Goal: Information Seeking & Learning: Learn about a topic

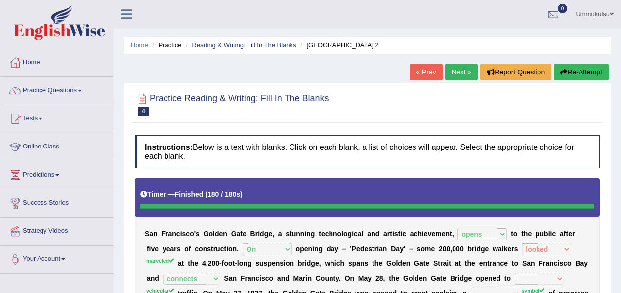
select select "opens"
select select "On"
select select "looked"
select select "connects"
click at [75, 96] on link "Practice Questions" at bounding box center [56, 89] width 113 height 25
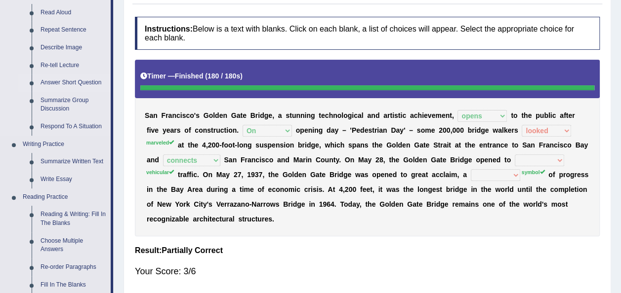
scroll to position [174, 0]
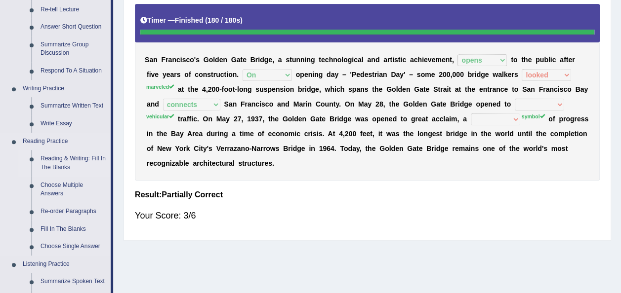
click at [59, 156] on link "Reading & Writing: Fill In The Blanks" at bounding box center [73, 163] width 75 height 26
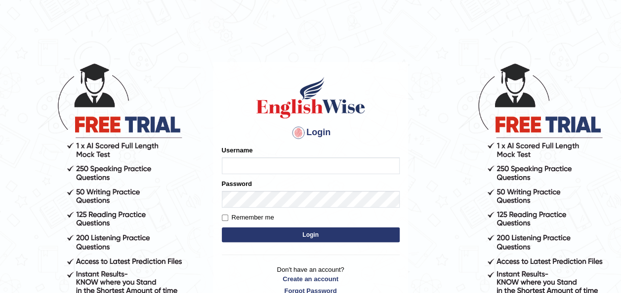
type input "Ummukulsu"
click at [298, 238] on button "Login" at bounding box center [311, 235] width 178 height 15
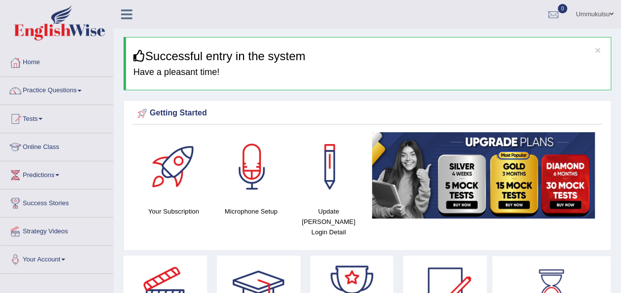
click at [601, 50] on h3 "Successful entry in the system" at bounding box center [368, 56] width 470 height 13
click at [595, 49] on button "×" at bounding box center [598, 50] width 6 height 10
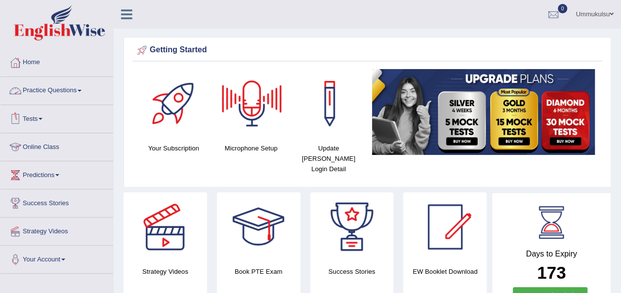
click at [56, 88] on link "Practice Questions" at bounding box center [56, 89] width 113 height 25
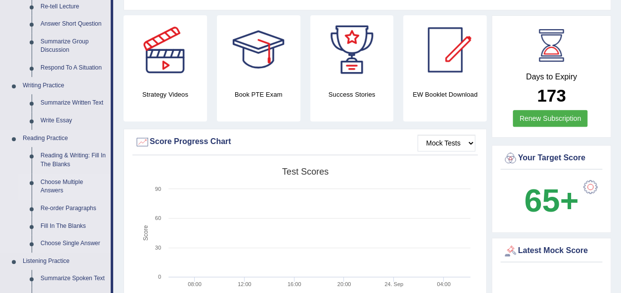
scroll to position [181, 0]
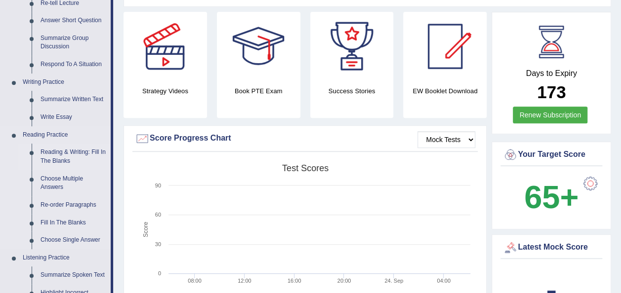
click at [66, 160] on link "Reading & Writing: Fill In The Blanks" at bounding box center [73, 157] width 75 height 26
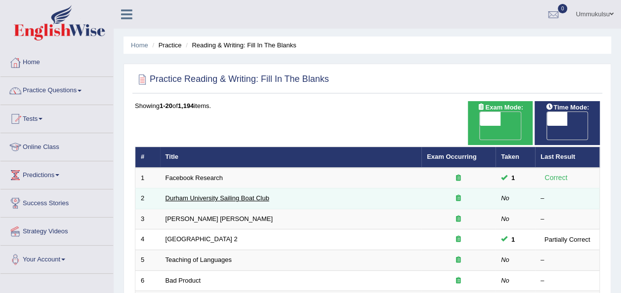
click at [201, 195] on link "Durham University Sailing Boat Club" at bounding box center [217, 198] width 104 height 7
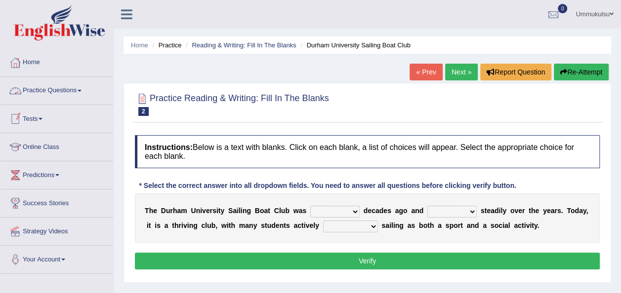
click at [65, 89] on link "Practice Questions" at bounding box center [56, 89] width 113 height 25
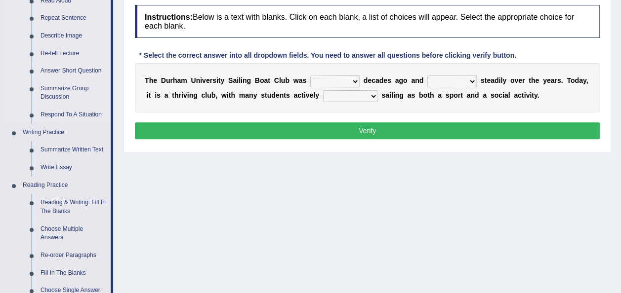
scroll to position [150, 0]
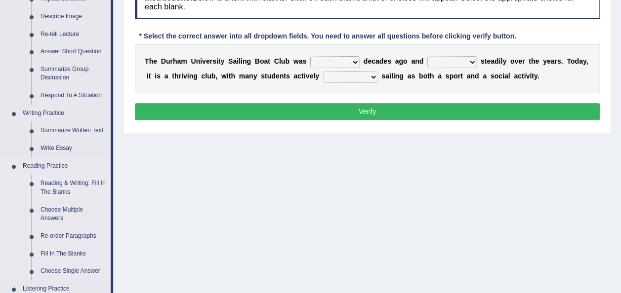
click at [65, 180] on link "Reading & Writing: Fill In The Blanks" at bounding box center [73, 188] width 75 height 26
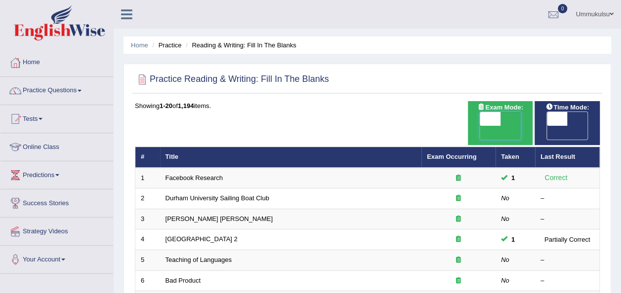
click at [497, 120] on span at bounding box center [490, 119] width 21 height 14
checkbox input "true"
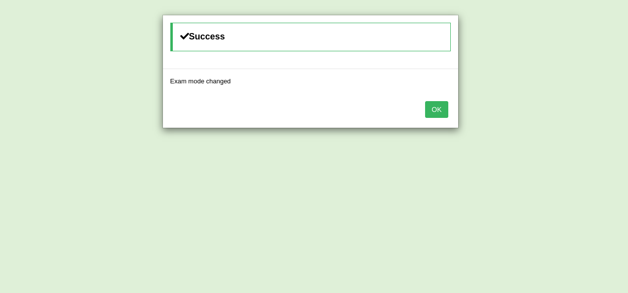
click at [436, 112] on button "OK" at bounding box center [436, 109] width 23 height 17
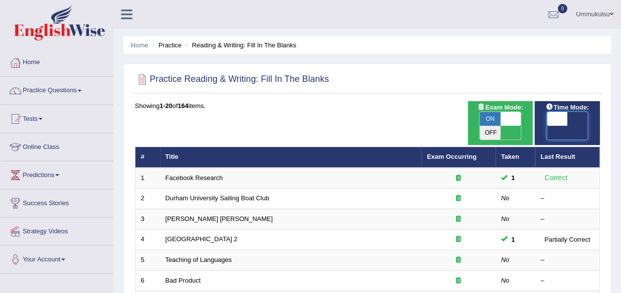
click at [566, 121] on span at bounding box center [557, 119] width 21 height 14
checkbox input "true"
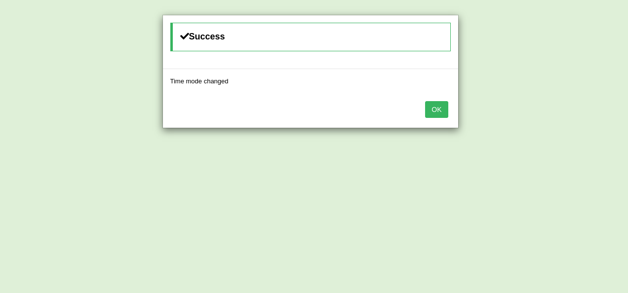
click at [434, 111] on button "OK" at bounding box center [436, 109] width 23 height 17
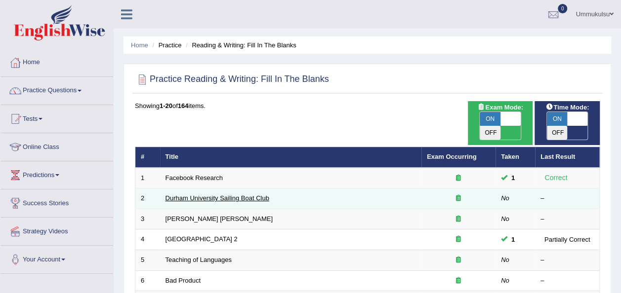
click at [261, 195] on link "Durham University Sailing Boat Club" at bounding box center [217, 198] width 104 height 7
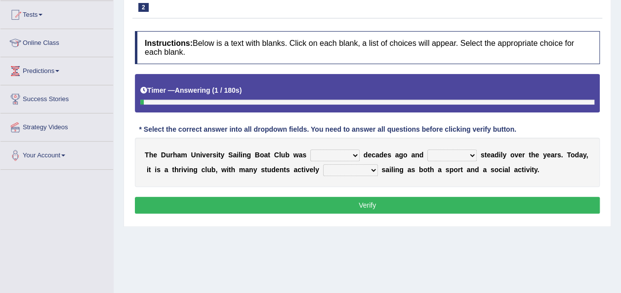
scroll to position [105, 0]
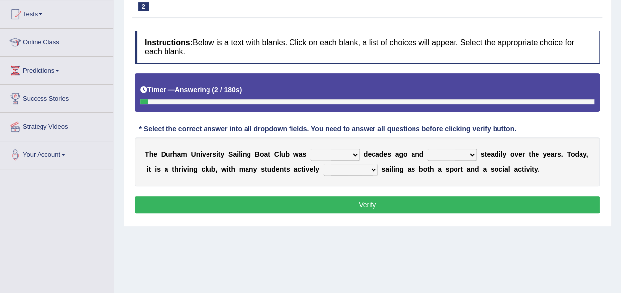
click at [311, 152] on select "found fund founded find" at bounding box center [334, 155] width 49 height 12
select select "found"
click at [310, 149] on select "found fund founded find" at bounding box center [334, 155] width 49 height 12
click at [427, 156] on select "grow growing has grown grown" at bounding box center [451, 155] width 49 height 12
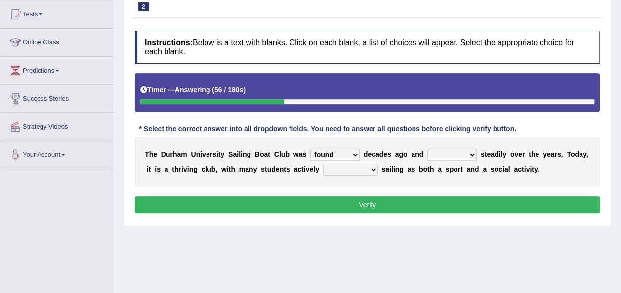
select select "grown"
click at [427, 149] on select "grow growing has grown grown" at bounding box center [451, 155] width 49 height 12
click at [323, 168] on select "enjoy enjoyed are enjoying enjoying" at bounding box center [350, 170] width 55 height 12
select select "enjoying"
click at [323, 164] on select "enjoy enjoyed are enjoying enjoying" at bounding box center [350, 170] width 55 height 12
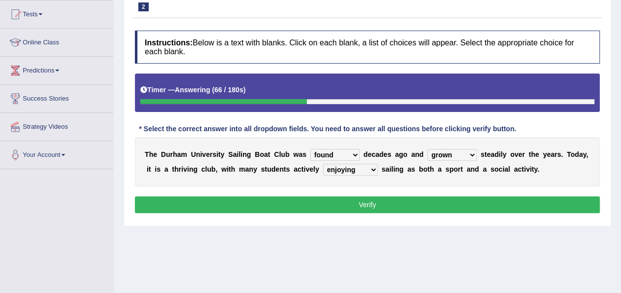
click at [312, 204] on button "Verify" at bounding box center [367, 205] width 465 height 17
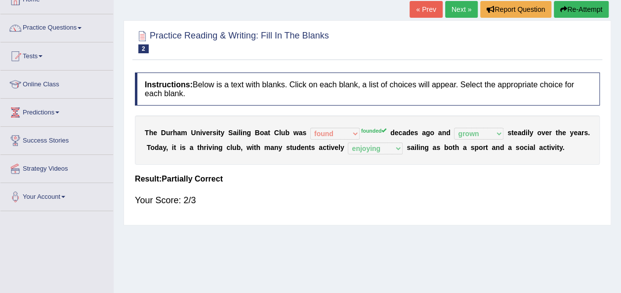
scroll to position [63, 0]
click at [0, 0] on small "Durham University Sailing Boat Club" at bounding box center [0, 0] width 0 height 0
click at [462, 16] on link "Next »" at bounding box center [461, 8] width 33 height 17
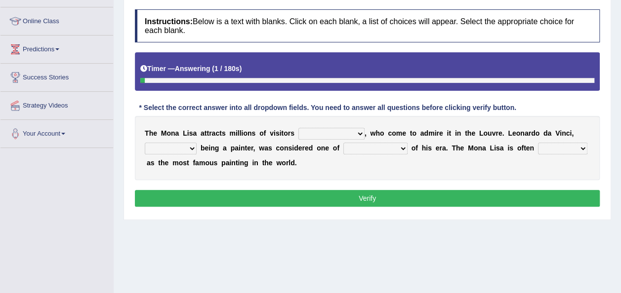
scroll to position [127, 0]
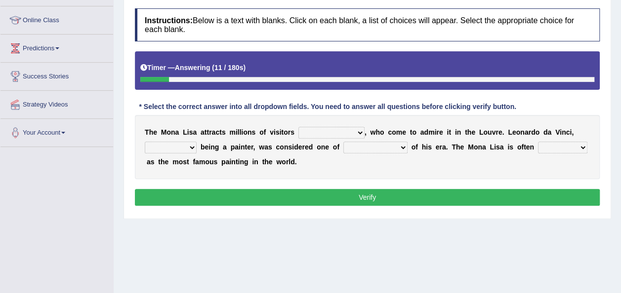
click at [322, 135] on select "around the year the all year all year round per year" at bounding box center [331, 133] width 66 height 12
select select "per year"
click at [298, 127] on select "around the year the all year all year round per year" at bounding box center [331, 133] width 66 height 12
click at [186, 146] on select "rather than as much as as well as as long as" at bounding box center [171, 148] width 52 height 12
select select "as well as"
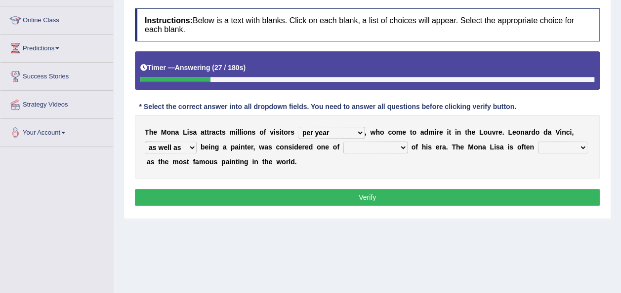
click at [145, 142] on select "rather than as much as as well as as long as" at bounding box center [171, 148] width 52 height 12
click at [350, 142] on select "better artists artist the better artist the best artists" at bounding box center [375, 148] width 64 height 12
select select "the better artist"
click at [343, 142] on select "better artists artist the better artist the best artists" at bounding box center [375, 148] width 64 height 12
click at [538, 142] on select "classified suggested predicted described" at bounding box center [562, 148] width 49 height 12
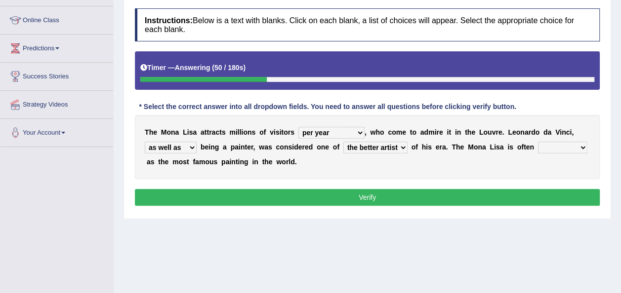
select select "described"
click at [538, 142] on select "classified suggested predicted described" at bounding box center [562, 148] width 49 height 12
click at [531, 192] on button "Verify" at bounding box center [367, 197] width 465 height 17
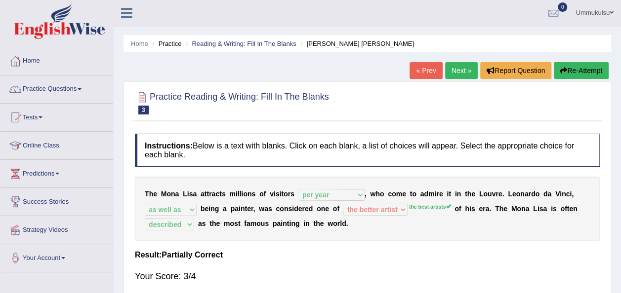
scroll to position [0, 0]
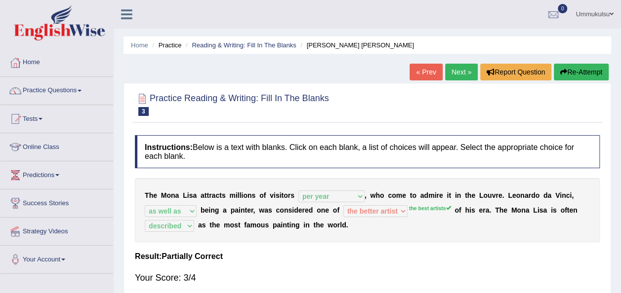
click at [456, 73] on link "Next »" at bounding box center [461, 72] width 33 height 17
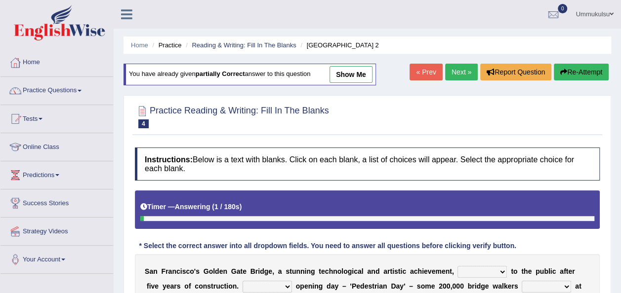
click at [456, 73] on link "Next »" at bounding box center [461, 72] width 33 height 17
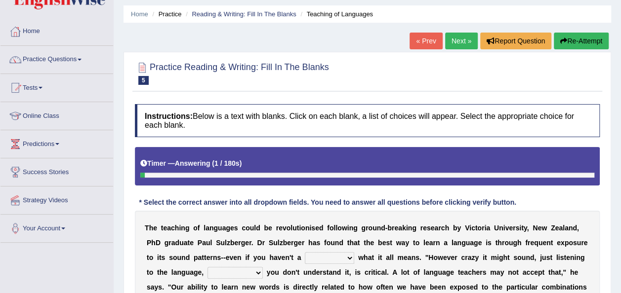
click at [431, 40] on link "« Prev" at bounding box center [425, 41] width 33 height 17
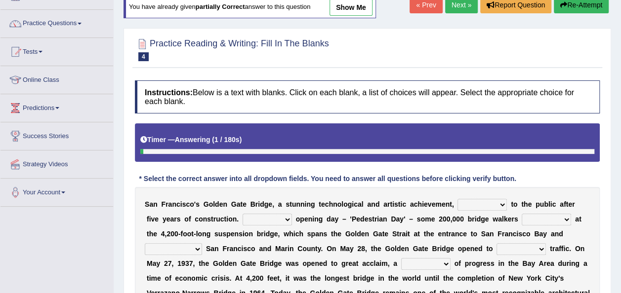
scroll to position [133, 0]
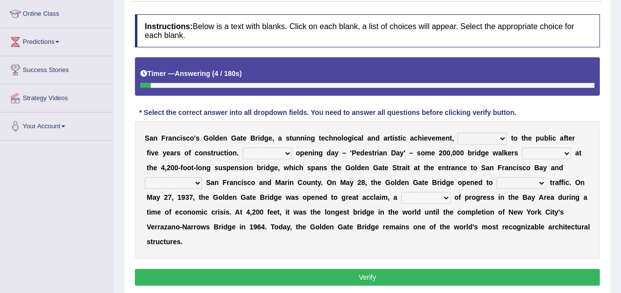
click at [460, 137] on select "opens closes appears equals" at bounding box center [481, 139] width 49 height 12
select select "opens"
click at [457, 133] on select "opens closes appears equals" at bounding box center [481, 139] width 49 height 12
click at [243, 156] on select "On During Since When" at bounding box center [267, 154] width 49 height 12
select select "On"
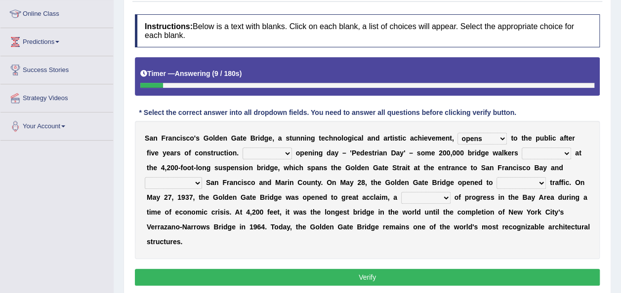
click at [243, 148] on select "On During Since When" at bounding box center [267, 154] width 49 height 12
click at [522, 153] on select "stationed looked marveled laughed" at bounding box center [546, 154] width 49 height 12
select select "marveled"
click at [522, 148] on select "stationed looked marveled laughed" at bounding box center [546, 154] width 49 height 12
click at [202, 177] on select "separates connects channels differentiates" at bounding box center [173, 183] width 57 height 12
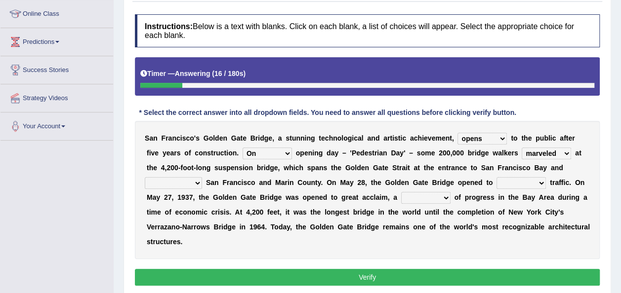
select select "connects"
click at [202, 177] on select "separates connects channels differentiates" at bounding box center [173, 183] width 57 height 12
click at [496, 183] on select "aquatic vehicular airborne watertight" at bounding box center [520, 183] width 49 height 12
select select "vehicular"
click at [496, 177] on select "aquatic vehicular airborne watertight" at bounding box center [520, 183] width 49 height 12
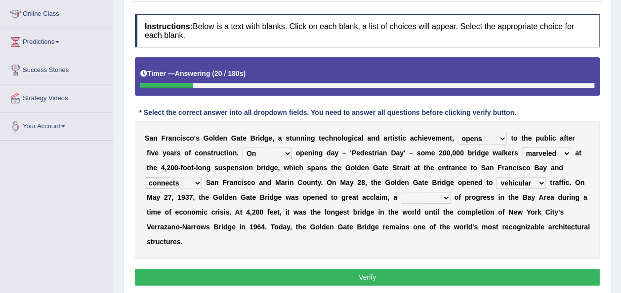
click at [401, 200] on select "denial symbol technique yield" at bounding box center [425, 198] width 49 height 12
select select "symbol"
click at [401, 192] on select "denial symbol technique yield" at bounding box center [425, 198] width 49 height 12
click at [369, 269] on button "Verify" at bounding box center [367, 277] width 465 height 17
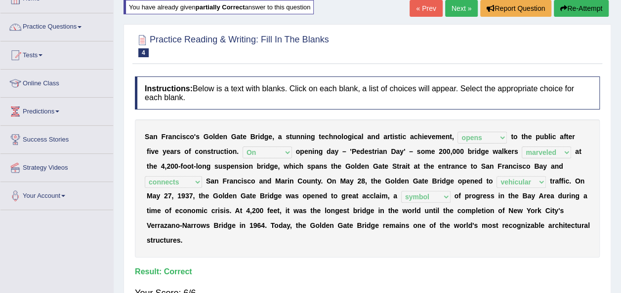
scroll to position [63, 0]
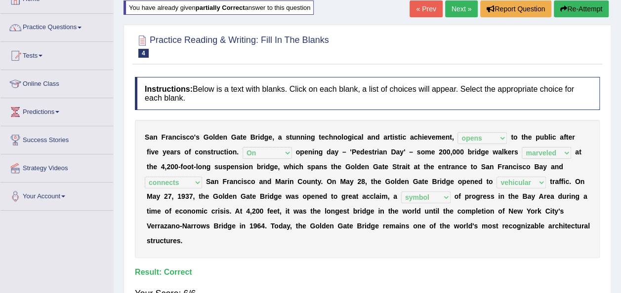
click at [461, 10] on link "Next »" at bounding box center [461, 8] width 33 height 17
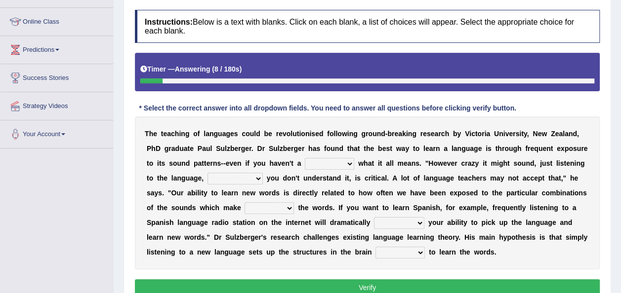
scroll to position [156, 0]
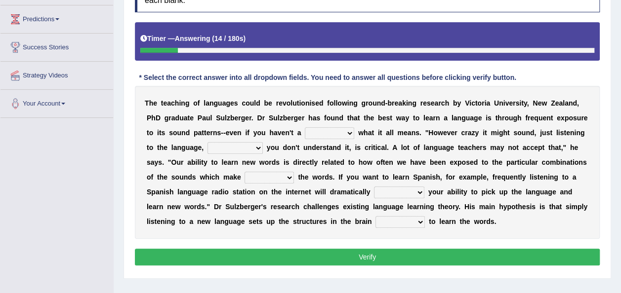
click at [305, 131] on select "dew claw clue due" at bounding box center [329, 133] width 49 height 12
select select "clue"
click at [305, 127] on select "dew claw clue due" at bounding box center [329, 133] width 49 height 12
click at [207, 152] on select "but also all together even though if so" at bounding box center [234, 148] width 55 height 12
select select "even though"
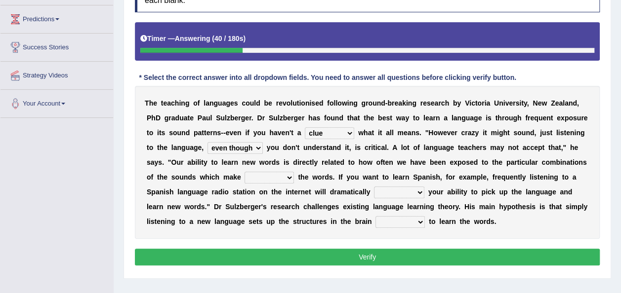
click at [207, 142] on select "but also all together even though if so" at bounding box center [234, 148] width 55 height 12
click at [244, 175] on select "down up of on" at bounding box center [268, 178] width 49 height 12
click at [322, 182] on div "T h e t e a c h i n g o f l a n g u a g e s c o u l d b e r e v o l u t i o n i…" at bounding box center [367, 162] width 465 height 153
click at [374, 193] on select "evaluate exaggerate describe boost" at bounding box center [399, 193] width 50 height 12
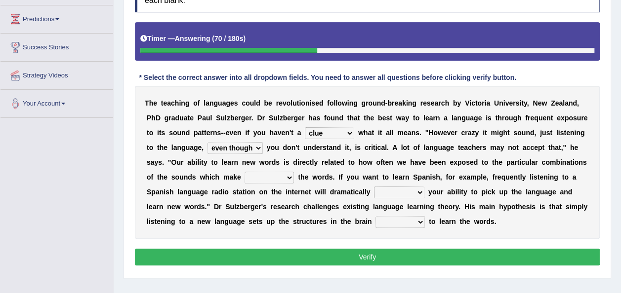
select select "boost"
click at [374, 187] on select "evaluate exaggerate describe boost" at bounding box center [399, 193] width 50 height 12
click at [375, 224] on select "requiring required directed to require" at bounding box center [399, 222] width 49 height 12
select select "required"
click at [375, 216] on select "requiring required directed to require" at bounding box center [399, 222] width 49 height 12
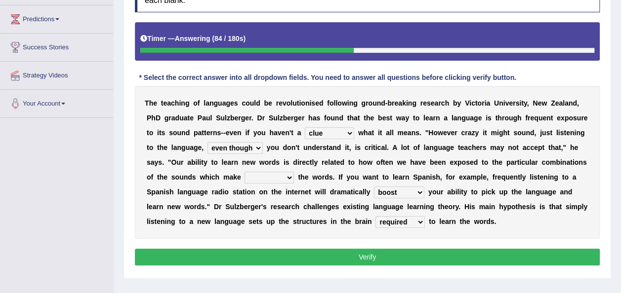
click at [216, 261] on button "Verify" at bounding box center [367, 257] width 465 height 17
click at [244, 177] on select "down up of on" at bounding box center [268, 178] width 49 height 12
select select "up"
click at [244, 172] on select "down up of on" at bounding box center [268, 178] width 49 height 12
click at [266, 249] on button "Verify" at bounding box center [367, 257] width 465 height 17
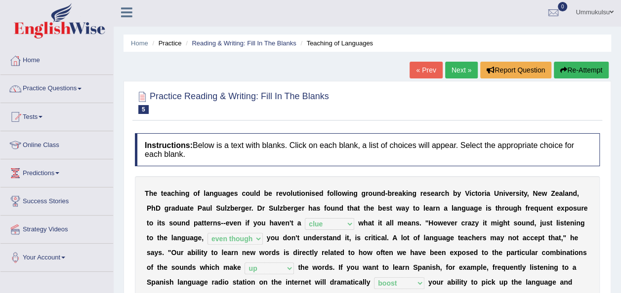
scroll to position [1, 0]
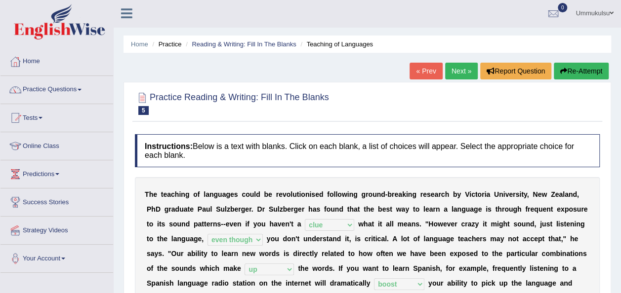
click at [455, 76] on link "Next »" at bounding box center [461, 71] width 33 height 17
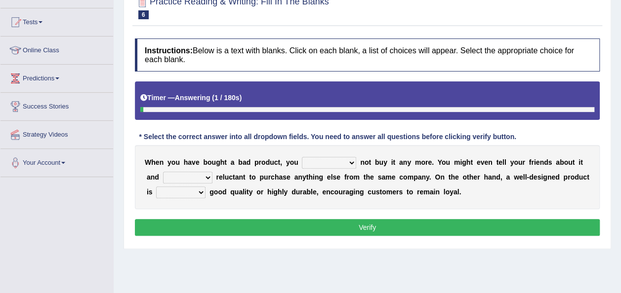
scroll to position [99, 0]
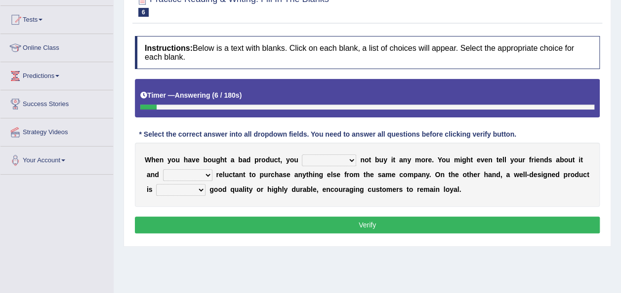
click at [323, 161] on select "would have should have should" at bounding box center [329, 161] width 54 height 12
select select "would"
click at [302, 155] on select "would have should have should" at bounding box center [329, 161] width 54 height 12
click at [180, 176] on select "is are be being" at bounding box center [187, 175] width 49 height 12
select select "being"
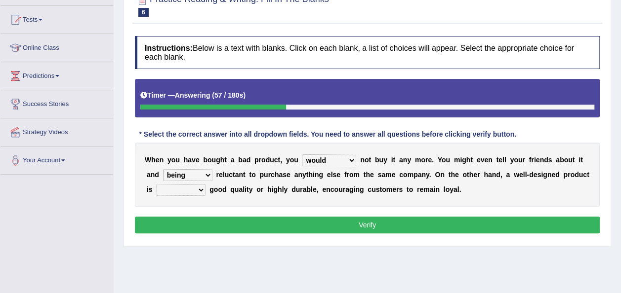
click at [163, 169] on select "is are be being" at bounding box center [187, 175] width 49 height 12
click at [178, 188] on select "both also neither either" at bounding box center [180, 190] width 49 height 12
select select "either"
click at [156, 184] on select "both also neither either" at bounding box center [180, 190] width 49 height 12
click at [219, 221] on button "Verify" at bounding box center [367, 225] width 465 height 17
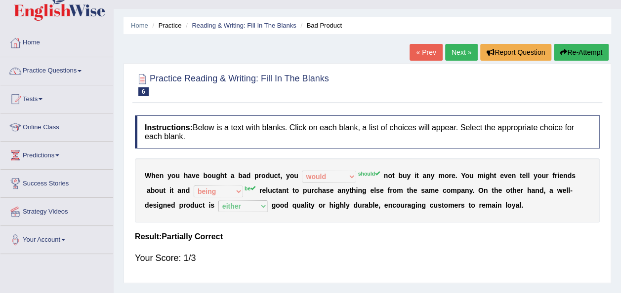
scroll to position [19, 0]
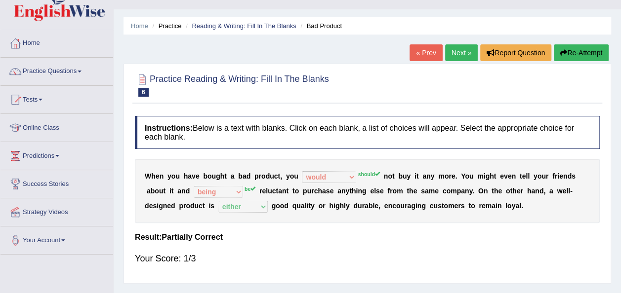
click at [463, 58] on link "Next »" at bounding box center [461, 52] width 33 height 17
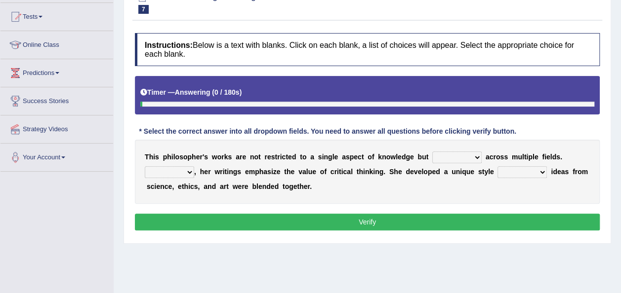
scroll to position [103, 0]
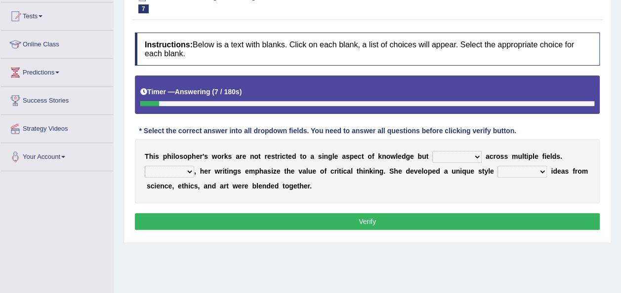
click at [432, 156] on select "constrain contain assemble extend" at bounding box center [456, 157] width 49 height 12
select select "constrain"
click at [432, 151] on select "constrain contain assemble extend" at bounding box center [456, 157] width 49 height 12
click at [185, 172] on select "Rather So Moreover Likely" at bounding box center [169, 172] width 49 height 12
select select "Moreover"
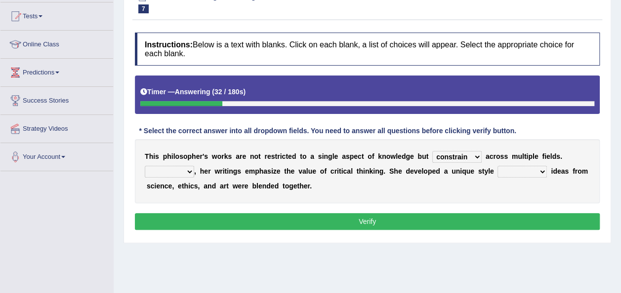
click at [145, 166] on select "Rather So Moreover Likely" at bounding box center [169, 172] width 49 height 12
click at [498, 169] on select "in that that which in which" at bounding box center [521, 172] width 49 height 12
select select "in which"
click at [497, 166] on select "in that that which in which" at bounding box center [521, 172] width 49 height 12
click at [376, 224] on button "Verify" at bounding box center [367, 221] width 465 height 17
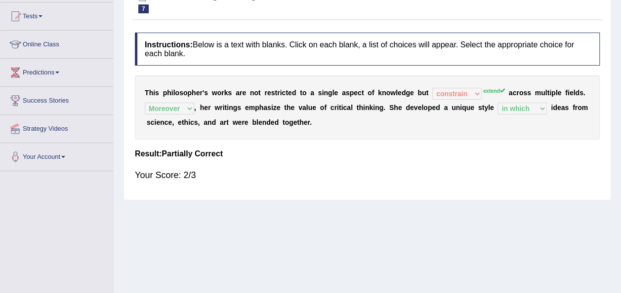
scroll to position [0, 0]
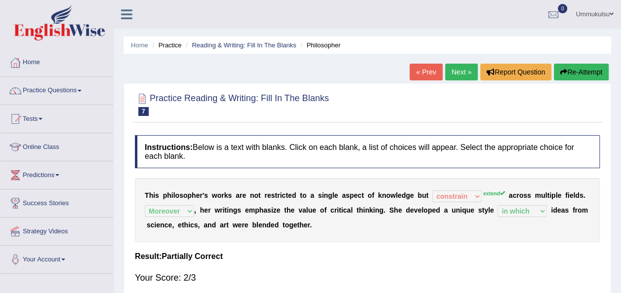
click at [466, 73] on link "Next »" at bounding box center [461, 72] width 33 height 17
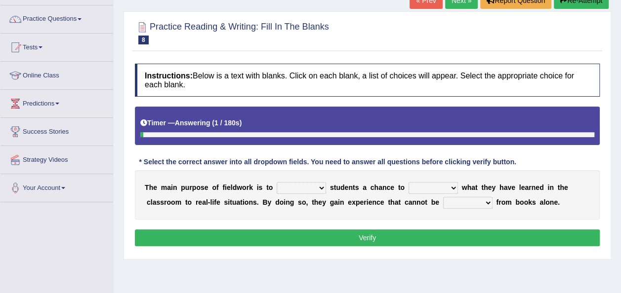
scroll to position [72, 0]
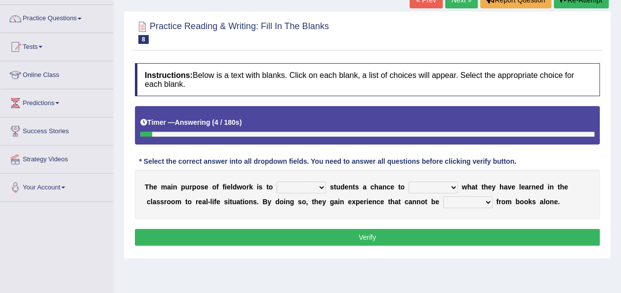
click at [300, 188] on select "resemble stow rave offer" at bounding box center [301, 188] width 49 height 12
select select "offer"
click at [277, 182] on select "resemble stow rave offer" at bounding box center [301, 188] width 49 height 12
click at [416, 184] on select "compare align apply dismount" at bounding box center [432, 188] width 49 height 12
select select "compare"
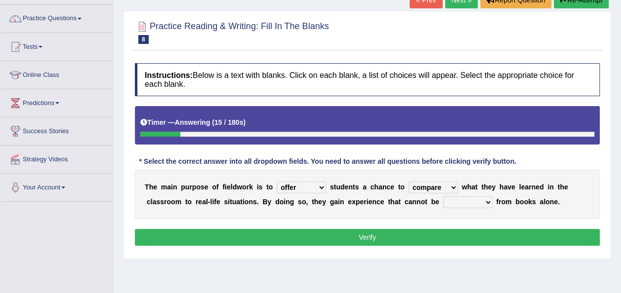
click at [408, 182] on select "compare align apply dismount" at bounding box center [432, 188] width 49 height 12
click at [443, 203] on select "originated prepared obtained touted" at bounding box center [467, 203] width 49 height 12
select select "obtained"
click at [443, 197] on select "originated prepared obtained touted" at bounding box center [467, 203] width 49 height 12
click at [398, 234] on button "Verify" at bounding box center [367, 237] width 465 height 17
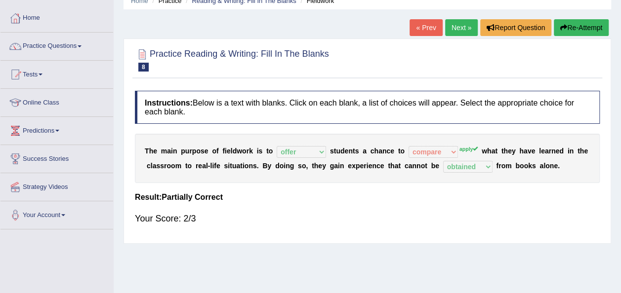
scroll to position [37, 0]
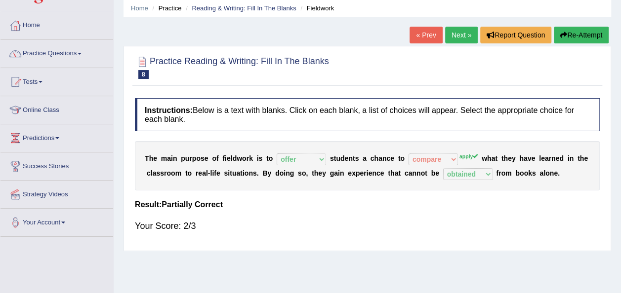
click at [454, 34] on link "Next »" at bounding box center [461, 35] width 33 height 17
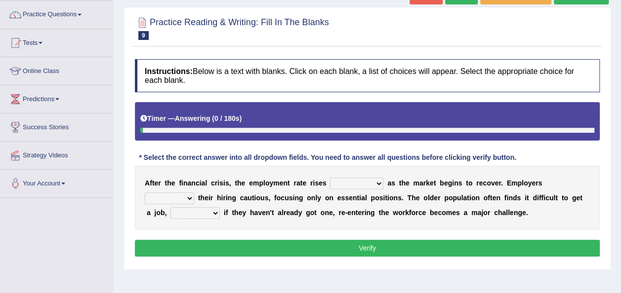
scroll to position [77, 0]
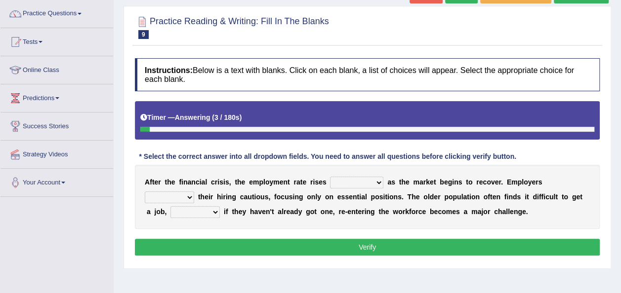
click at [334, 182] on select "normally conversely strenuously sharply" at bounding box center [356, 183] width 53 height 12
select select "strenuously"
click at [330, 177] on select "normally conversely strenuously sharply" at bounding box center [356, 183] width 53 height 12
click at [194, 192] on select "keeping kept keep are kept" at bounding box center [169, 198] width 49 height 12
select select "kept"
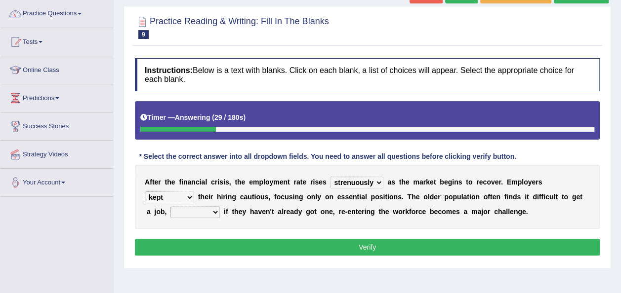
click at [194, 192] on select "keeping kept keep are kept" at bounding box center [169, 198] width 49 height 12
click at [220, 206] on select "although while then because" at bounding box center [194, 212] width 49 height 12
select select "although"
click at [220, 206] on select "although while then because" at bounding box center [194, 212] width 49 height 12
click at [469, 243] on button "Verify" at bounding box center [367, 247] width 465 height 17
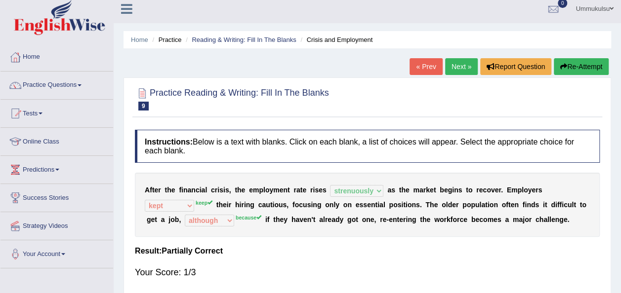
scroll to position [3, 0]
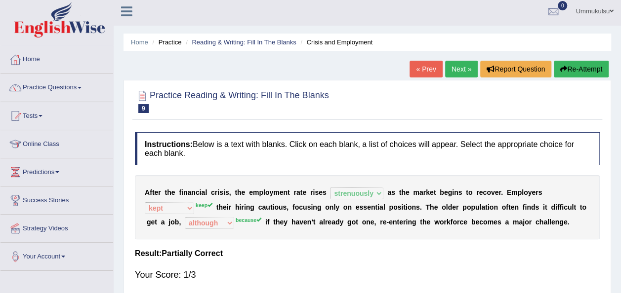
click at [464, 65] on link "Next »" at bounding box center [461, 69] width 33 height 17
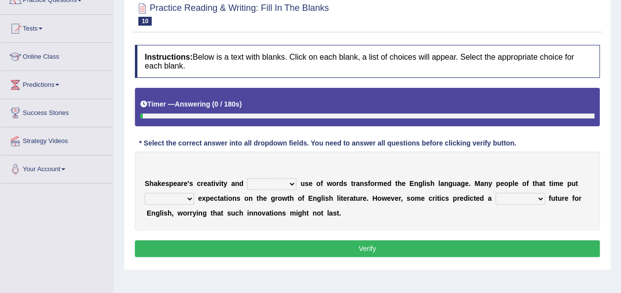
scroll to position [94, 0]
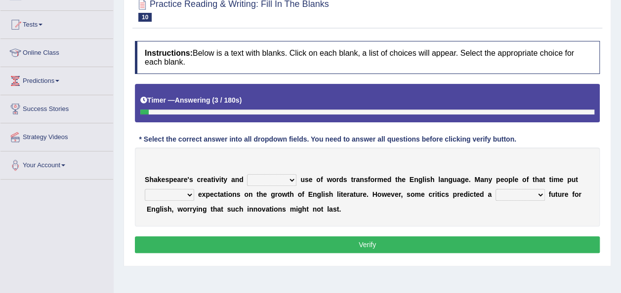
click at [278, 180] on select "idealized intensive fancied inventive" at bounding box center [271, 180] width 49 height 12
select select "intensive"
click at [247, 174] on select "idealized intensive fancied inventive" at bounding box center [271, 180] width 49 height 12
click at [180, 192] on select "wide much high more" at bounding box center [169, 195] width 49 height 12
select select "high"
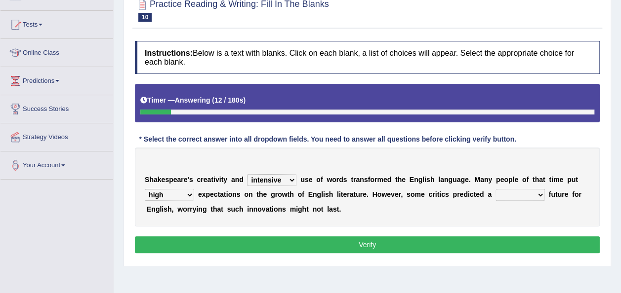
click at [145, 189] on select "wide much high more" at bounding box center [169, 195] width 49 height 12
click at [495, 194] on select "monetary promising irresistible daunting" at bounding box center [519, 195] width 49 height 12
select select "promising"
click at [495, 189] on select "monetary promising irresistible daunting" at bounding box center [519, 195] width 49 height 12
click at [442, 244] on button "Verify" at bounding box center [367, 245] width 465 height 17
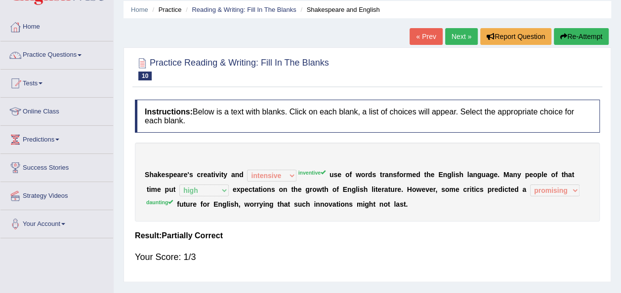
scroll to position [34, 0]
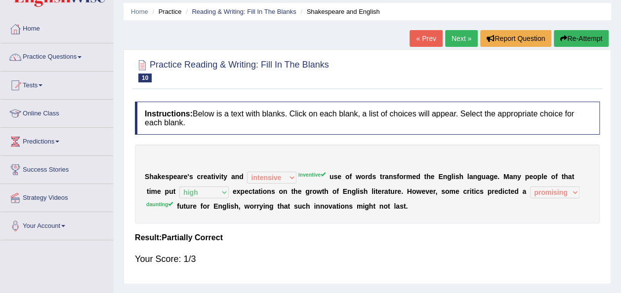
click at [458, 35] on link "Next »" at bounding box center [461, 38] width 33 height 17
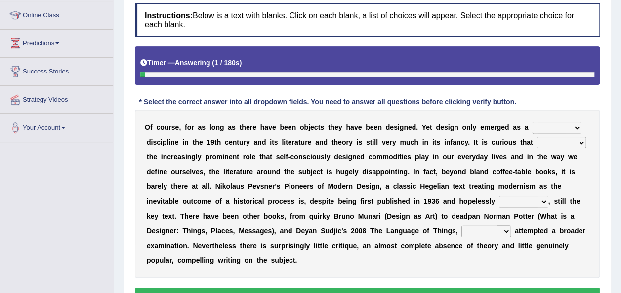
scroll to position [135, 0]
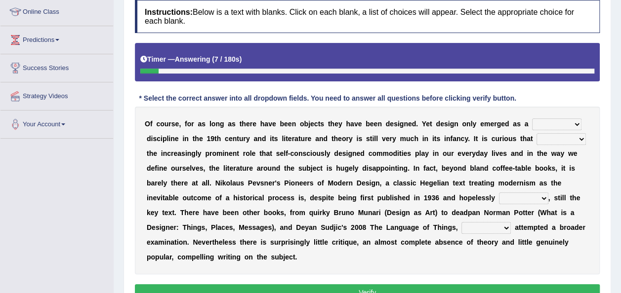
click at [532, 128] on select "bilateral ubiquitous foremost dedicated" at bounding box center [556, 125] width 49 height 12
click at [532, 119] on select "bilateral ubiquitous foremost dedicated" at bounding box center [556, 125] width 49 height 12
click at [532, 122] on select "bilateral ubiquitous foremost dedicated" at bounding box center [556, 125] width 49 height 12
select select "bilateral"
click at [532, 119] on select "bilateral ubiquitous foremost dedicated" at bounding box center [556, 125] width 49 height 12
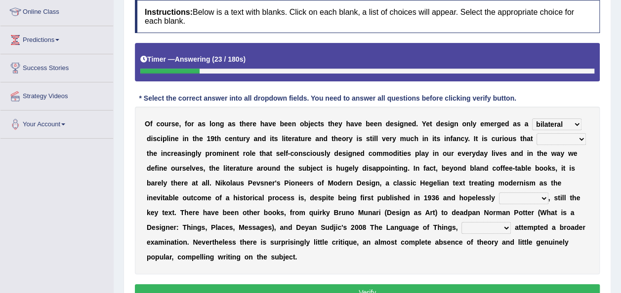
click at [180, 164] on b "u" at bounding box center [177, 168] width 4 height 8
click at [536, 138] on select "since despite within through" at bounding box center [560, 139] width 49 height 12
select select "despite"
click at [536, 133] on select "since despite within through" at bounding box center [560, 139] width 49 height 12
click at [499, 200] on select "dates dating date dated" at bounding box center [523, 199] width 49 height 12
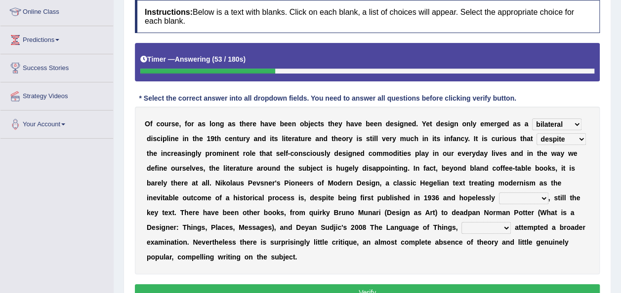
select select "dated"
click at [499, 193] on select "dates dating date dated" at bounding box center [523, 199] width 49 height 12
click at [461, 229] on select "which then however as" at bounding box center [485, 228] width 49 height 12
select select "then"
click at [461, 222] on select "which then however as" at bounding box center [485, 228] width 49 height 12
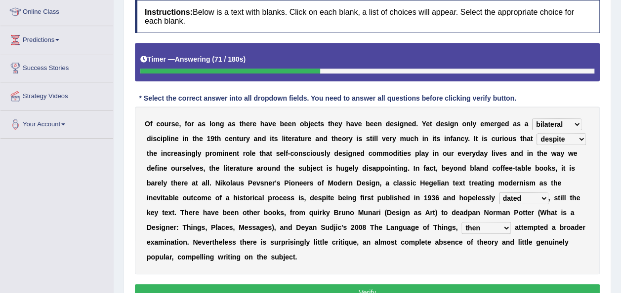
click at [275, 285] on button "Verify" at bounding box center [367, 293] width 465 height 17
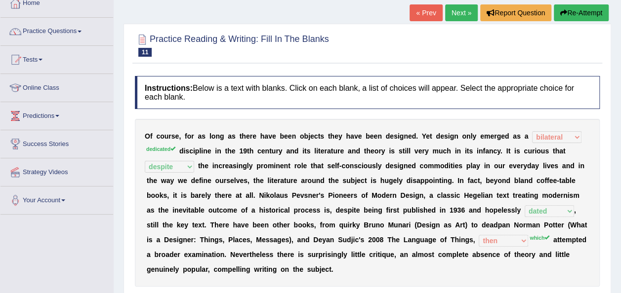
scroll to position [59, 0]
click at [463, 12] on link "Next »" at bounding box center [461, 13] width 33 height 17
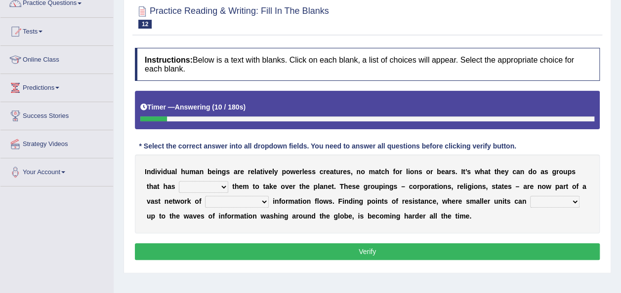
scroll to position [90, 0]
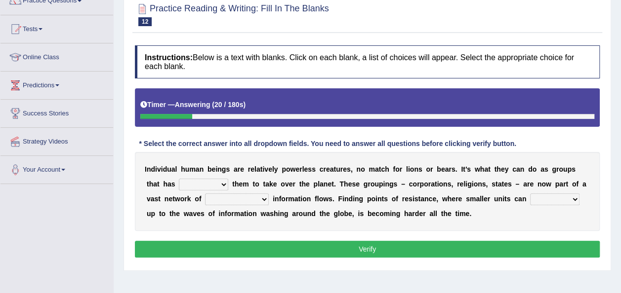
click at [179, 183] on select "enabled contended embodied conjured" at bounding box center [203, 185] width 49 height 12
select select "enabled"
click at [179, 179] on select "enabled contended embodied conjured" at bounding box center [203, 185] width 49 height 12
click at [205, 204] on select "interconnected overlapping fastened exploited" at bounding box center [237, 200] width 64 height 12
select select "fastened"
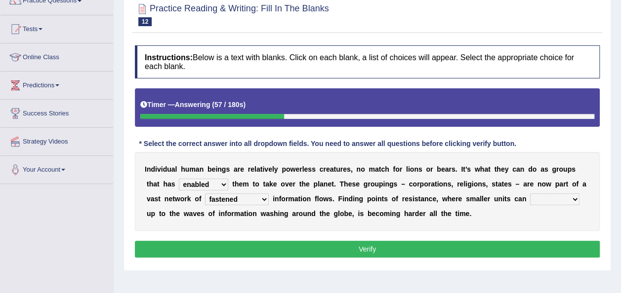
click at [205, 194] on select "interconnected overlapping fastened exploited" at bounding box center [237, 200] width 64 height 12
click at [530, 199] on select "stand raise hail pump" at bounding box center [554, 200] width 49 height 12
select select "pump"
click at [530, 194] on select "stand raise hail pump" at bounding box center [554, 200] width 49 height 12
click at [420, 243] on button "Verify" at bounding box center [367, 249] width 465 height 17
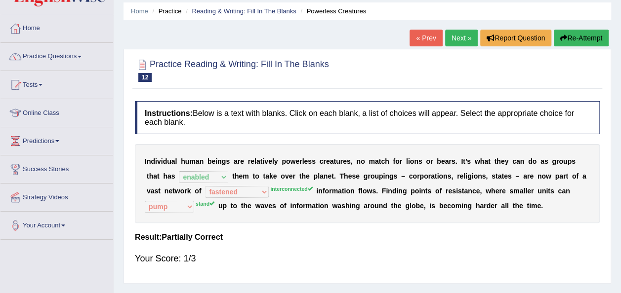
scroll to position [34, 0]
click at [467, 43] on link "Next »" at bounding box center [461, 38] width 33 height 17
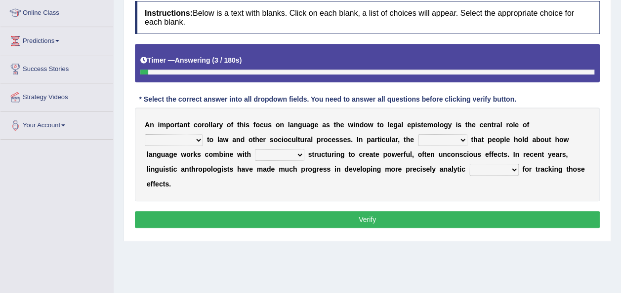
scroll to position [135, 0]
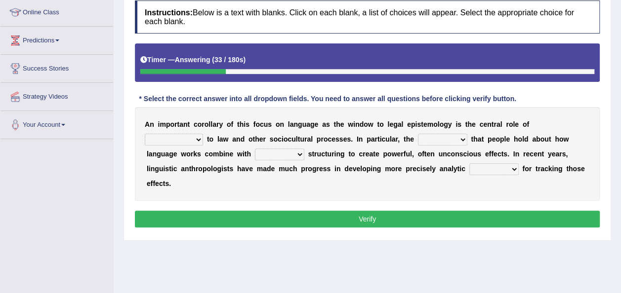
click at [203, 134] on select "discourse epoch dialect acquaintance" at bounding box center [174, 140] width 58 height 12
click at [455, 181] on div "A n i m p o r t a n t c o r o l l a r y o f t h i s f o c u s o n l a n g u a g…" at bounding box center [367, 154] width 465 height 94
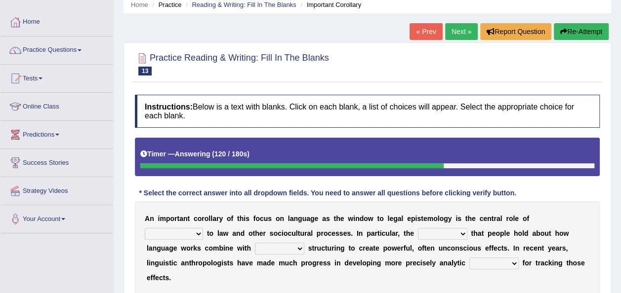
scroll to position [58, 0]
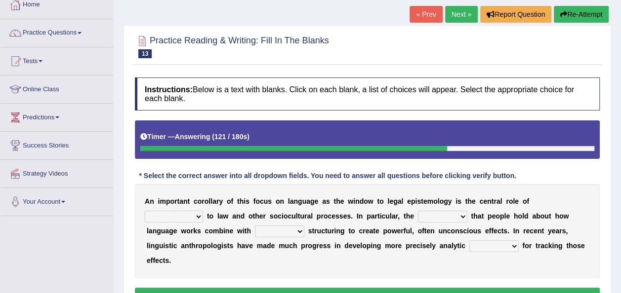
click at [566, 12] on button "Re-Attempt" at bounding box center [581, 14] width 55 height 17
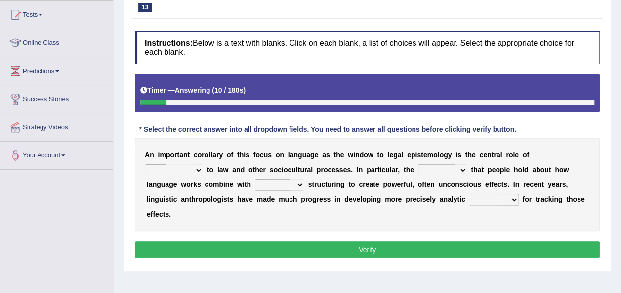
scroll to position [106, 0]
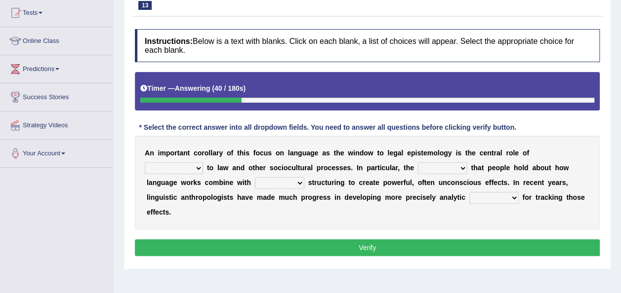
click at [203, 163] on select "discourse epoch dialect acquaintance" at bounding box center [174, 169] width 58 height 12
select select "acquaintance"
click at [203, 163] on select "discourse epoch dialect acquaintance" at bounding box center [174, 169] width 58 height 12
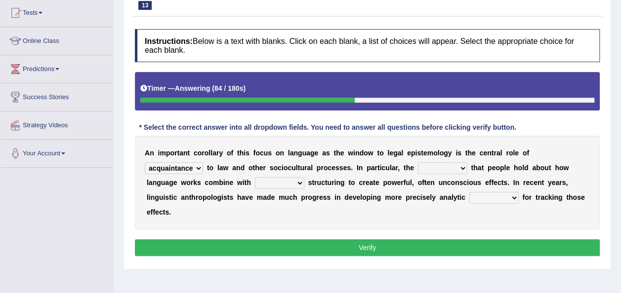
click at [418, 164] on select "deviation besmirch consent ideas" at bounding box center [442, 169] width 49 height 12
select select "ideas"
click at [418, 163] on select "deviation besmirch consent ideas" at bounding box center [442, 169] width 49 height 12
click at [255, 183] on select "mandatory linguistic legitimate customary" at bounding box center [279, 183] width 49 height 12
select select "linguistic"
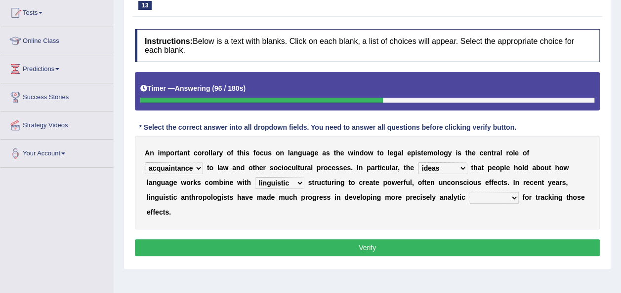
click at [255, 177] on select "mandatory linguistic legitimate customary" at bounding box center [279, 183] width 49 height 12
click at [469, 195] on select "tools appetite albums stroke" at bounding box center [493, 198] width 49 height 12
select select "tools"
click at [469, 192] on select "tools appetite albums stroke" at bounding box center [493, 198] width 49 height 12
click at [336, 240] on button "Verify" at bounding box center [367, 248] width 465 height 17
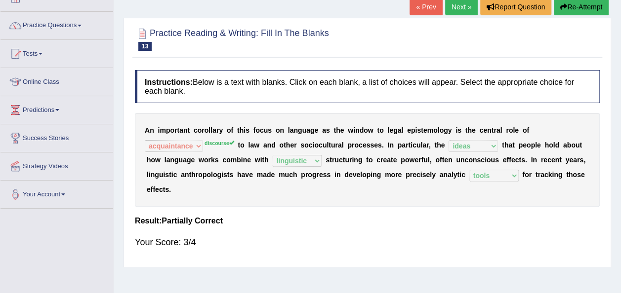
scroll to position [64, 0]
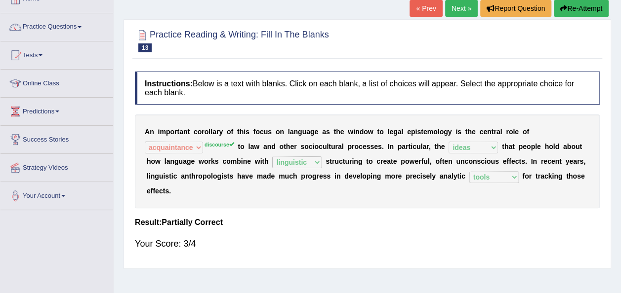
click at [459, 13] on link "Next »" at bounding box center [461, 8] width 33 height 17
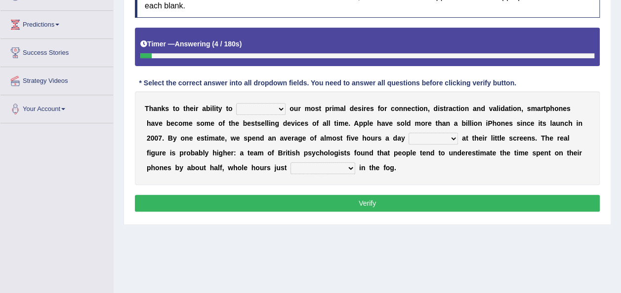
scroll to position [152, 0]
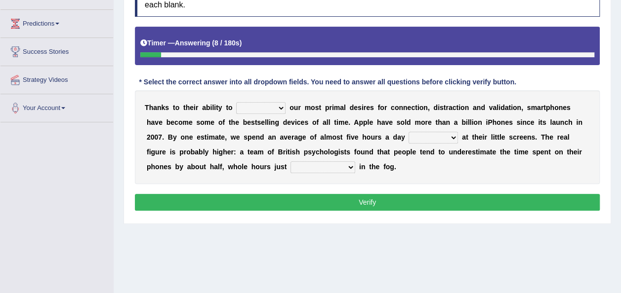
click at [263, 106] on select "hijack describe sharpen conserve" at bounding box center [260, 108] width 49 height 12
select select "sharpen"
click at [236, 102] on select "hijack describe sharpen conserve" at bounding box center [260, 108] width 49 height 12
click at [408, 136] on select "watching waggling snoring staring" at bounding box center [432, 138] width 49 height 12
select select "staring"
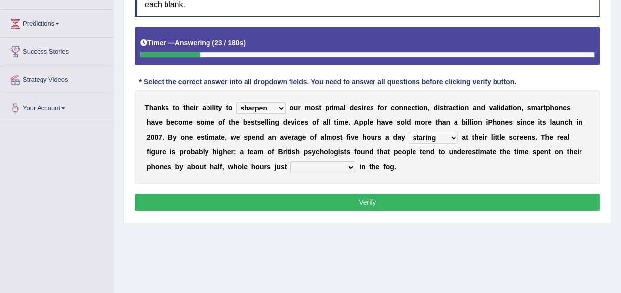
click at [408, 132] on select "watching waggling snoring staring" at bounding box center [432, 138] width 49 height 12
click at [290, 165] on select "has evaporated evaporating evaporate evaporates" at bounding box center [322, 168] width 65 height 12
select select "has evaporated"
click at [290, 162] on select "has evaporated evaporating evaporate evaporates" at bounding box center [322, 168] width 65 height 12
click at [230, 201] on button "Verify" at bounding box center [367, 202] width 465 height 17
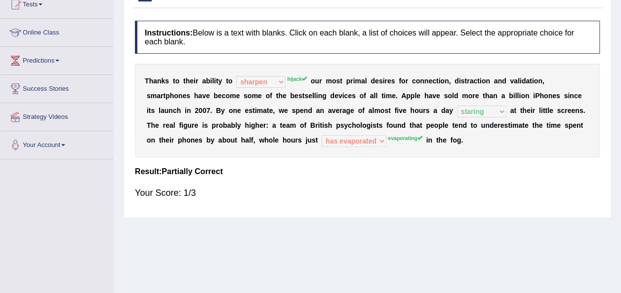
scroll to position [104, 0]
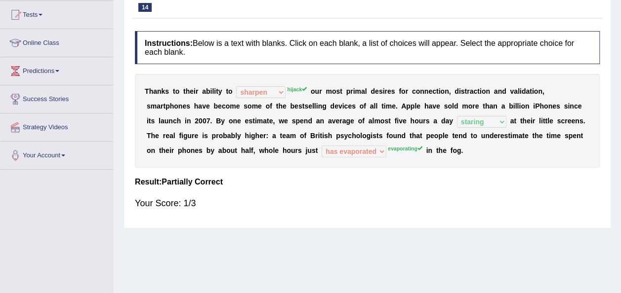
click at [309, 164] on div "T h a n k s t o t h e i r a b i l i t y t o hijack describe sharpen conserve hi…" at bounding box center [367, 121] width 465 height 94
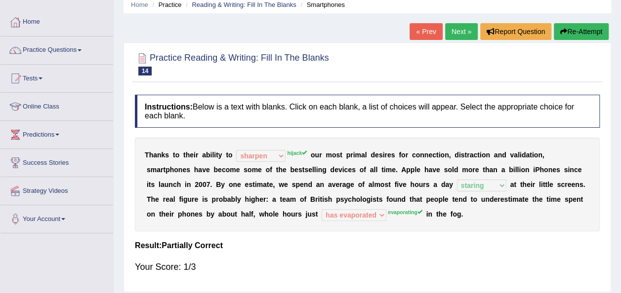
scroll to position [40, 0]
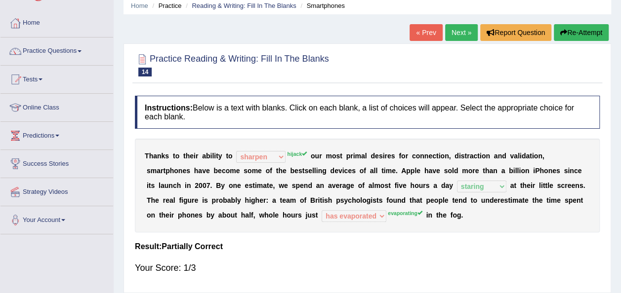
click at [458, 35] on link "Next »" at bounding box center [461, 32] width 33 height 17
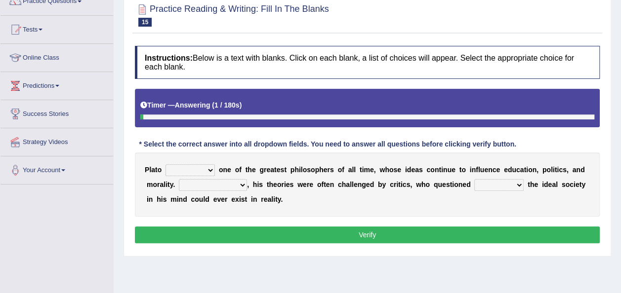
scroll to position [97, 0]
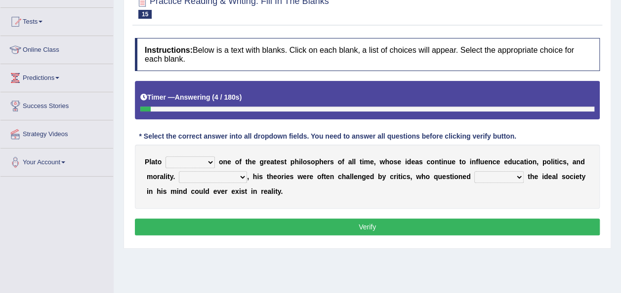
click at [200, 160] on select "keeps comes claims remains" at bounding box center [189, 163] width 49 height 12
select select "claims"
click at [165, 157] on select "keeps comes claims remains" at bounding box center [189, 163] width 49 height 12
click at [189, 179] on select "Notwithstanding So However Whatever" at bounding box center [213, 177] width 68 height 12
select select "However"
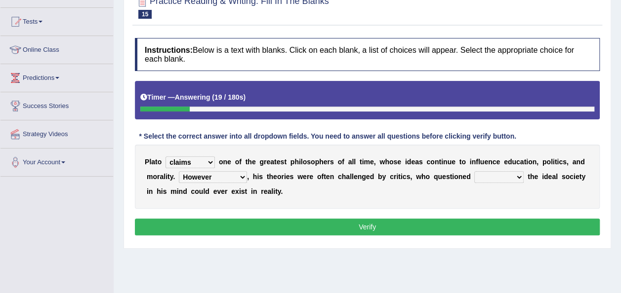
click at [179, 171] on select "Notwithstanding So However Whatever" at bounding box center [213, 177] width 68 height 12
click at [474, 176] on select "which what that whether" at bounding box center [498, 177] width 49 height 12
select select "whether"
click at [474, 171] on select "which what that whether" at bounding box center [498, 177] width 49 height 12
click at [434, 223] on button "Verify" at bounding box center [367, 227] width 465 height 17
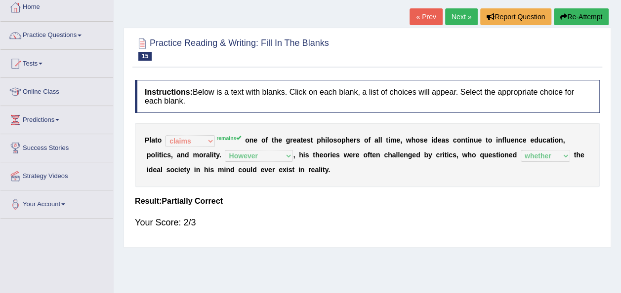
scroll to position [51, 0]
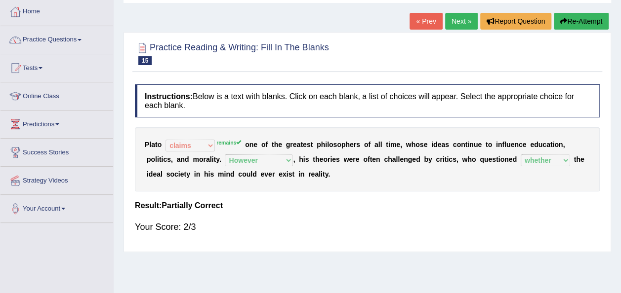
click at [459, 18] on link "Next »" at bounding box center [461, 21] width 33 height 17
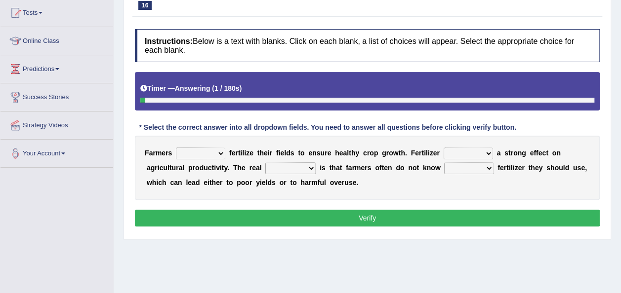
scroll to position [109, 0]
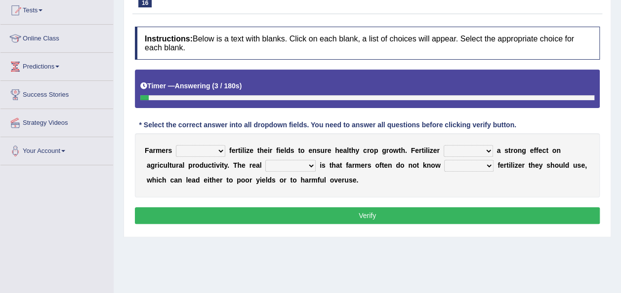
click at [212, 152] on select "must should need can" at bounding box center [200, 151] width 49 height 12
select select "must"
click at [176, 145] on select "must should need can" at bounding box center [200, 151] width 49 height 12
click at [474, 153] on select "has had have having" at bounding box center [468, 151] width 49 height 12
select select "had"
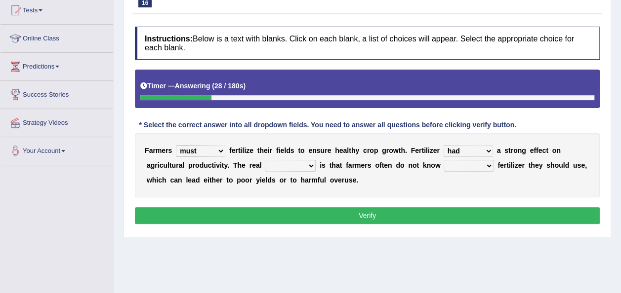
click at [444, 145] on select "has had have having" at bounding box center [468, 151] width 49 height 12
click at [265, 169] on select "problem question conclusion answer" at bounding box center [290, 166] width 50 height 12
select select "question"
click at [265, 160] on select "problem question conclusion answer" at bounding box center [290, 166] width 50 height 12
click at [444, 164] on select "how much how many however so much" at bounding box center [468, 166] width 49 height 12
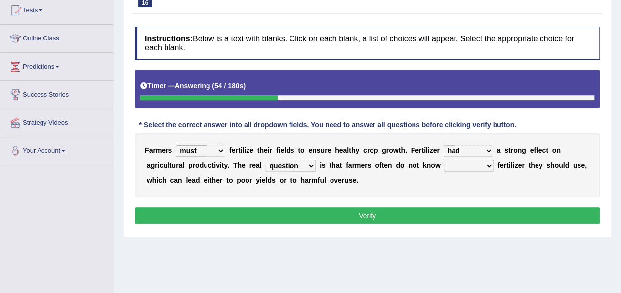
select select "how much"
click at [444, 160] on select "how much how many however so much" at bounding box center [468, 166] width 49 height 12
click at [266, 164] on select "problem question conclusion answer" at bounding box center [290, 166] width 50 height 12
select select "problem"
click at [265, 160] on select "problem question conclusion answer" at bounding box center [290, 166] width 50 height 12
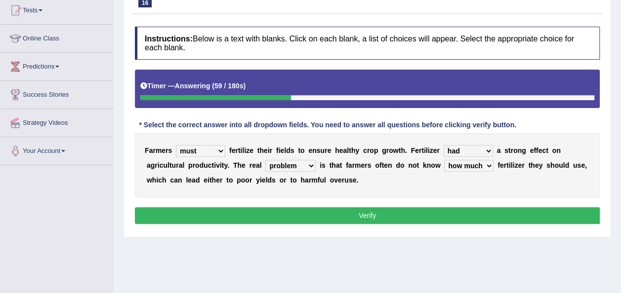
click at [309, 222] on button "Verify" at bounding box center [367, 215] width 465 height 17
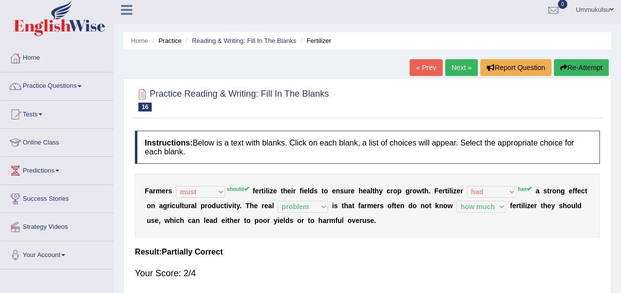
scroll to position [0, 0]
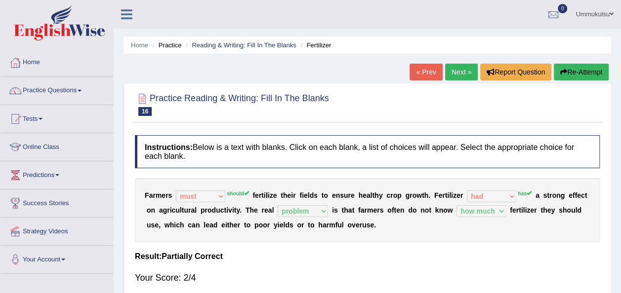
click at [451, 70] on link "Next »" at bounding box center [461, 72] width 33 height 17
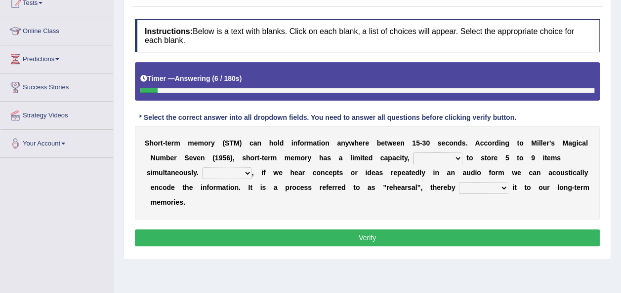
scroll to position [117, 0]
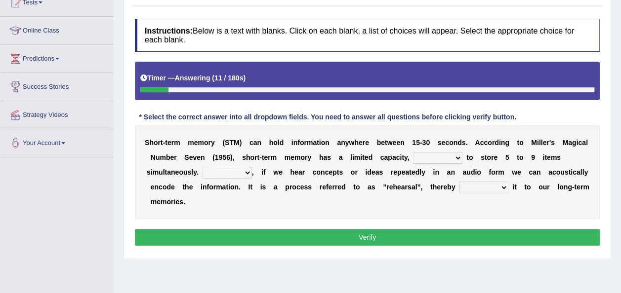
click at [427, 158] on select "being able is able be able unable" at bounding box center [437, 158] width 49 height 12
select select "being able"
click at [413, 152] on select "being able is able be able unable" at bounding box center [437, 158] width 49 height 12
click at [221, 174] on select "However So Moreover Therefore" at bounding box center [227, 173] width 49 height 12
click at [203, 167] on select "However So Moreover Therefore" at bounding box center [227, 173] width 49 height 12
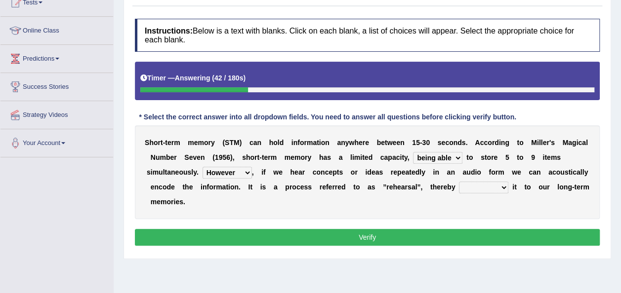
click at [230, 177] on select "However So Moreover Therefore" at bounding box center [227, 173] width 49 height 12
select select "Therefore"
click at [203, 167] on select "However So Moreover Therefore" at bounding box center [227, 173] width 49 height 12
click at [459, 189] on select "commit commits commiting commited" at bounding box center [483, 188] width 49 height 12
select select "commiting"
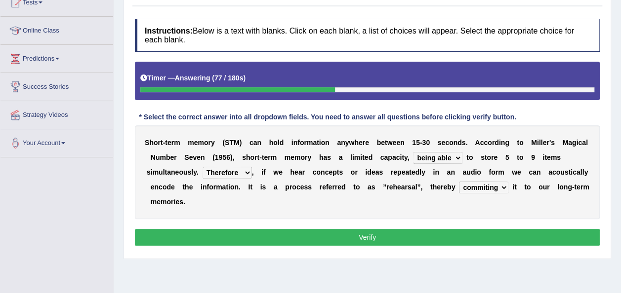
click at [459, 182] on select "commit commits commiting commited" at bounding box center [483, 188] width 49 height 12
click at [443, 244] on button "Verify" at bounding box center [367, 237] width 465 height 17
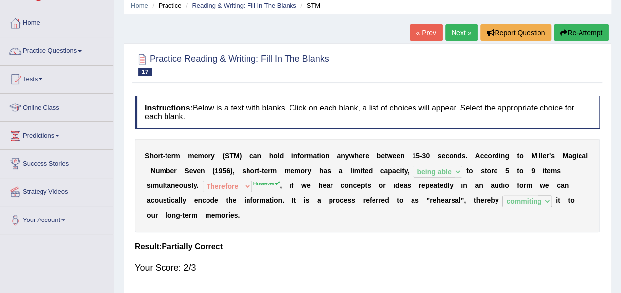
scroll to position [39, 0]
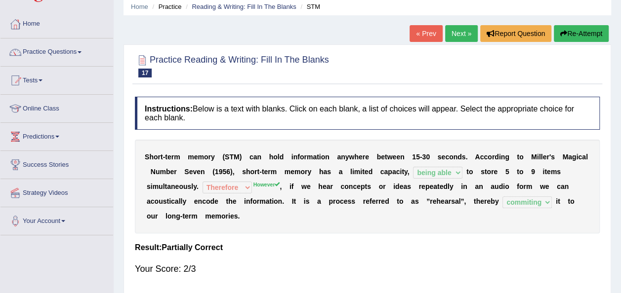
click at [458, 25] on link "Next »" at bounding box center [461, 33] width 33 height 17
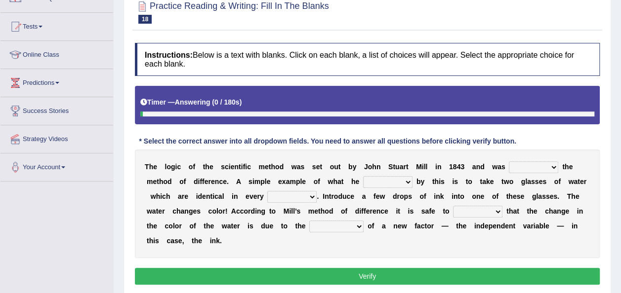
scroll to position [93, 0]
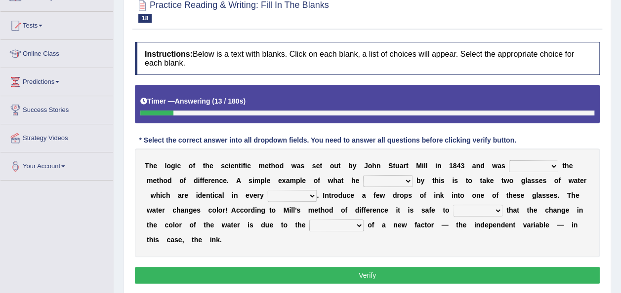
click at [509, 168] on select "pointed claimed demanded named" at bounding box center [533, 167] width 49 height 12
click at [538, 241] on div "T h e l o g i c o f t h e s c i e n t i f i c m e t h o d w a s s e t o u t b y…" at bounding box center [367, 203] width 465 height 109
click at [453, 211] on select "assume discuss prefer acclaim" at bounding box center [477, 211] width 49 height 12
select select "assume"
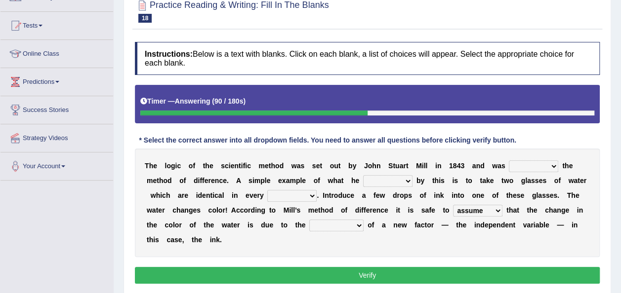
click at [453, 205] on select "assume discuss prefer acclaim" at bounding box center [477, 211] width 49 height 12
click at [309, 224] on select "introduction magnitude preparation purification" at bounding box center [336, 226] width 54 height 12
select select "introduction"
click at [309, 220] on select "introduction magnitude preparation purification" at bounding box center [336, 226] width 54 height 12
click at [363, 181] on select "capped charged found meant" at bounding box center [387, 181] width 49 height 12
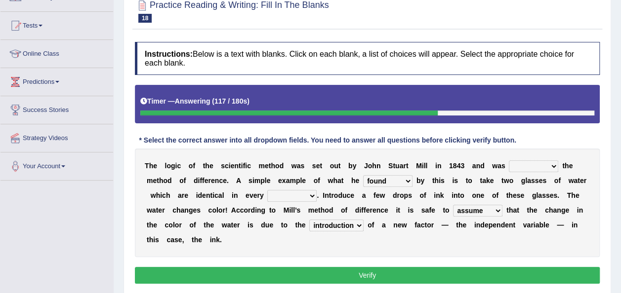
click at [363, 175] on select "capped charged found meant" at bounding box center [387, 181] width 49 height 12
click at [363, 181] on select "capped charged found meant" at bounding box center [387, 181] width 49 height 12
select select "meant"
click at [363, 175] on select "capped charged found meant" at bounding box center [387, 181] width 49 height 12
click at [267, 196] on select "thought identity measure respect" at bounding box center [291, 196] width 49 height 12
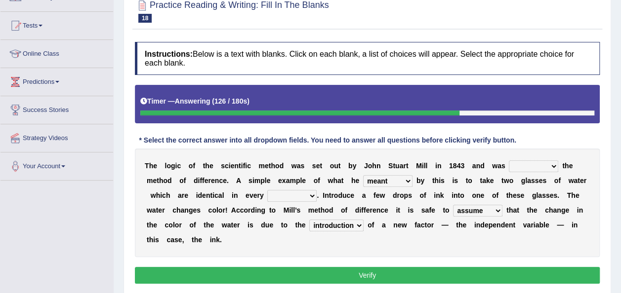
select select "measure"
click at [267, 190] on select "thought identity measure respect" at bounding box center [291, 196] width 49 height 12
click at [514, 165] on select "pointed claimed demanded named" at bounding box center [533, 167] width 49 height 12
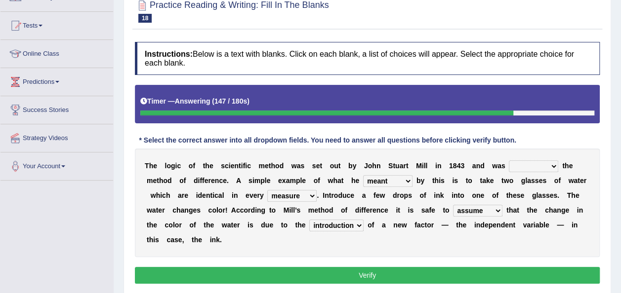
select select "claimed"
click at [509, 161] on select "pointed claimed demanded named" at bounding box center [533, 167] width 49 height 12
click at [458, 267] on button "Verify" at bounding box center [367, 275] width 465 height 17
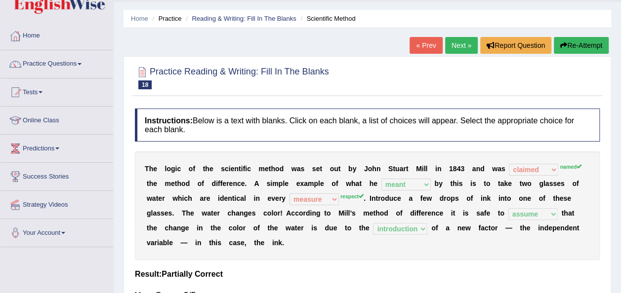
scroll to position [24, 0]
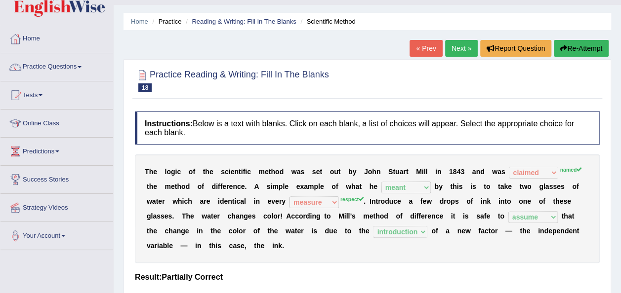
click at [460, 45] on link "Next »" at bounding box center [461, 48] width 33 height 17
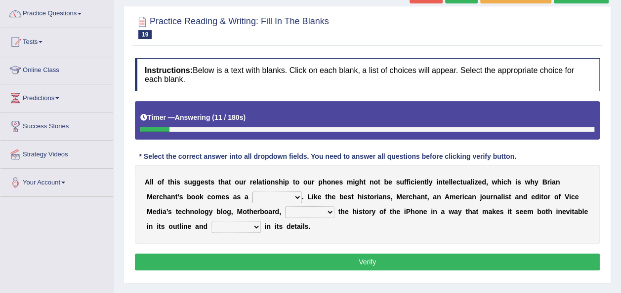
scroll to position [78, 0]
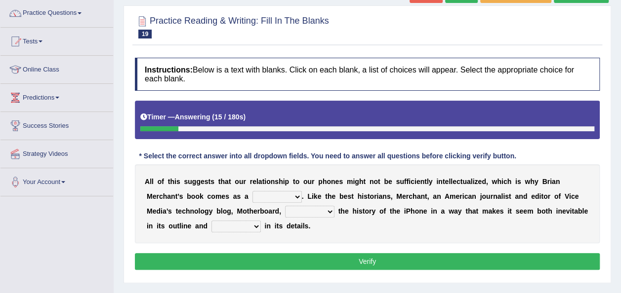
click at [252, 200] on select "privilege relief demotion flash" at bounding box center [276, 197] width 49 height 12
select select "privilege"
click at [252, 191] on select "privilege relief demotion flash" at bounding box center [276, 197] width 49 height 12
click at [285, 211] on select "enriches unpacks detours contorts" at bounding box center [309, 212] width 49 height 12
select select "enriches"
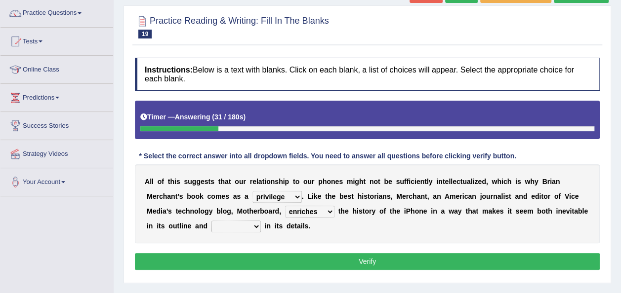
click at [285, 206] on select "enriches unpacks detours contorts" at bounding box center [309, 212] width 49 height 12
click at [211, 224] on select "surprises surprised surprising surprise" at bounding box center [235, 227] width 49 height 12
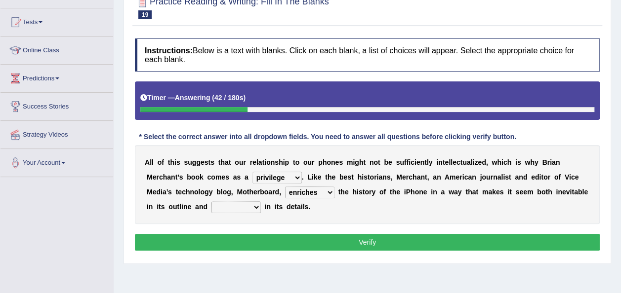
scroll to position [97, 0]
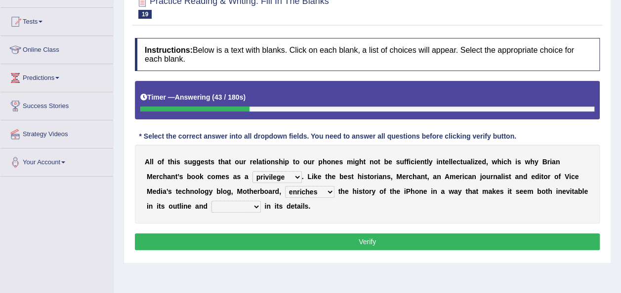
click at [211, 204] on select "surprises surprised surprising surprise" at bounding box center [235, 207] width 49 height 12
select select "surprising"
click at [211, 201] on select "surprises surprised surprising surprise" at bounding box center [235, 207] width 49 height 12
click at [204, 244] on button "Verify" at bounding box center [367, 242] width 465 height 17
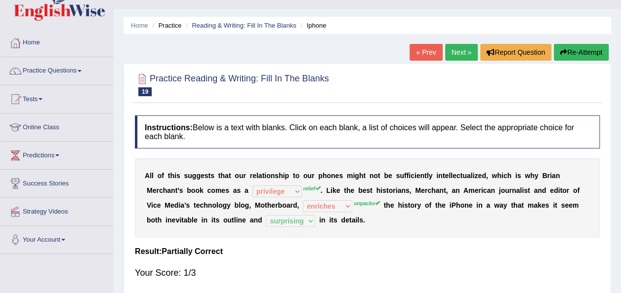
scroll to position [19, 0]
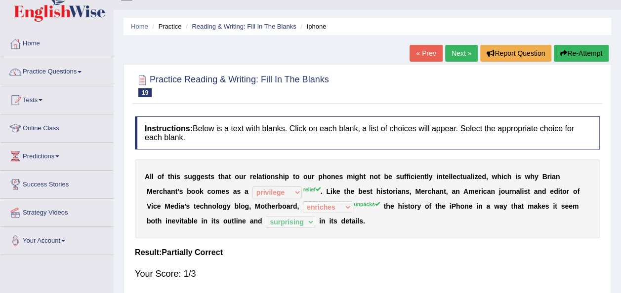
click at [462, 51] on link "Next »" at bounding box center [461, 53] width 33 height 17
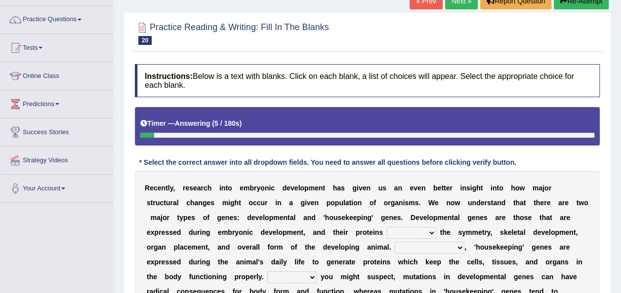
scroll to position [71, 0]
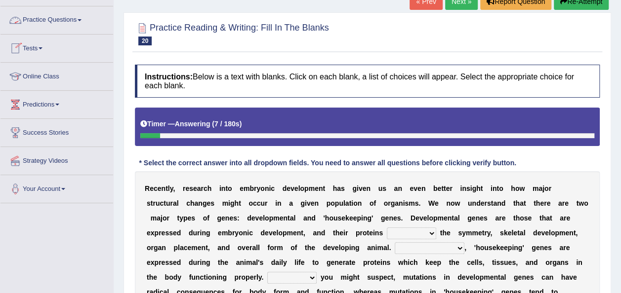
click at [78, 18] on link "Practice Questions" at bounding box center [56, 18] width 113 height 25
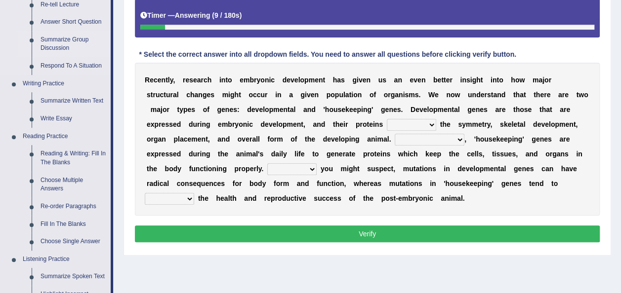
scroll to position [180, 0]
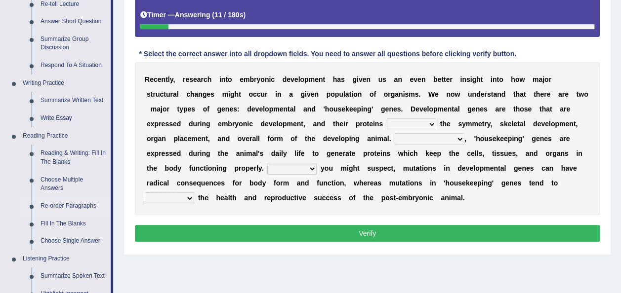
click at [76, 205] on link "Re-order Paragraphs" at bounding box center [73, 207] width 75 height 18
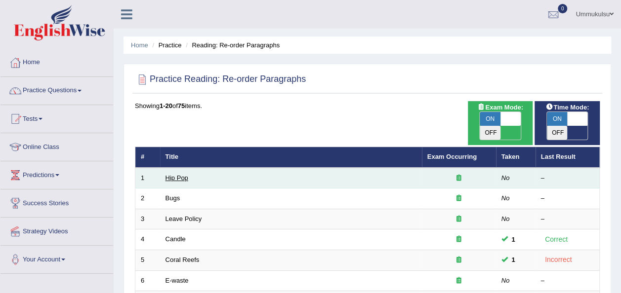
click at [178, 174] on link "Hip Pop" at bounding box center [176, 177] width 23 height 7
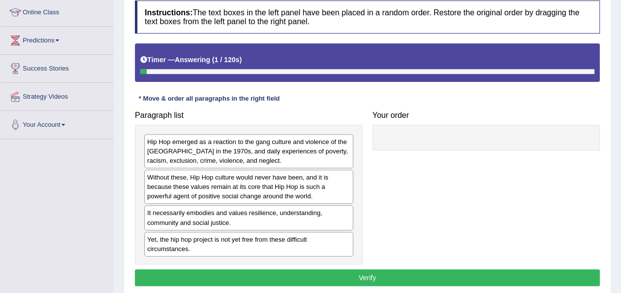
scroll to position [161, 0]
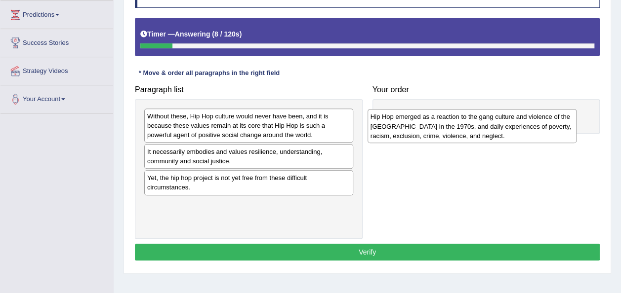
drag, startPoint x: 197, startPoint y: 132, endPoint x: 420, endPoint y: 127, distance: 223.8
click at [420, 127] on div "Hip Hop emerged as a reaction to the gang culture and violence of the South Bro…" at bounding box center [471, 126] width 209 height 34
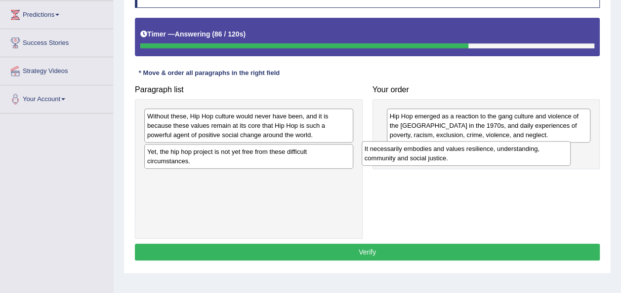
drag, startPoint x: 274, startPoint y: 157, endPoint x: 494, endPoint y: 152, distance: 220.4
click at [494, 152] on div "It necessarily embodies and values resilience, understanding, community and soc…" at bounding box center [466, 153] width 209 height 25
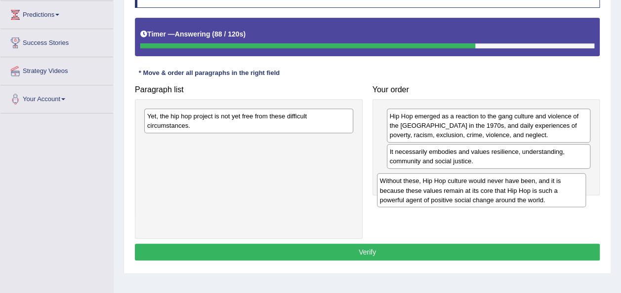
drag, startPoint x: 304, startPoint y: 117, endPoint x: 537, endPoint y: 181, distance: 241.8
click at [537, 181] on div "Without these, Hip Hop culture would never have been, and it is because these v…" at bounding box center [481, 190] width 209 height 34
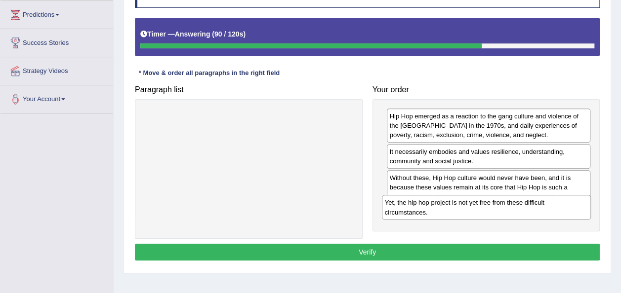
drag, startPoint x: 339, startPoint y: 119, endPoint x: 578, endPoint y: 204, distance: 253.6
click at [578, 204] on div "Yet, the hip hop project is not yet free from these difficult circumstances." at bounding box center [486, 207] width 209 height 25
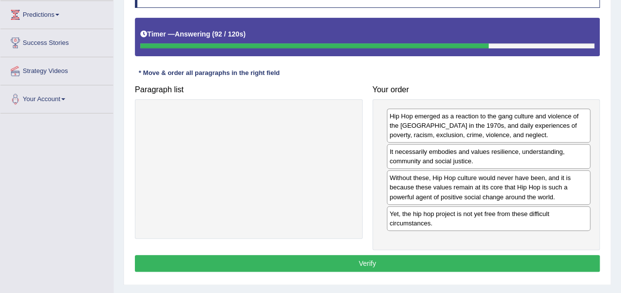
click at [489, 266] on button "Verify" at bounding box center [367, 263] width 465 height 17
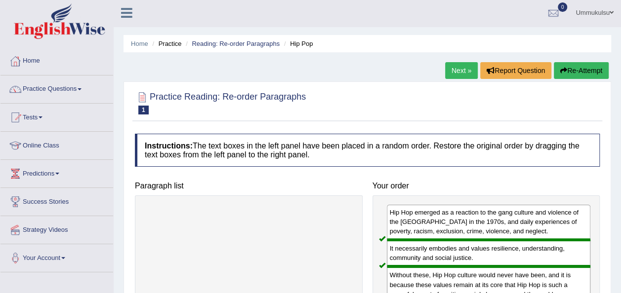
scroll to position [0, 0]
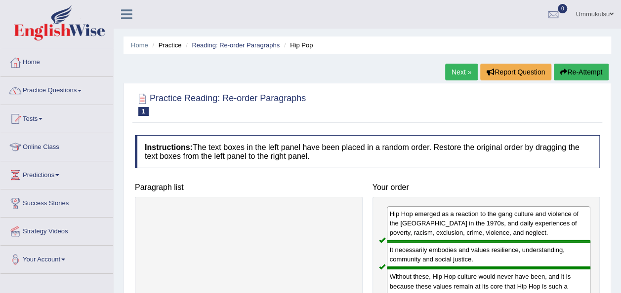
click at [465, 70] on link "Next »" at bounding box center [461, 72] width 33 height 17
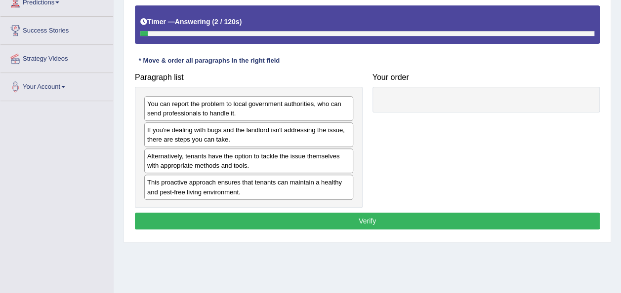
scroll to position [175, 0]
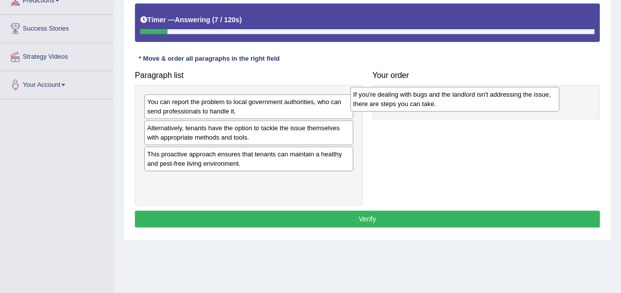
drag, startPoint x: 340, startPoint y: 138, endPoint x: 547, endPoint y: 105, distance: 209.1
click at [547, 105] on div "If you're dealing with bugs and the landlord isn't addressing the issue, there …" at bounding box center [454, 99] width 209 height 25
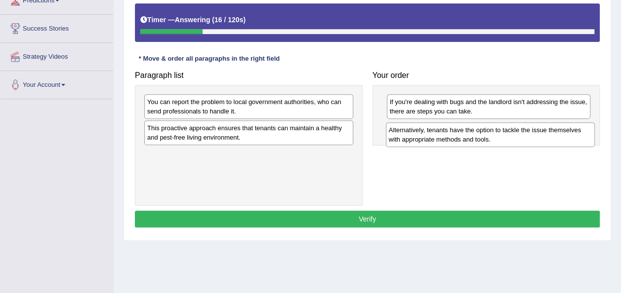
drag, startPoint x: 323, startPoint y: 130, endPoint x: 565, endPoint y: 132, distance: 242.0
click at [565, 132] on div "Alternatively, tenants have the option to tackle the issue themselves with appr…" at bounding box center [490, 134] width 209 height 25
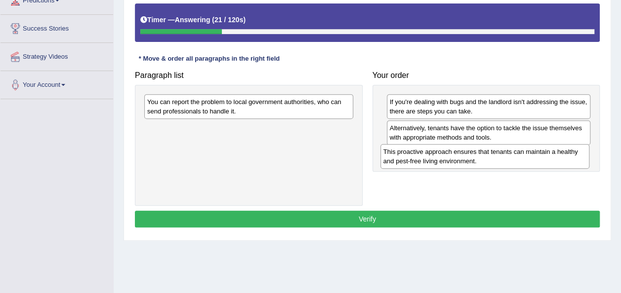
drag, startPoint x: 330, startPoint y: 131, endPoint x: 566, endPoint y: 155, distance: 236.7
click at [566, 155] on div "This proactive approach ensures that tenants can maintain a healthy and pest-fr…" at bounding box center [484, 156] width 209 height 25
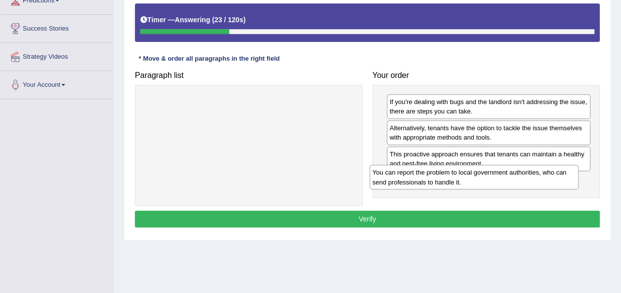
drag, startPoint x: 311, startPoint y: 103, endPoint x: 536, endPoint y: 174, distance: 236.2
click at [536, 174] on div "You can report the problem to local government authorities, who can send profes…" at bounding box center [473, 177] width 209 height 25
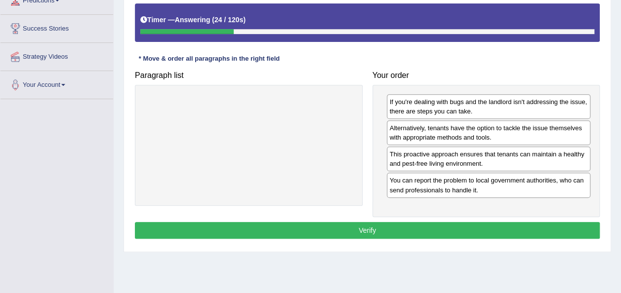
click at [477, 223] on button "Verify" at bounding box center [367, 230] width 465 height 17
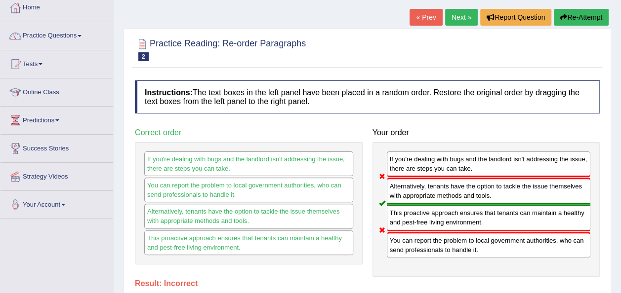
scroll to position [54, 0]
click at [575, 18] on button "Re-Attempt" at bounding box center [581, 17] width 55 height 17
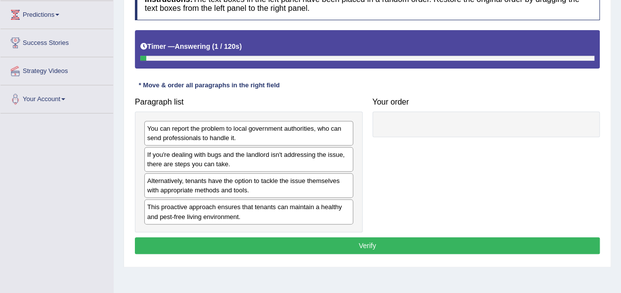
scroll to position [161, 0]
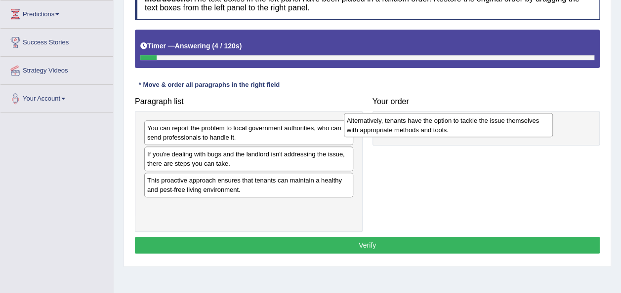
drag, startPoint x: 300, startPoint y: 190, endPoint x: 505, endPoint y: 133, distance: 212.1
click at [505, 133] on div "Alternatively, tenants have the option to tackle the issue themselves with appr…" at bounding box center [448, 125] width 209 height 25
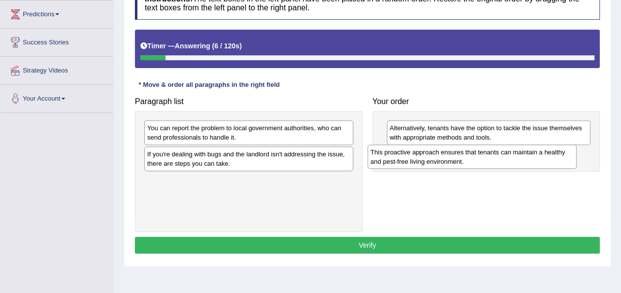
drag, startPoint x: 290, startPoint y: 187, endPoint x: 514, endPoint y: 160, distance: 225.0
click at [514, 160] on div "This proactive approach ensures that tenants can maintain a healthy and pest-fr…" at bounding box center [471, 157] width 209 height 25
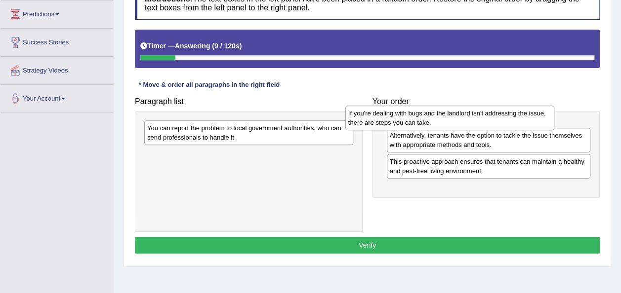
drag, startPoint x: 326, startPoint y: 164, endPoint x: 527, endPoint y: 123, distance: 205.1
click at [527, 123] on div "If you're dealing with bugs and the landlord isn't addressing the issue, there …" at bounding box center [449, 118] width 209 height 25
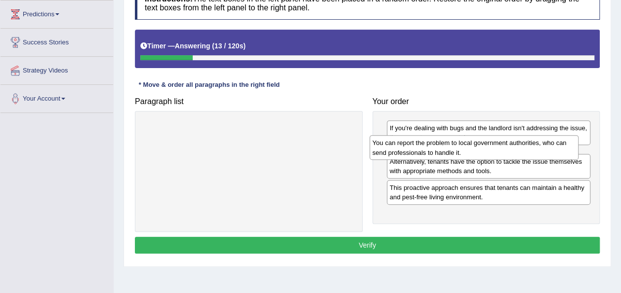
drag, startPoint x: 345, startPoint y: 137, endPoint x: 572, endPoint y: 154, distance: 227.8
click at [572, 154] on div "You can report the problem to local government authorities, who can send profes…" at bounding box center [473, 147] width 209 height 25
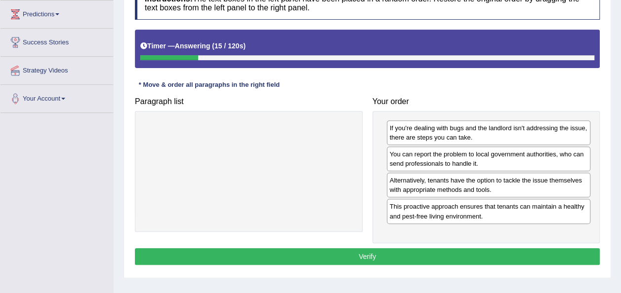
click at [439, 251] on button "Verify" at bounding box center [367, 256] width 465 height 17
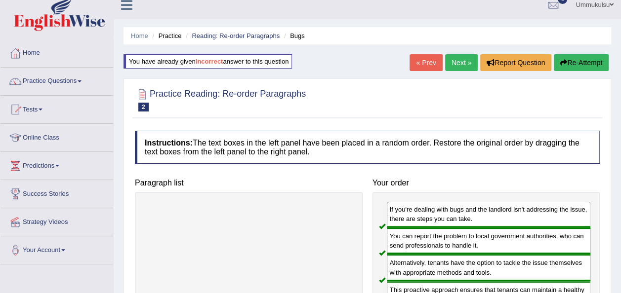
scroll to position [0, 0]
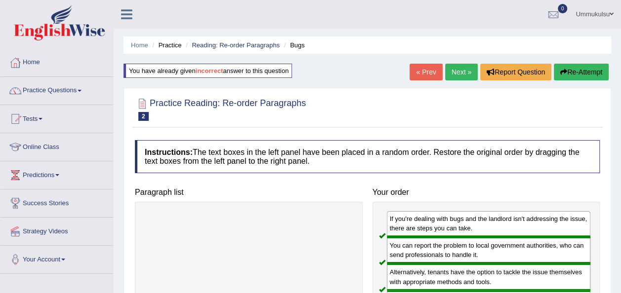
click at [461, 73] on link "Next »" at bounding box center [461, 72] width 33 height 17
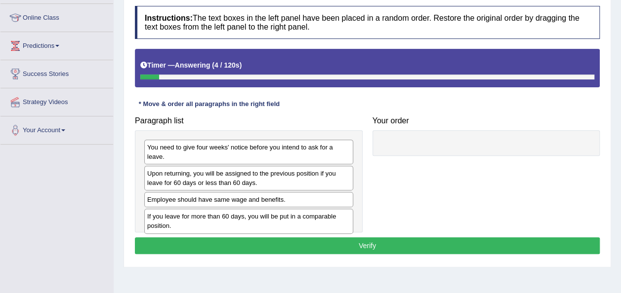
scroll to position [132, 0]
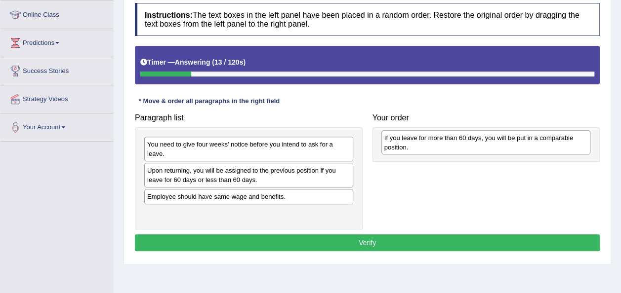
drag, startPoint x: 323, startPoint y: 207, endPoint x: 562, endPoint y: 139, distance: 248.0
click at [562, 139] on div "If you leave for more than 60 days, you will be put in a comparable position." at bounding box center [485, 142] width 209 height 25
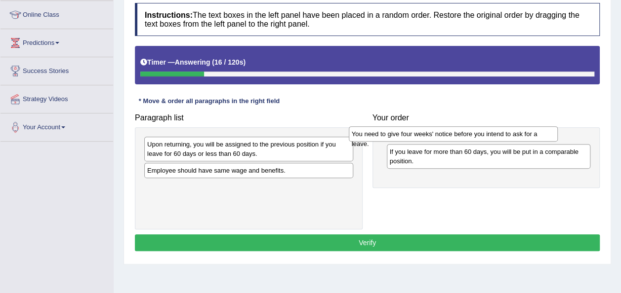
drag, startPoint x: 297, startPoint y: 146, endPoint x: 502, endPoint y: 136, distance: 204.7
click at [502, 136] on div "You need to give four weeks' notice before you intend to ask for a leave." at bounding box center [453, 133] width 209 height 15
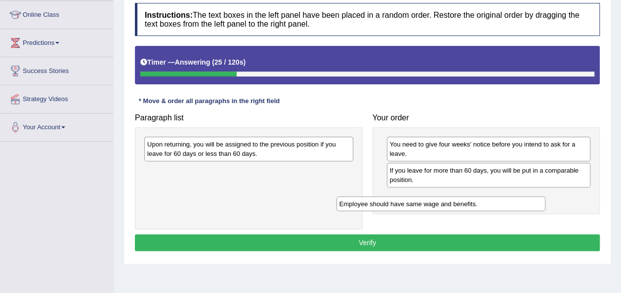
drag, startPoint x: 347, startPoint y: 169, endPoint x: 539, endPoint y: 203, distance: 195.1
click at [539, 203] on div "Employee should have same wage and benefits." at bounding box center [440, 204] width 209 height 15
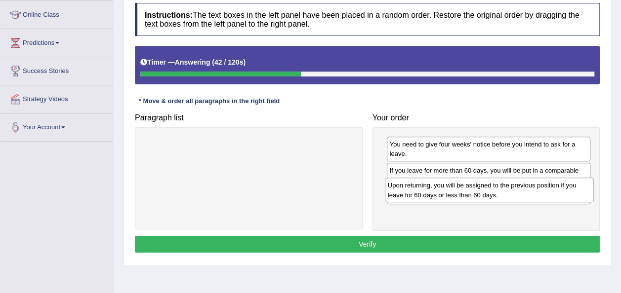
drag, startPoint x: 339, startPoint y: 155, endPoint x: 580, endPoint y: 196, distance: 244.1
click at [580, 196] on div "Upon returning, you will be assigned to the previous position if you leave for …" at bounding box center [489, 190] width 209 height 25
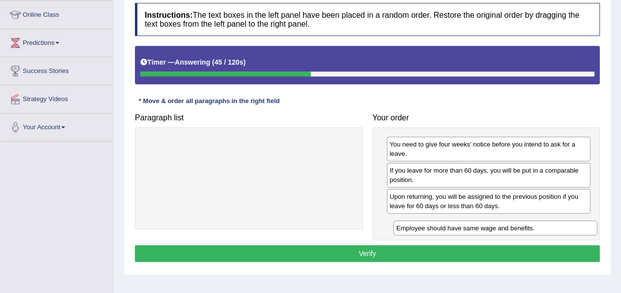
drag, startPoint x: 532, startPoint y: 194, endPoint x: 539, endPoint y: 226, distance: 32.8
click at [539, 226] on div "Employee should have same wage and benefits." at bounding box center [495, 228] width 204 height 15
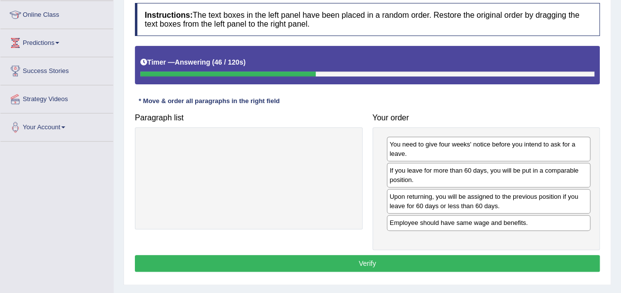
click at [465, 255] on button "Verify" at bounding box center [367, 263] width 465 height 17
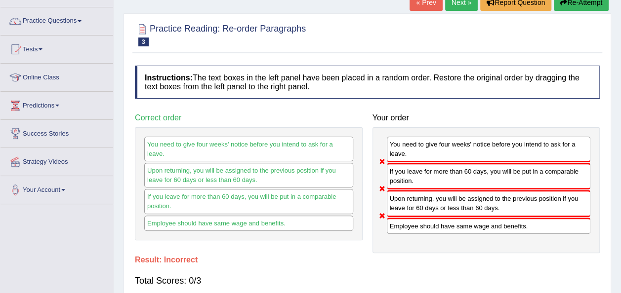
scroll to position [60, 0]
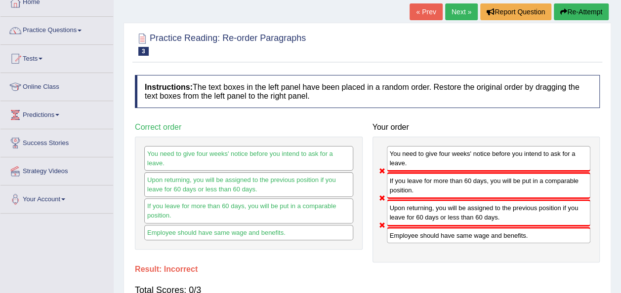
click at [583, 10] on button "Re-Attempt" at bounding box center [581, 11] width 55 height 17
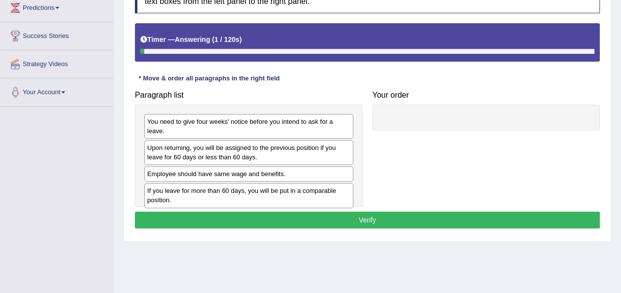
scroll to position [168, 0]
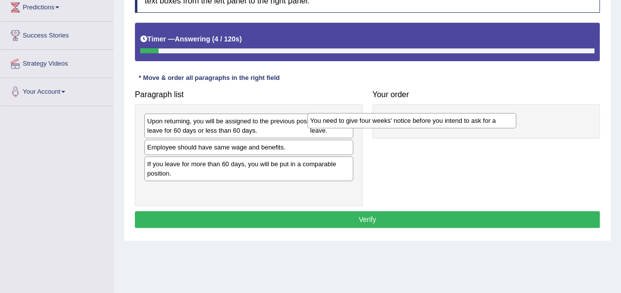
drag, startPoint x: 333, startPoint y: 118, endPoint x: 502, endPoint y: 116, distance: 168.9
click at [502, 116] on div "You need to give four weeks' notice before you intend to ask for a leave." at bounding box center [411, 120] width 209 height 15
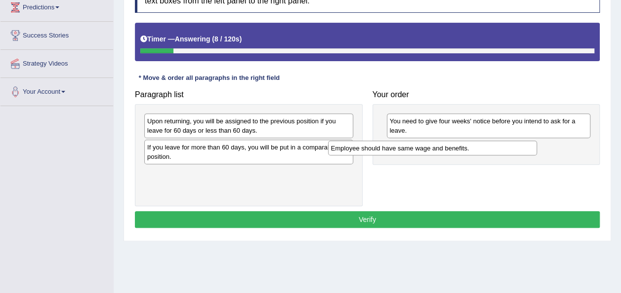
drag, startPoint x: 310, startPoint y: 152, endPoint x: 495, endPoint y: 153, distance: 184.7
click at [495, 153] on div "Employee should have same wage and benefits." at bounding box center [432, 148] width 209 height 15
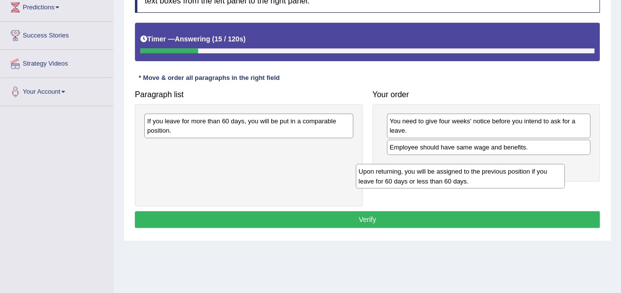
drag, startPoint x: 306, startPoint y: 130, endPoint x: 519, endPoint y: 180, distance: 218.2
click at [519, 180] on div "Upon returning, you will be assigned to the previous position if you leave for …" at bounding box center [460, 176] width 209 height 25
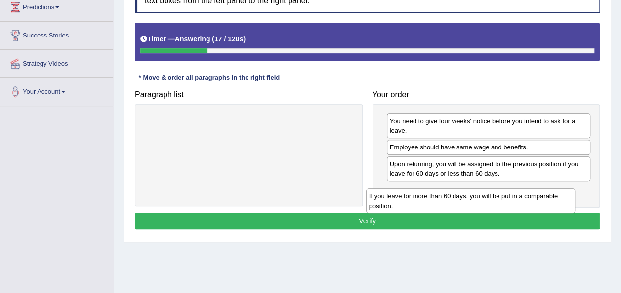
drag, startPoint x: 325, startPoint y: 126, endPoint x: 547, endPoint y: 202, distance: 234.3
click at [547, 202] on div "If you leave for more than 60 days, you will be put in a comparable position." at bounding box center [470, 201] width 209 height 25
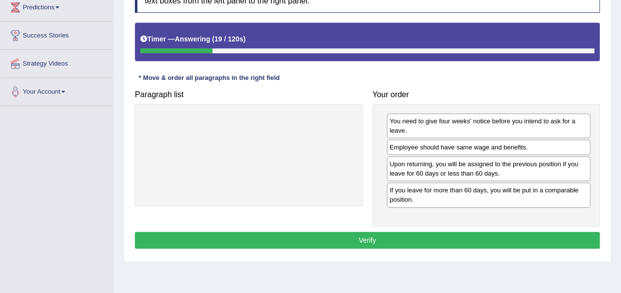
click at [481, 232] on button "Verify" at bounding box center [367, 240] width 465 height 17
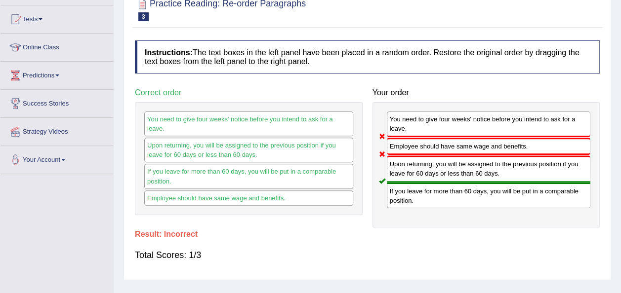
scroll to position [27, 0]
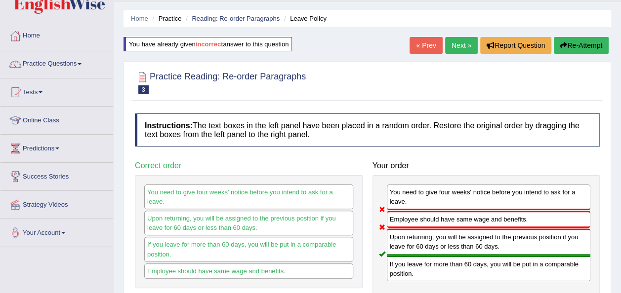
click at [570, 47] on button "Re-Attempt" at bounding box center [581, 45] width 55 height 17
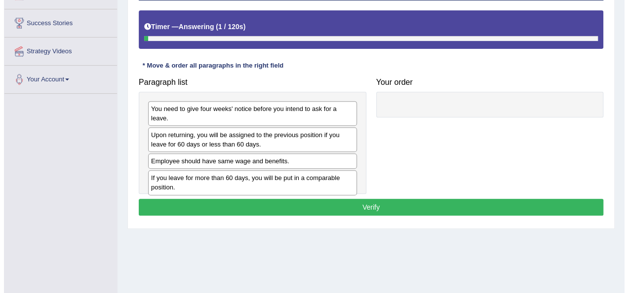
scroll to position [181, 0]
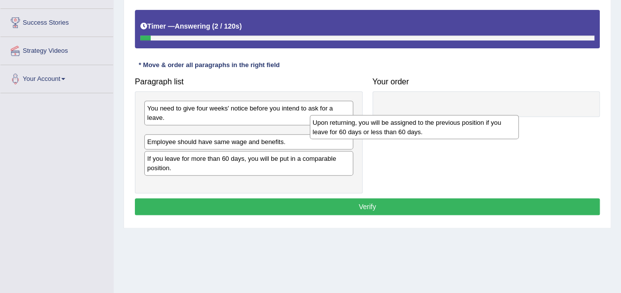
drag, startPoint x: 342, startPoint y: 134, endPoint x: 508, endPoint y: 132, distance: 165.5
click at [508, 132] on div "Upon returning, you will be assigned to the previous position if you leave for …" at bounding box center [414, 127] width 209 height 25
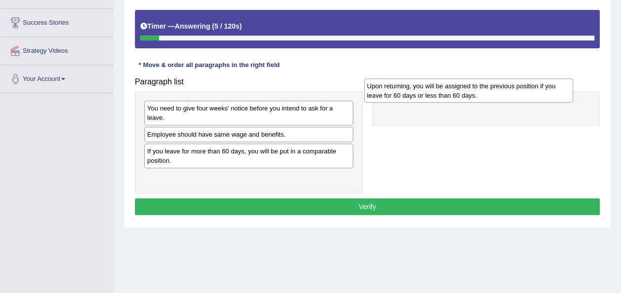
drag, startPoint x: 299, startPoint y: 131, endPoint x: 527, endPoint y: 98, distance: 230.1
click at [527, 98] on div "Upon returning, you will be assigned to the previous position if you leave for …" at bounding box center [468, 91] width 209 height 25
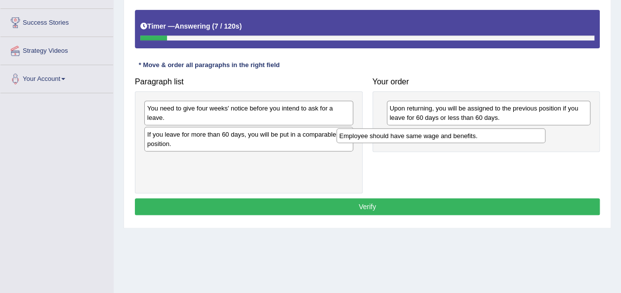
drag, startPoint x: 319, startPoint y: 122, endPoint x: 512, endPoint y: 132, distance: 192.9
click at [512, 132] on div "Employee should have same wage and benefits." at bounding box center [440, 135] width 209 height 15
click at [376, 206] on button "Verify" at bounding box center [367, 207] width 465 height 17
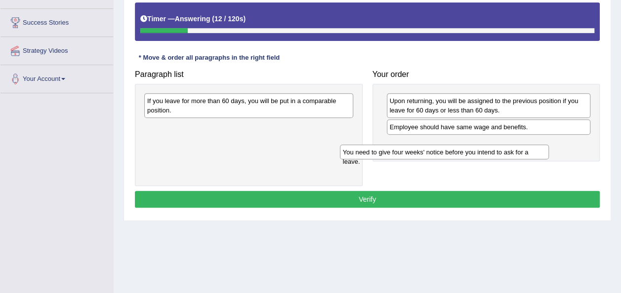
drag, startPoint x: 279, startPoint y: 103, endPoint x: 476, endPoint y: 153, distance: 203.4
click at [476, 153] on div "You need to give four weeks' notice before you intend to ask for a leave." at bounding box center [444, 152] width 209 height 15
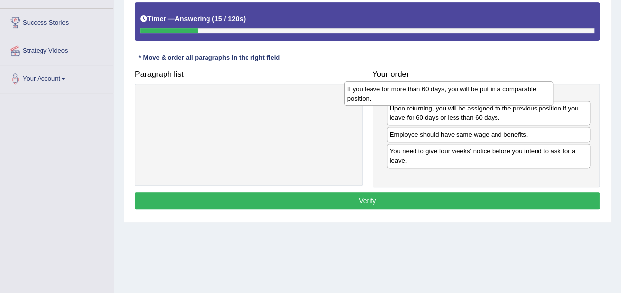
drag, startPoint x: 323, startPoint y: 109, endPoint x: 523, endPoint y: 96, distance: 200.4
click at [523, 96] on div "If you leave for more than 60 days, you will be put in a comparable position." at bounding box center [448, 93] width 209 height 25
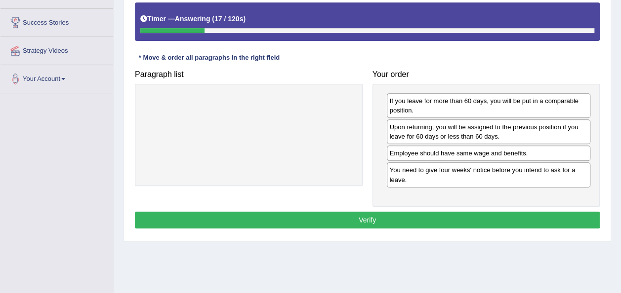
click at [447, 223] on button "Verify" at bounding box center [367, 220] width 465 height 17
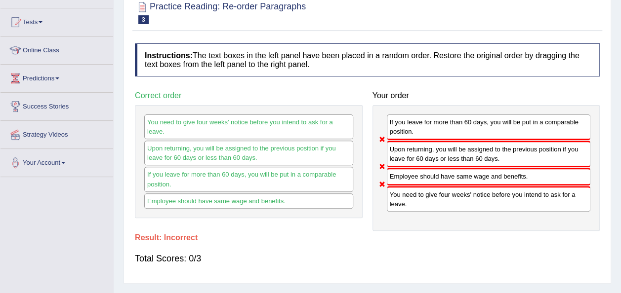
scroll to position [0, 0]
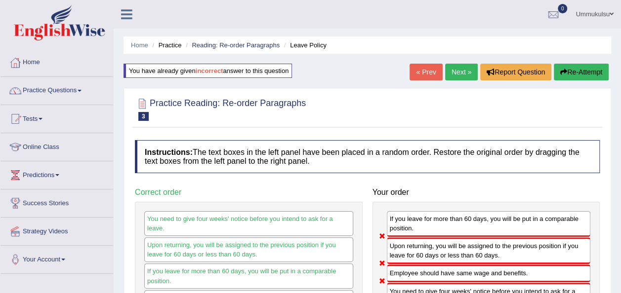
click at [570, 74] on button "Re-Attempt" at bounding box center [581, 72] width 55 height 17
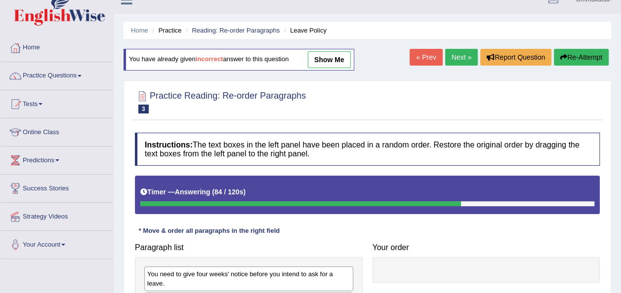
scroll to position [5, 0]
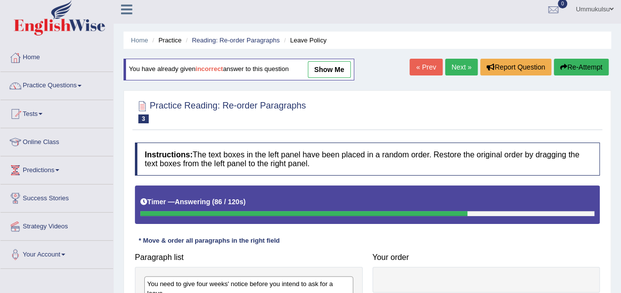
click at [330, 74] on link "show me" at bounding box center [329, 69] width 43 height 17
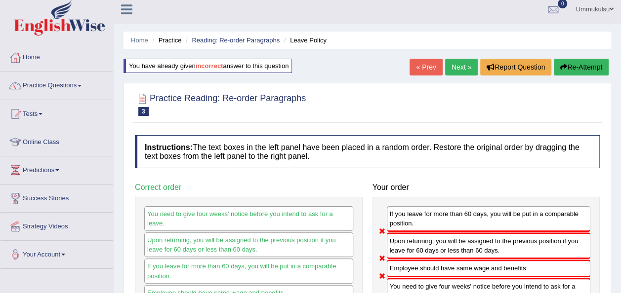
click at [575, 64] on button "Re-Attempt" at bounding box center [581, 67] width 55 height 17
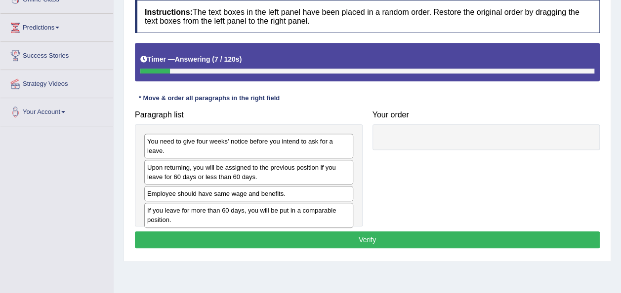
scroll to position [148, 0]
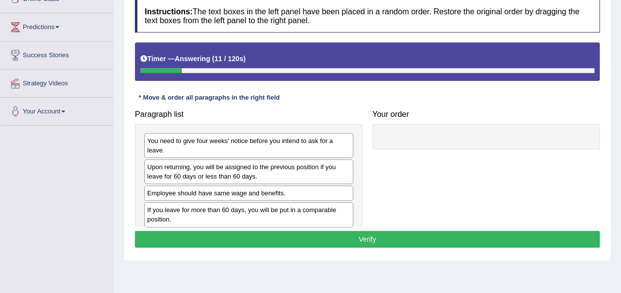
click at [347, 190] on div "You need to give four weeks' notice before you intend to ask for a leave. Upon …" at bounding box center [249, 175] width 228 height 102
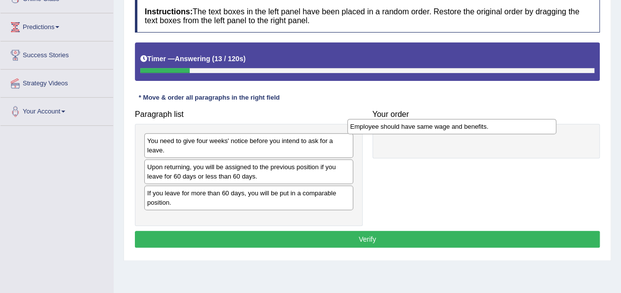
drag, startPoint x: 345, startPoint y: 182, endPoint x: 549, endPoint y: 125, distance: 211.6
click at [549, 125] on div "Employee should have same wage and benefits." at bounding box center [451, 126] width 209 height 15
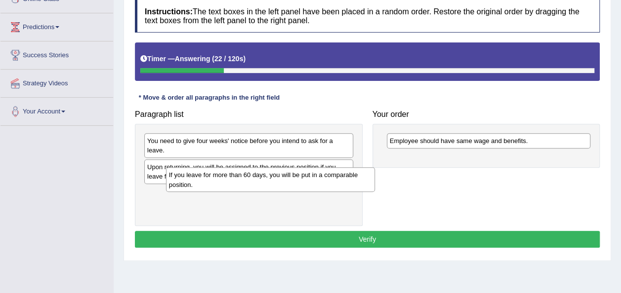
drag, startPoint x: 257, startPoint y: 196, endPoint x: 279, endPoint y: 188, distance: 23.1
click at [279, 188] on div "If you leave for more than 60 days, you will be put in a comparable position." at bounding box center [270, 179] width 209 height 25
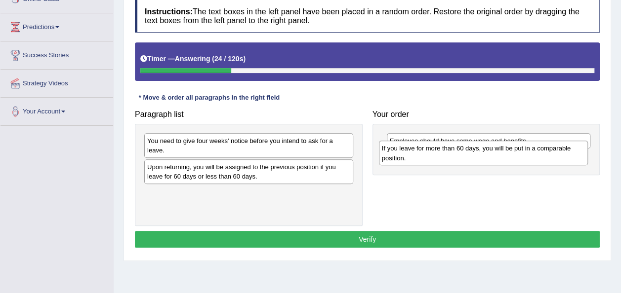
drag, startPoint x: 267, startPoint y: 184, endPoint x: 501, endPoint y: 150, distance: 237.2
click at [501, 150] on div "If you leave for more than 60 days, you will be put in a comparable position." at bounding box center [483, 153] width 209 height 25
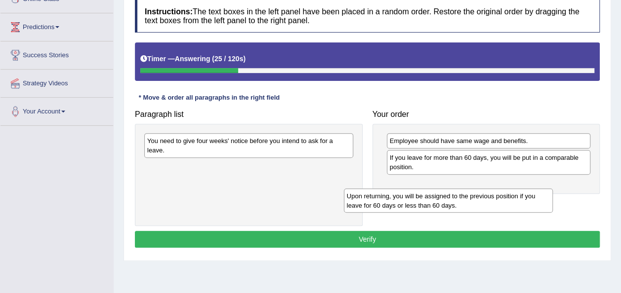
drag, startPoint x: 324, startPoint y: 163, endPoint x: 533, endPoint y: 201, distance: 212.9
click at [533, 201] on div "Upon returning, you will be assigned to the previous position if you leave for …" at bounding box center [448, 201] width 209 height 25
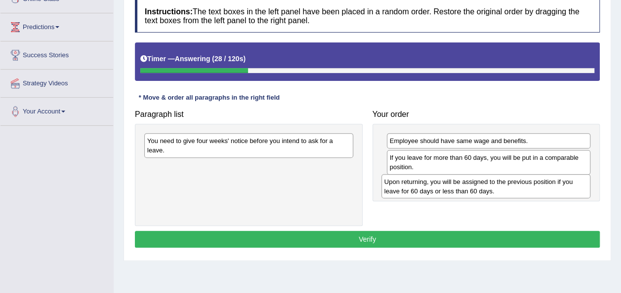
drag, startPoint x: 304, startPoint y: 167, endPoint x: 541, endPoint y: 192, distance: 238.4
click at [541, 192] on div "Upon returning, you will be assigned to the previous position if you leave for …" at bounding box center [485, 186] width 209 height 25
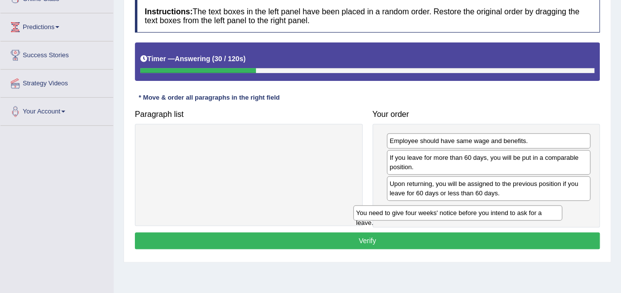
drag, startPoint x: 332, startPoint y: 140, endPoint x: 545, endPoint y: 210, distance: 224.1
click at [545, 210] on div "You need to give four weeks' notice before you intend to ask for a leave." at bounding box center [457, 212] width 209 height 15
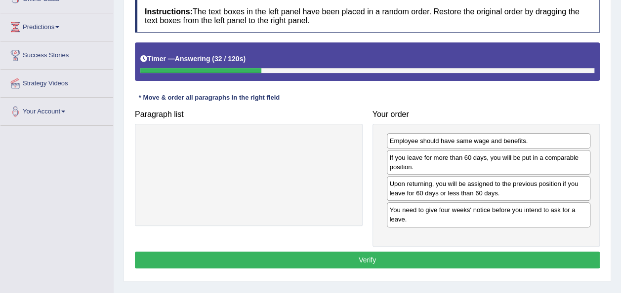
click at [475, 256] on button "Verify" at bounding box center [367, 260] width 465 height 17
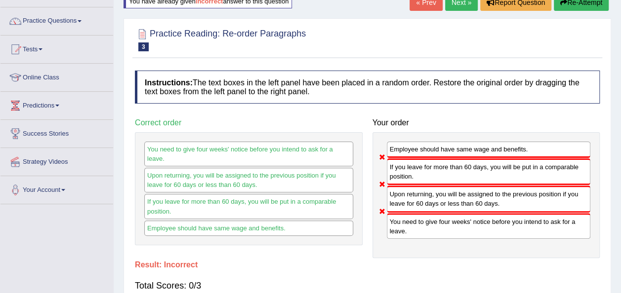
scroll to position [69, 0]
click at [574, 2] on button "Re-Attempt" at bounding box center [581, 3] width 55 height 17
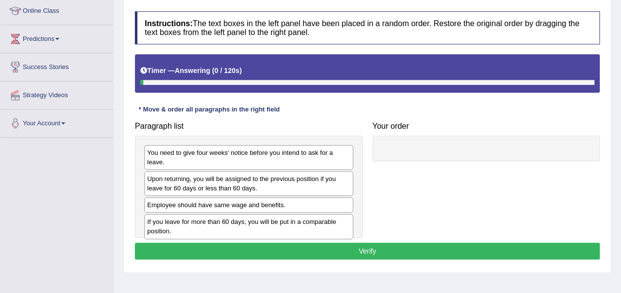
scroll to position [138, 0]
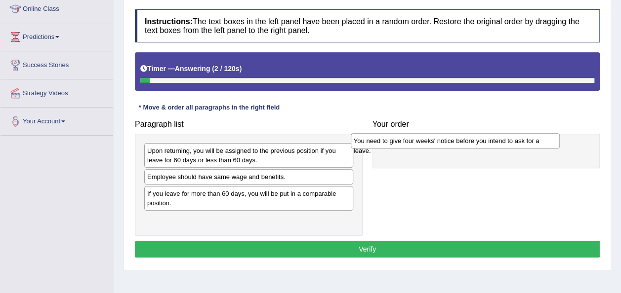
drag, startPoint x: 293, startPoint y: 153, endPoint x: 500, endPoint y: 143, distance: 206.7
click at [500, 143] on div "You need to give four weeks' notice before you intend to ask for a leave." at bounding box center [455, 140] width 209 height 15
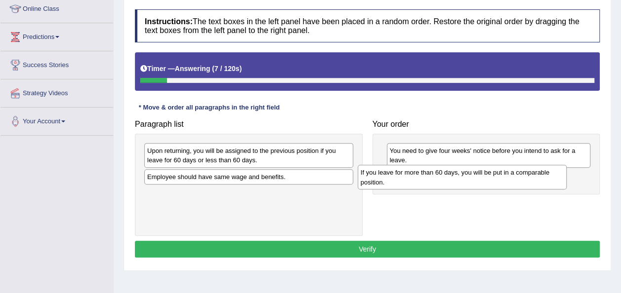
drag, startPoint x: 290, startPoint y: 192, endPoint x: 506, endPoint y: 171, distance: 216.4
click at [506, 171] on div "If you leave for more than 60 days, you will be put in a comparable position." at bounding box center [462, 177] width 209 height 25
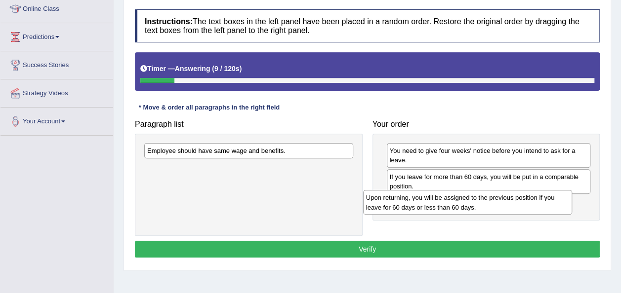
drag, startPoint x: 323, startPoint y: 150, endPoint x: 541, endPoint y: 198, distance: 223.9
click at [541, 198] on div "Upon returning, you will be assigned to the previous position if you leave for …" at bounding box center [467, 202] width 209 height 25
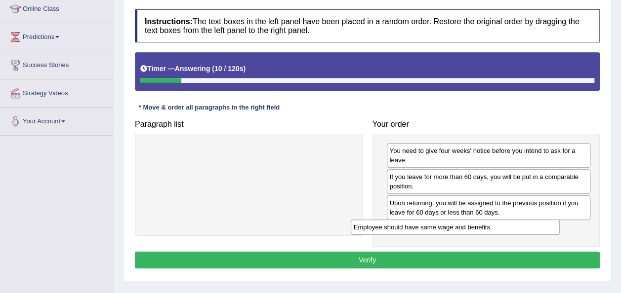
drag, startPoint x: 334, startPoint y: 148, endPoint x: 540, endPoint y: 225, distance: 220.4
click at [540, 225] on div "Employee should have same wage and benefits." at bounding box center [455, 227] width 209 height 15
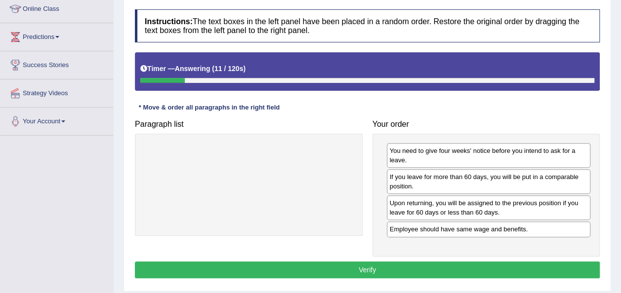
click at [481, 272] on button "Verify" at bounding box center [367, 270] width 465 height 17
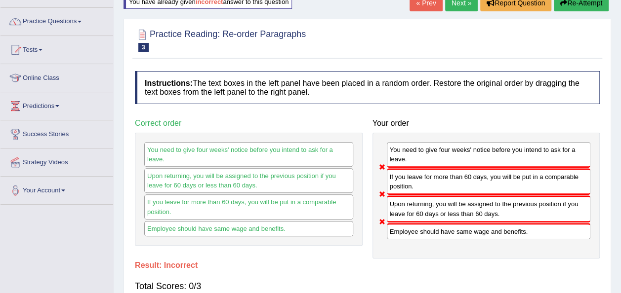
scroll to position [66, 0]
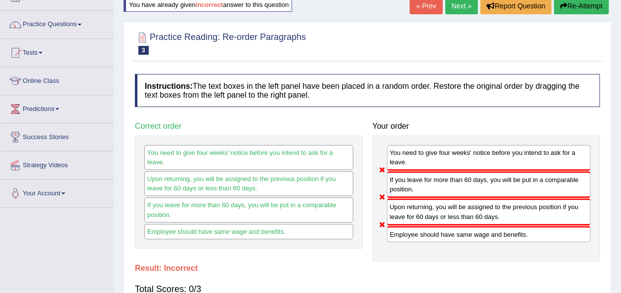
click at [571, 5] on button "Re-Attempt" at bounding box center [581, 6] width 55 height 17
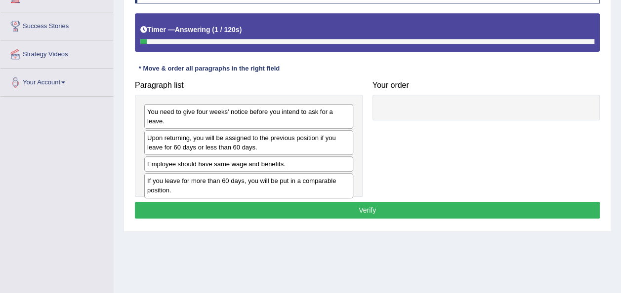
scroll to position [166, 0]
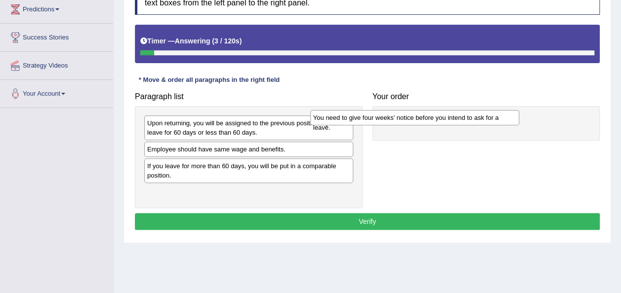
drag, startPoint x: 301, startPoint y: 125, endPoint x: 481, endPoint y: 120, distance: 179.4
click at [481, 120] on div "You need to give four weeks' notice before you intend to ask for a leave." at bounding box center [414, 117] width 209 height 15
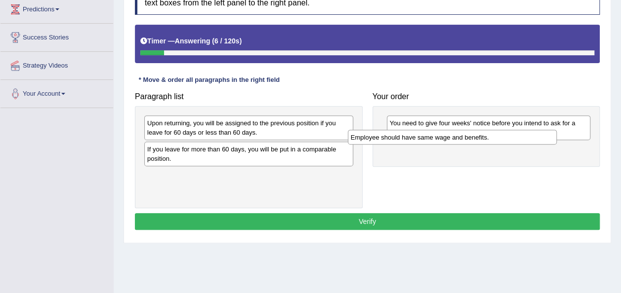
drag, startPoint x: 316, startPoint y: 155, endPoint x: 520, endPoint y: 143, distance: 203.8
click at [520, 143] on div "Employee should have same wage and benefits." at bounding box center [452, 137] width 209 height 15
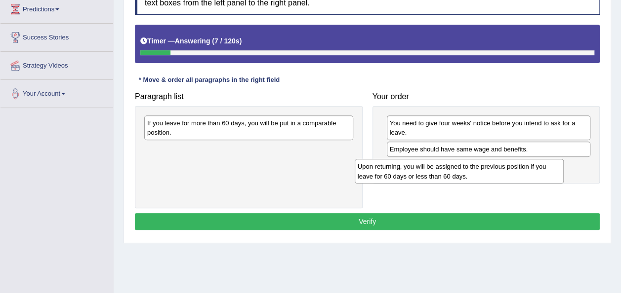
drag, startPoint x: 311, startPoint y: 124, endPoint x: 530, endPoint y: 168, distance: 224.2
click at [530, 168] on div "Upon returning, you will be assigned to the previous position if you leave for …" at bounding box center [459, 171] width 209 height 25
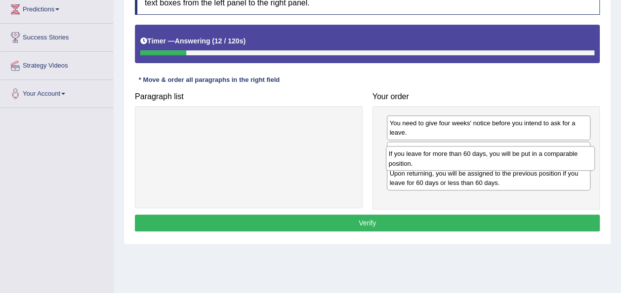
drag, startPoint x: 337, startPoint y: 126, endPoint x: 579, endPoint y: 157, distance: 243.5
click at [579, 157] on div "If you leave for more than 60 days, you will be put in a comparable position." at bounding box center [490, 158] width 209 height 25
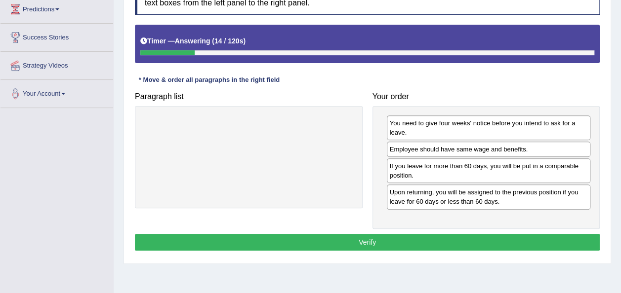
click at [461, 247] on button "Verify" at bounding box center [367, 242] width 465 height 17
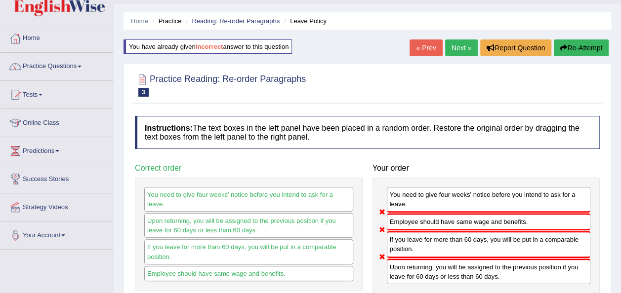
scroll to position [24, 0]
click at [566, 43] on button "Re-Attempt" at bounding box center [581, 48] width 55 height 17
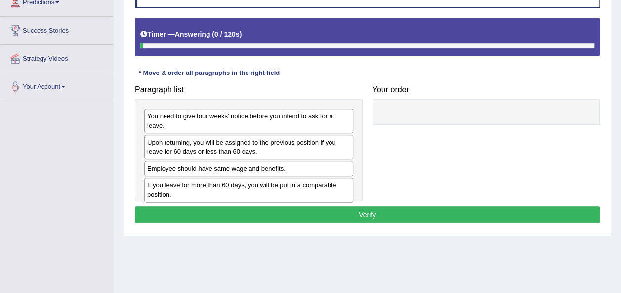
scroll to position [182, 0]
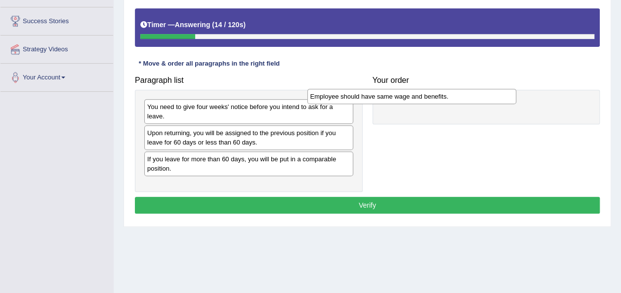
drag, startPoint x: 341, startPoint y: 151, endPoint x: 504, endPoint y: 98, distance: 171.4
click at [504, 98] on div "Employee should have same wage and benefits." at bounding box center [411, 96] width 209 height 15
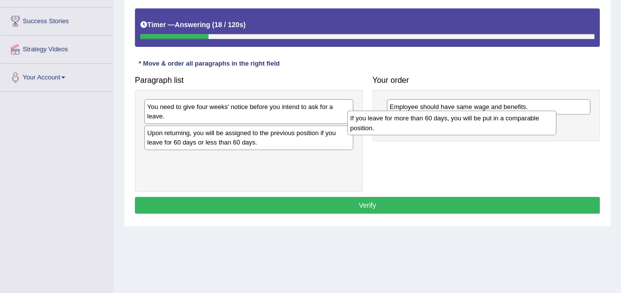
drag, startPoint x: 302, startPoint y: 161, endPoint x: 517, endPoint y: 135, distance: 216.4
click at [517, 135] on div "If you leave for more than 60 days, you will be put in a comparable position." at bounding box center [451, 123] width 209 height 25
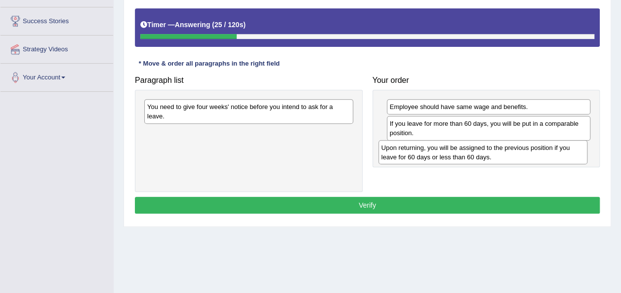
drag, startPoint x: 338, startPoint y: 132, endPoint x: 572, endPoint y: 156, distance: 235.4
click at [572, 156] on div "Upon returning, you will be assigned to the previous position if you leave for …" at bounding box center [482, 152] width 209 height 25
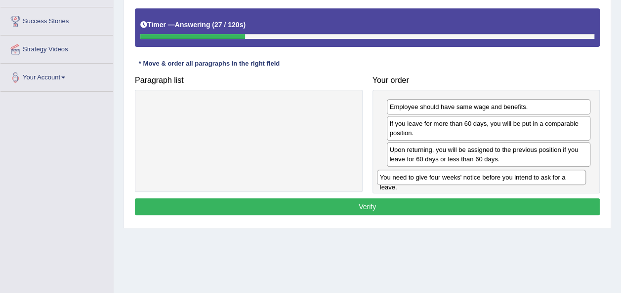
drag, startPoint x: 294, startPoint y: 106, endPoint x: 527, endPoint y: 177, distance: 243.3
click at [527, 177] on div "You need to give four weeks' notice before you intend to ask for a leave." at bounding box center [481, 177] width 209 height 15
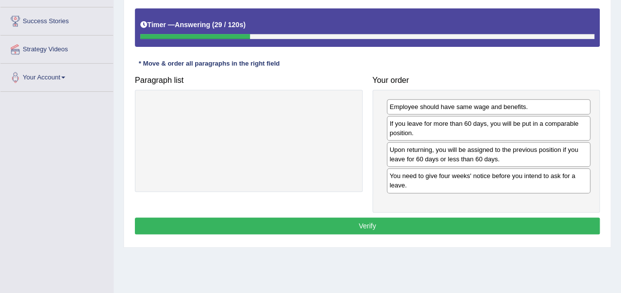
click at [456, 221] on button "Verify" at bounding box center [367, 226] width 465 height 17
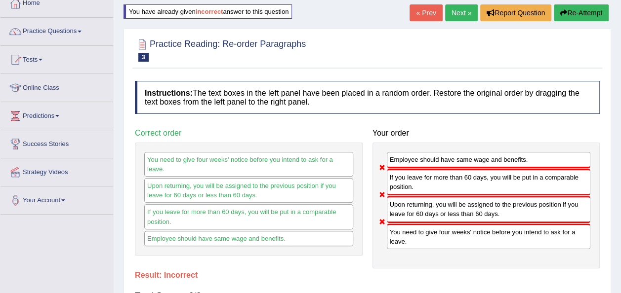
scroll to position [59, 0]
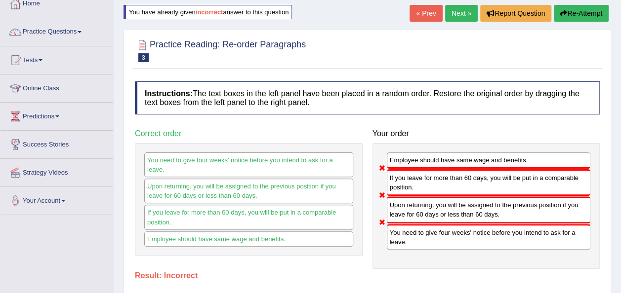
click at [573, 12] on button "Re-Attempt" at bounding box center [581, 13] width 55 height 17
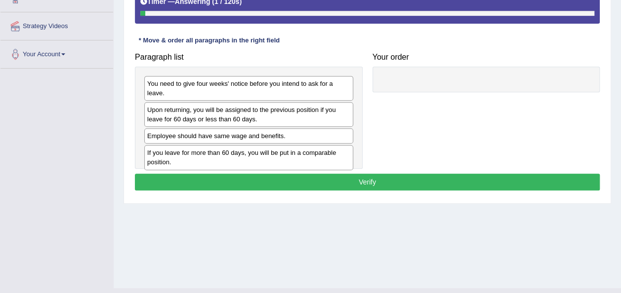
scroll to position [206, 0]
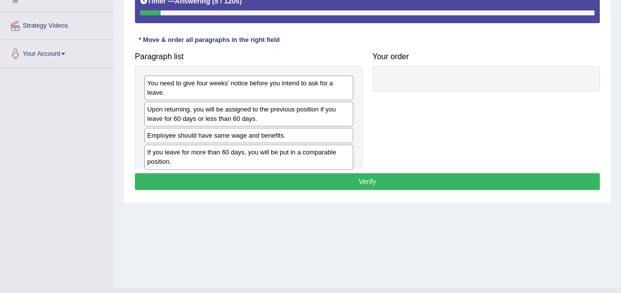
click at [288, 128] on div "Employee should have same wage and benefits." at bounding box center [248, 135] width 209 height 15
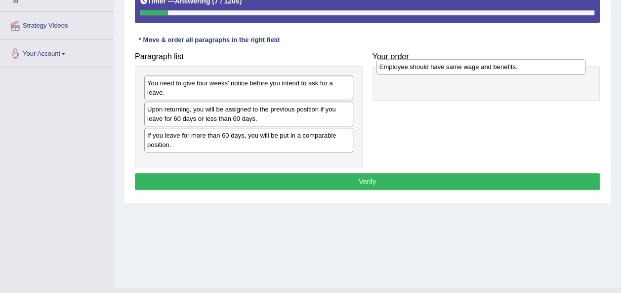
drag, startPoint x: 288, startPoint y: 122, endPoint x: 521, endPoint y: 65, distance: 239.2
click at [521, 65] on div "Employee should have same wage and benefits." at bounding box center [480, 66] width 209 height 15
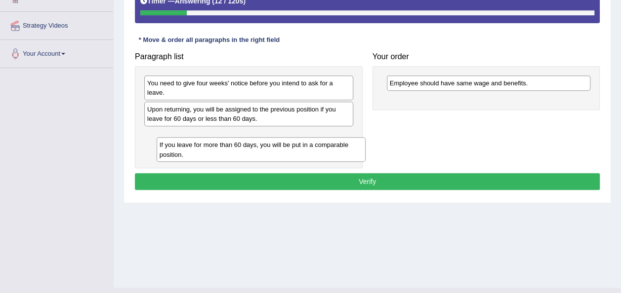
drag, startPoint x: 293, startPoint y: 136, endPoint x: 303, endPoint y: 157, distance: 22.5
click at [303, 157] on div "If you leave for more than 60 days, you will be put in a comparable position." at bounding box center [261, 149] width 209 height 25
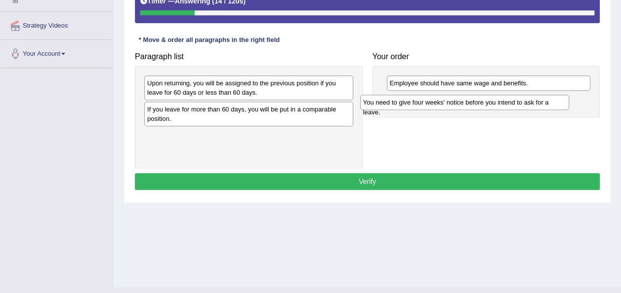
drag, startPoint x: 316, startPoint y: 83, endPoint x: 535, endPoint y: 103, distance: 220.7
click at [535, 103] on div "You need to give four weeks' notice before you intend to ask for a leave." at bounding box center [464, 102] width 209 height 15
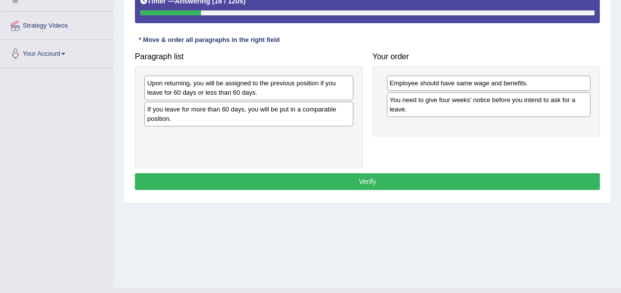
click at [328, 96] on div "Upon returning, you will be assigned to the previous position if you leave for …" at bounding box center [248, 88] width 209 height 25
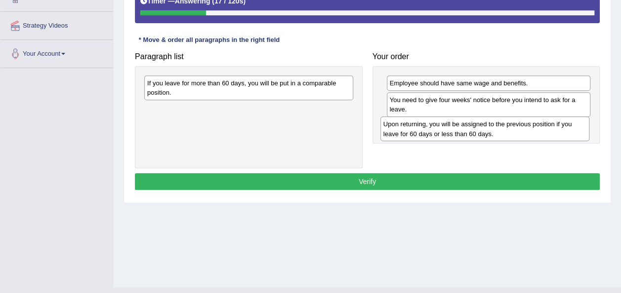
drag, startPoint x: 328, startPoint y: 96, endPoint x: 562, endPoint y: 136, distance: 237.5
click at [562, 136] on div "Upon returning, you will be assigned to the previous position if you leave for …" at bounding box center [484, 129] width 209 height 25
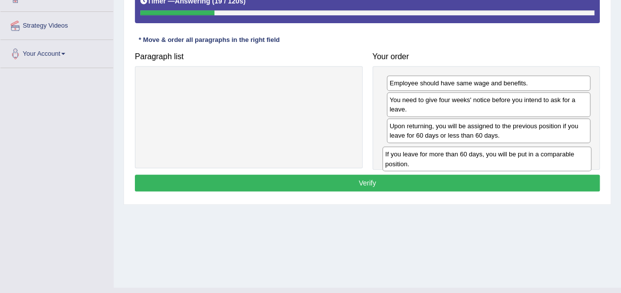
drag, startPoint x: 345, startPoint y: 88, endPoint x: 584, endPoint y: 161, distance: 249.2
click at [584, 161] on div "If you leave for more than 60 days, you will be put in a comparable position." at bounding box center [486, 159] width 209 height 25
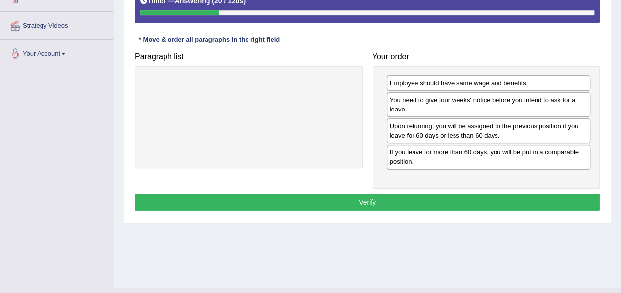
click at [529, 194] on button "Verify" at bounding box center [367, 202] width 465 height 17
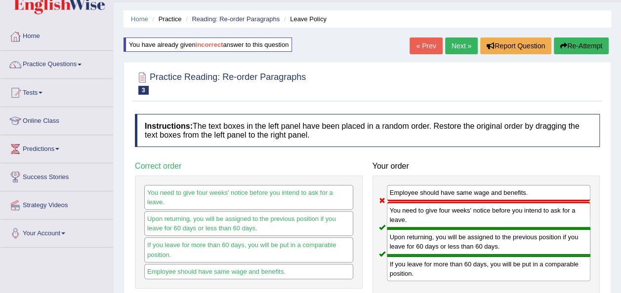
scroll to position [25, 0]
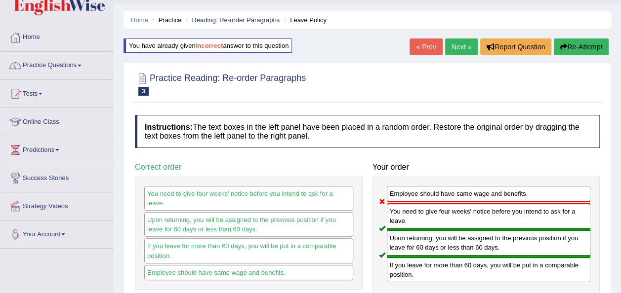
click at [581, 41] on button "Re-Attempt" at bounding box center [581, 47] width 55 height 17
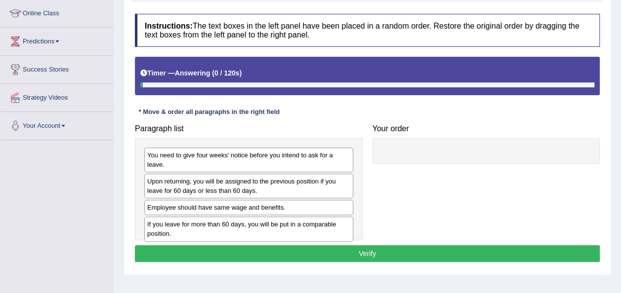
scroll to position [134, 0]
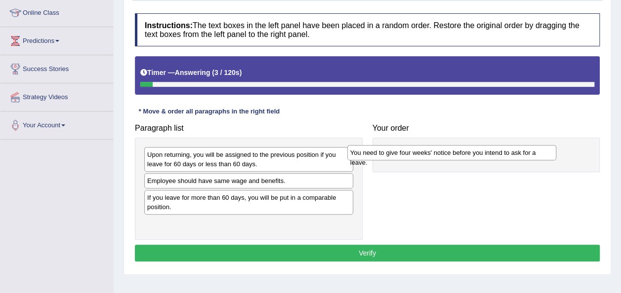
drag, startPoint x: 276, startPoint y: 149, endPoint x: 479, endPoint y: 148, distance: 203.0
click at [479, 148] on div "You need to give four weeks' notice before you intend to ask for a leave." at bounding box center [451, 152] width 209 height 15
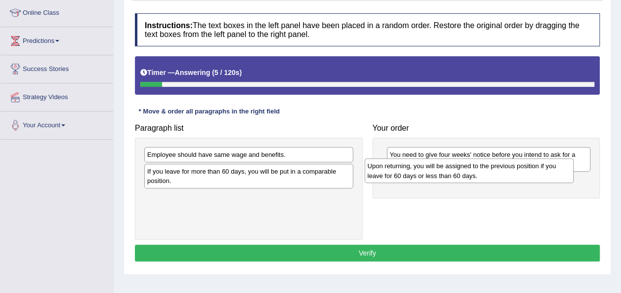
drag, startPoint x: 284, startPoint y: 160, endPoint x: 504, endPoint y: 171, distance: 220.6
click at [504, 171] on div "Upon returning, you will be assigned to the previous position if you leave for …" at bounding box center [469, 171] width 209 height 25
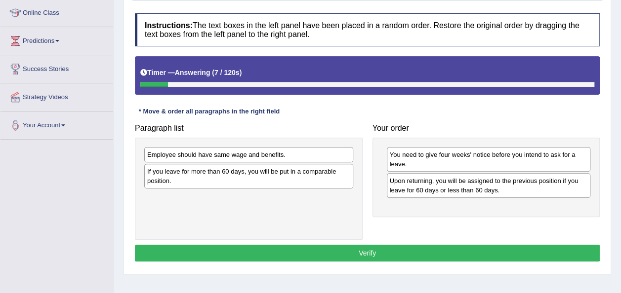
click at [265, 169] on div "If you leave for more than 60 days, you will be put in a comparable position." at bounding box center [248, 176] width 209 height 25
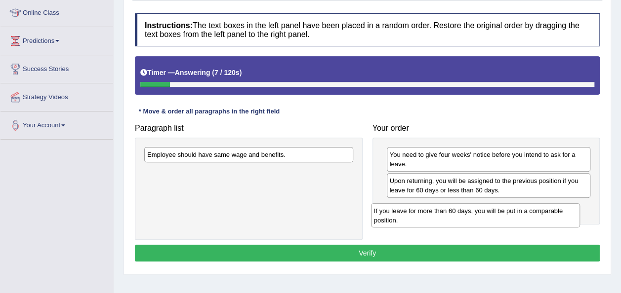
drag, startPoint x: 265, startPoint y: 169, endPoint x: 510, endPoint y: 206, distance: 247.8
click at [510, 206] on div "If you leave for more than 60 days, you will be put in a comparable position." at bounding box center [475, 216] width 209 height 25
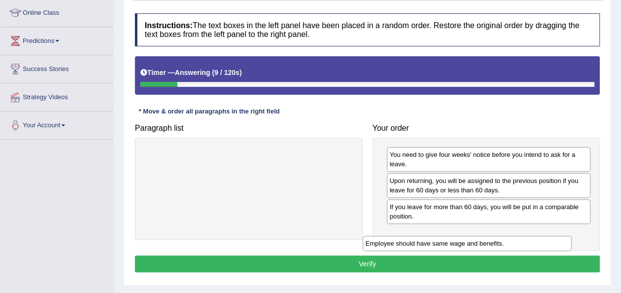
drag, startPoint x: 297, startPoint y: 153, endPoint x: 517, endPoint y: 243, distance: 237.5
click at [517, 243] on div "Employee should have same wage and benefits." at bounding box center [467, 243] width 209 height 15
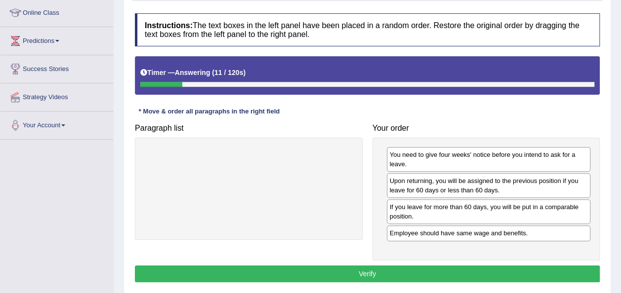
click at [438, 268] on button "Verify" at bounding box center [367, 274] width 465 height 17
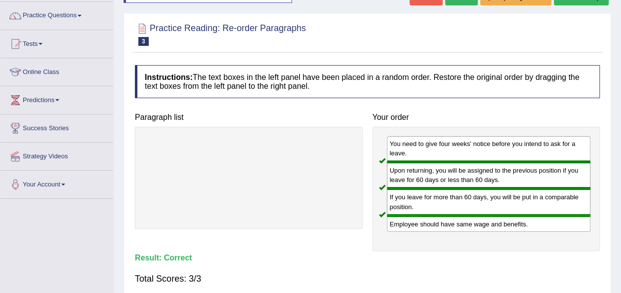
scroll to position [2, 0]
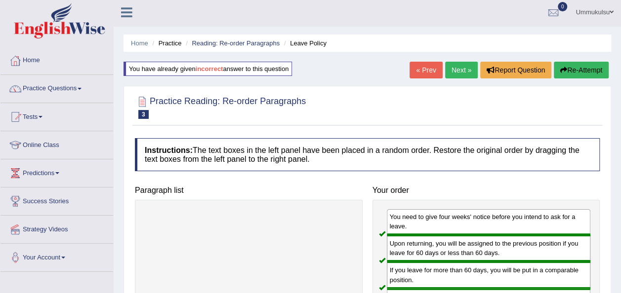
click at [458, 71] on link "Next »" at bounding box center [461, 70] width 33 height 17
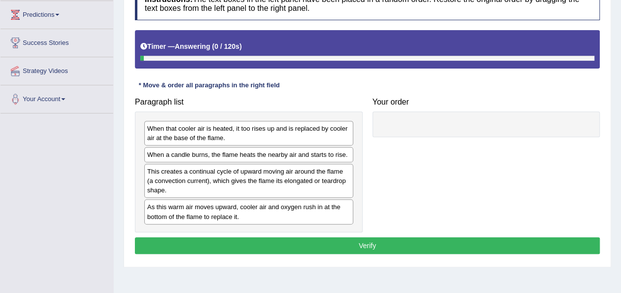
scroll to position [161, 0]
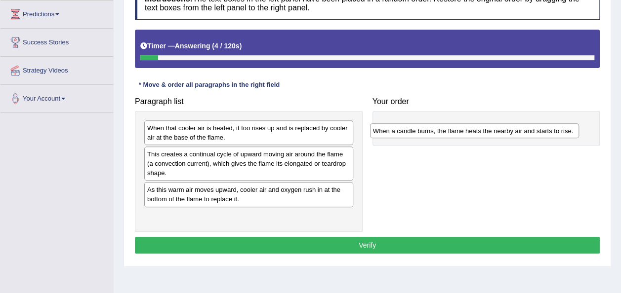
drag, startPoint x: 334, startPoint y: 156, endPoint x: 560, endPoint y: 133, distance: 226.9
click at [560, 133] on div "When a candle burns, the flame heats the nearby air and starts to rise." at bounding box center [474, 130] width 209 height 15
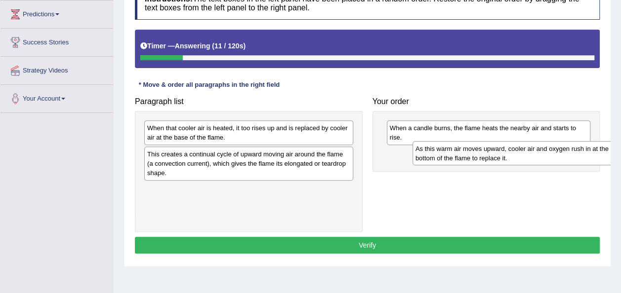
drag, startPoint x: 307, startPoint y: 203, endPoint x: 575, endPoint y: 162, distance: 271.2
click at [575, 162] on div "As this warm air moves upward, cooler air and oxygen rush in at the bottom of t…" at bounding box center [516, 153] width 209 height 25
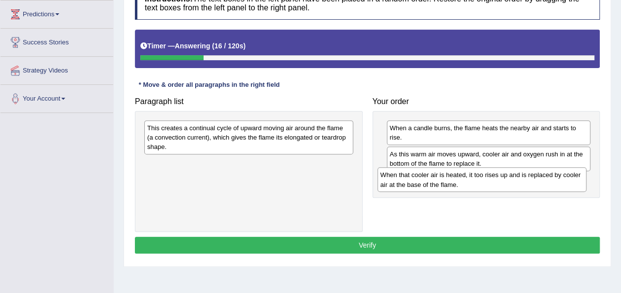
drag, startPoint x: 301, startPoint y: 135, endPoint x: 535, endPoint y: 183, distance: 238.9
click at [535, 183] on div "When that cooler air is heated, it too rises up and is replaced by cooler air a…" at bounding box center [481, 179] width 209 height 25
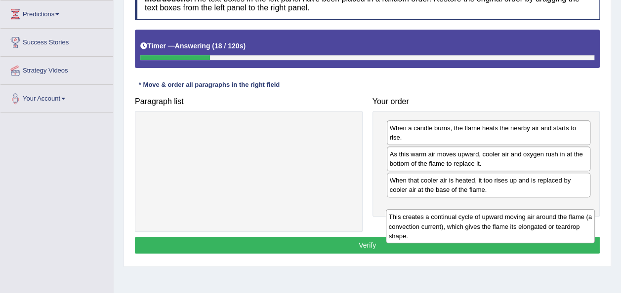
drag, startPoint x: 316, startPoint y: 134, endPoint x: 555, endPoint y: 204, distance: 249.1
click at [555, 209] on div "This creates a continual cycle of upward moving air around the flame (a convect…" at bounding box center [490, 226] width 209 height 34
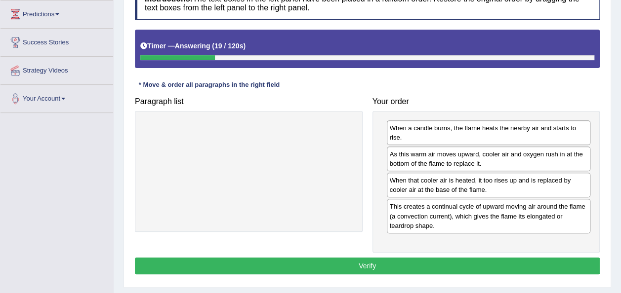
click at [383, 258] on button "Verify" at bounding box center [367, 266] width 465 height 17
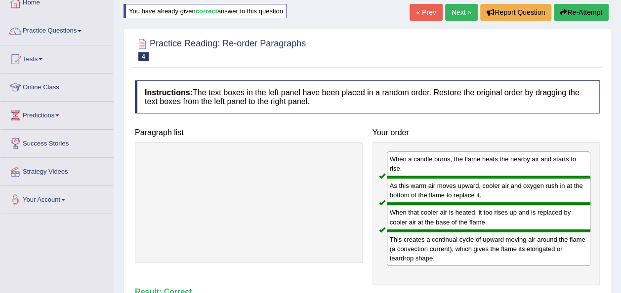
scroll to position [59, 0]
click at [462, 15] on link "Next »" at bounding box center [461, 12] width 33 height 17
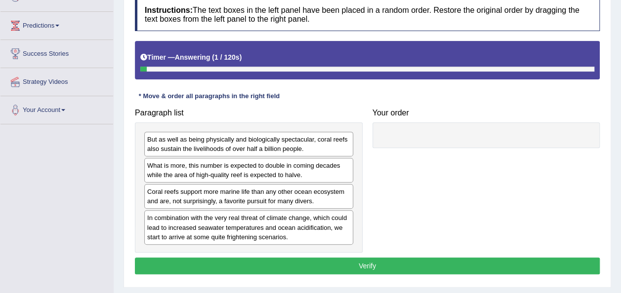
scroll to position [158, 0]
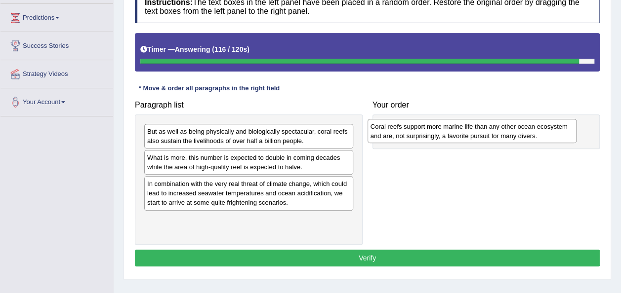
drag, startPoint x: 222, startPoint y: 192, endPoint x: 446, endPoint y: 135, distance: 230.4
click at [446, 135] on div "Coral reefs support more marine life than any other ocean ecosystem and are, no…" at bounding box center [471, 131] width 209 height 25
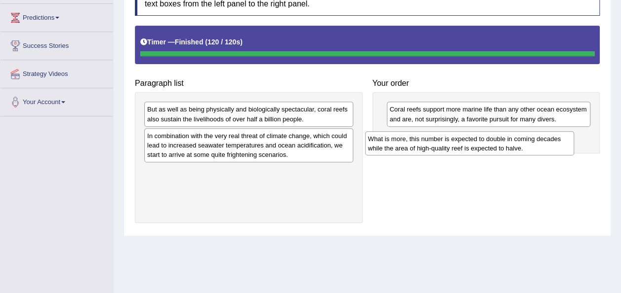
drag, startPoint x: 326, startPoint y: 163, endPoint x: 546, endPoint y: 167, distance: 220.8
click at [546, 167] on div "Paragraph list But as well as being physically and biologically spectacular, co…" at bounding box center [367, 124] width 475 height 197
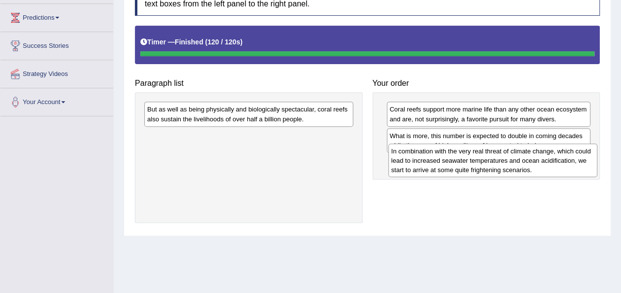
drag, startPoint x: 308, startPoint y: 155, endPoint x: 550, endPoint y: 174, distance: 242.8
click at [550, 174] on div "In combination with the very real threat of climate change, which could lead to…" at bounding box center [492, 161] width 209 height 34
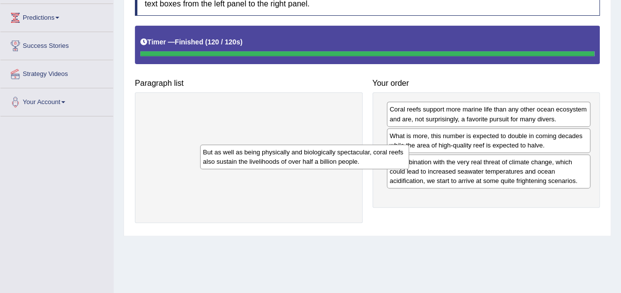
drag, startPoint x: 311, startPoint y: 109, endPoint x: 515, endPoint y: 240, distance: 242.4
click at [515, 240] on div "Home Practice Reading: Re-order Paragraphs Coral Reefs You have already given i…" at bounding box center [367, 89] width 507 height 494
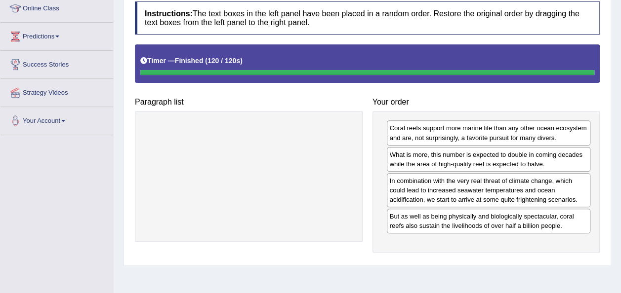
scroll to position [139, 0]
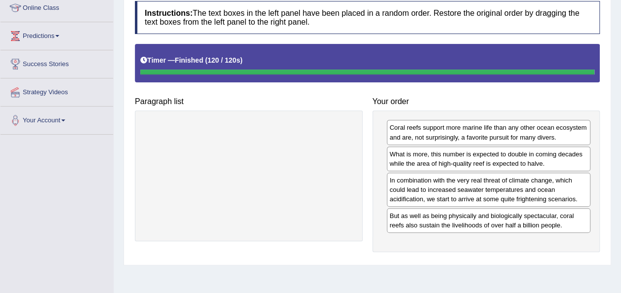
click at [331, 97] on h4 "Paragraph list" at bounding box center [249, 101] width 228 height 9
click at [417, 99] on h4 "Your order" at bounding box center [486, 101] width 228 height 9
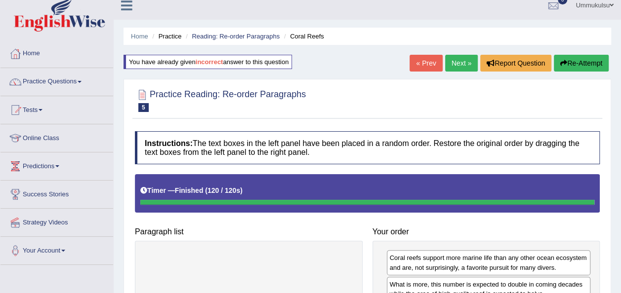
scroll to position [0, 0]
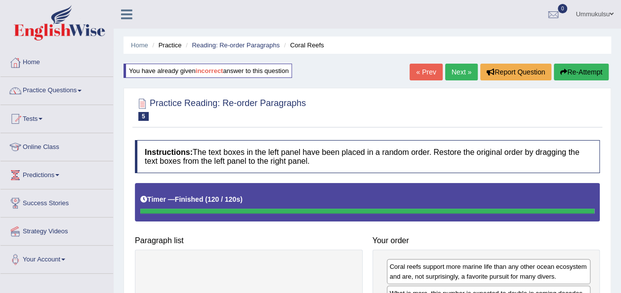
click at [574, 68] on button "Re-Attempt" at bounding box center [581, 72] width 55 height 17
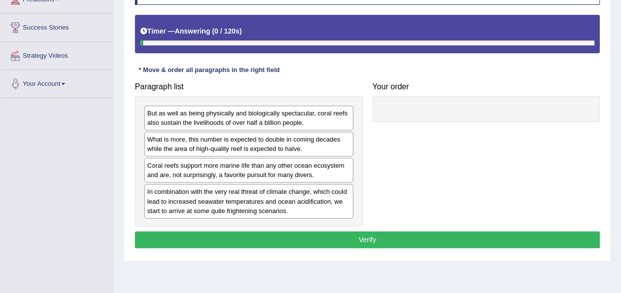
scroll to position [176, 0]
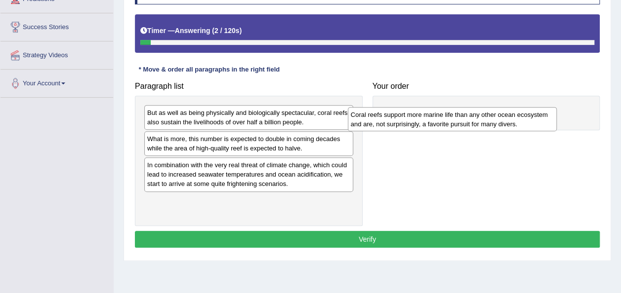
drag, startPoint x: 314, startPoint y: 169, endPoint x: 517, endPoint y: 120, distance: 209.4
click at [517, 120] on div "Coral reefs support more marine life than any other ocean ecosystem and are, no…" at bounding box center [452, 119] width 209 height 25
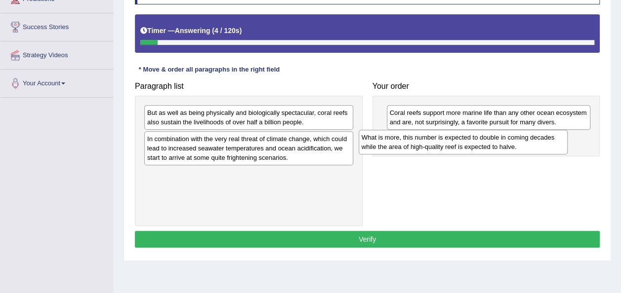
drag, startPoint x: 279, startPoint y: 148, endPoint x: 493, endPoint y: 147, distance: 214.4
click at [493, 147] on div "What is more, this number is expected to double in coming decades while the are…" at bounding box center [463, 142] width 209 height 25
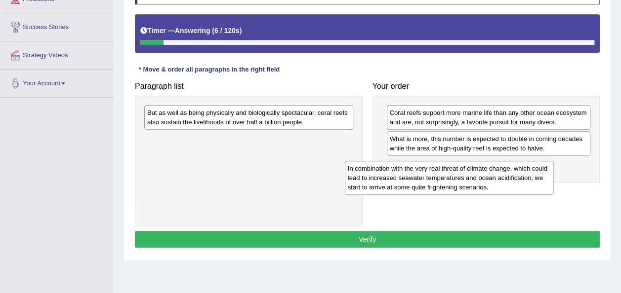
drag, startPoint x: 315, startPoint y: 148, endPoint x: 526, endPoint y: 178, distance: 213.5
click at [526, 178] on div "In combination with the very real threat of climate change, which could lead to…" at bounding box center [449, 178] width 209 height 34
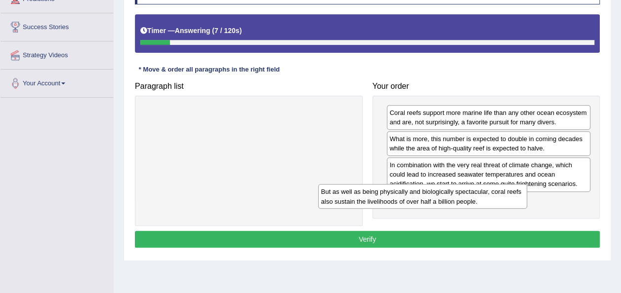
drag, startPoint x: 339, startPoint y: 126, endPoint x: 525, endPoint y: 211, distance: 204.7
click at [525, 209] on div "But as well as being physically and biologically spectacular, coral reefs also …" at bounding box center [422, 196] width 209 height 25
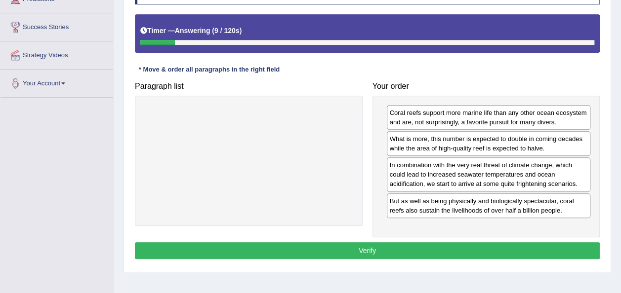
click at [497, 251] on button "Verify" at bounding box center [367, 251] width 465 height 17
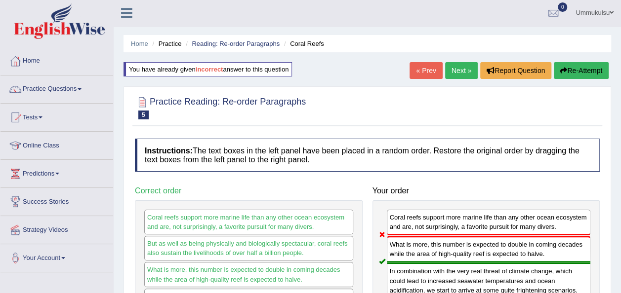
scroll to position [0, 0]
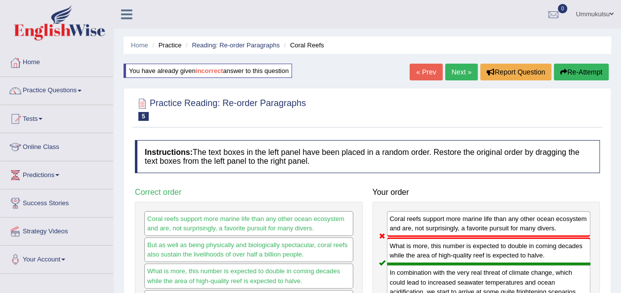
click at [579, 67] on button "Re-Attempt" at bounding box center [581, 72] width 55 height 17
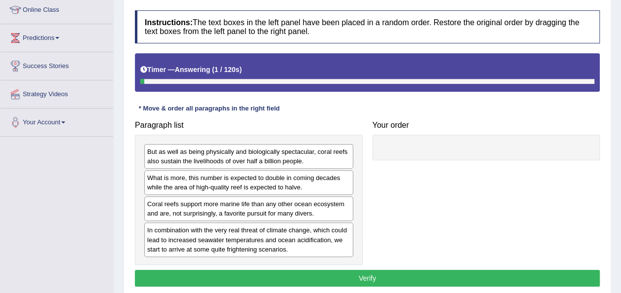
scroll to position [162, 0]
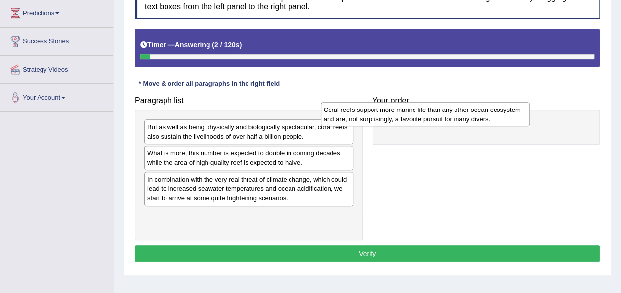
drag, startPoint x: 310, startPoint y: 189, endPoint x: 499, endPoint y: 118, distance: 202.1
click at [499, 118] on div "Coral reefs support more marine life than any other ocean ecosystem and are, no…" at bounding box center [425, 114] width 209 height 25
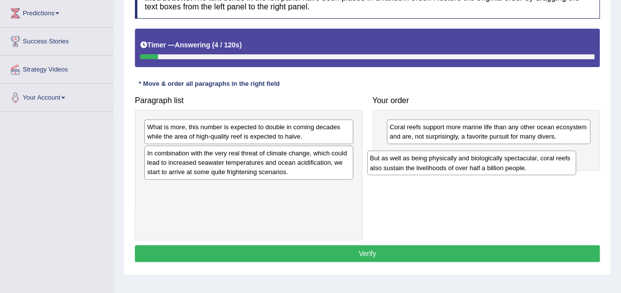
drag, startPoint x: 296, startPoint y: 125, endPoint x: 519, endPoint y: 157, distance: 225.0
click at [519, 157] on div "But as well as being physically and biologically spectacular, coral reefs also …" at bounding box center [471, 163] width 209 height 25
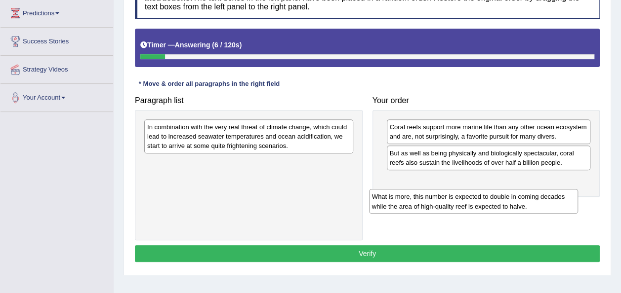
drag, startPoint x: 296, startPoint y: 136, endPoint x: 521, endPoint y: 192, distance: 231.4
click at [521, 192] on div "What is more, this number is expected to double in coming decades while the are…" at bounding box center [473, 201] width 209 height 25
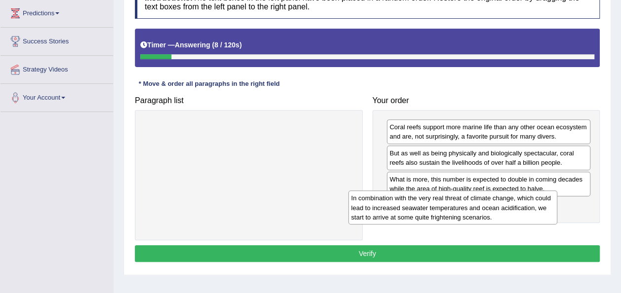
drag, startPoint x: 337, startPoint y: 139, endPoint x: 541, endPoint y: 210, distance: 216.2
click at [541, 210] on div "In combination with the very real threat of climate change, which could lead to…" at bounding box center [452, 208] width 209 height 34
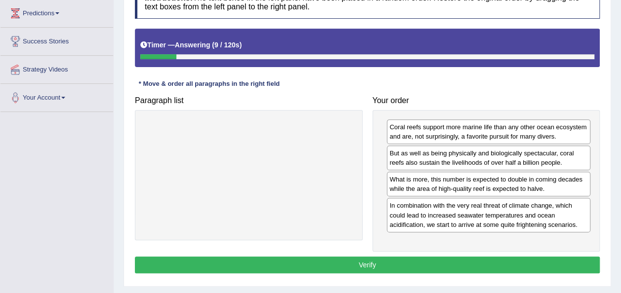
click at [445, 257] on button "Verify" at bounding box center [367, 265] width 465 height 17
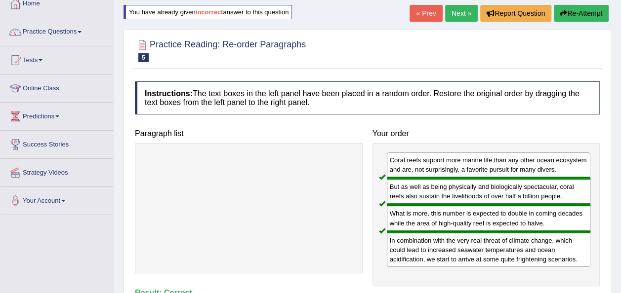
scroll to position [58, 0]
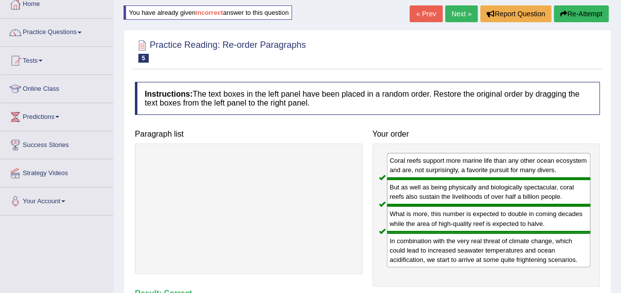
drag, startPoint x: 577, startPoint y: 11, endPoint x: 456, endPoint y: 17, distance: 120.7
click at [456, 17] on div "« Prev Next » Report Question Re-Attempt" at bounding box center [510, 14] width 202 height 19
click at [456, 17] on link "Next »" at bounding box center [461, 13] width 33 height 17
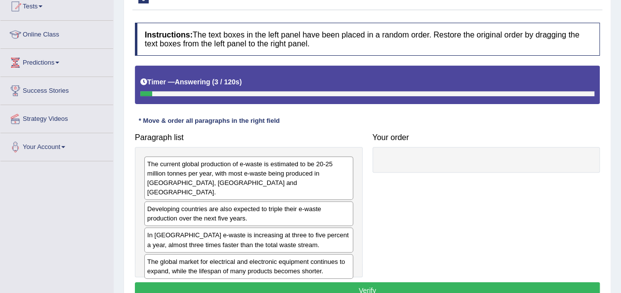
scroll to position [165, 0]
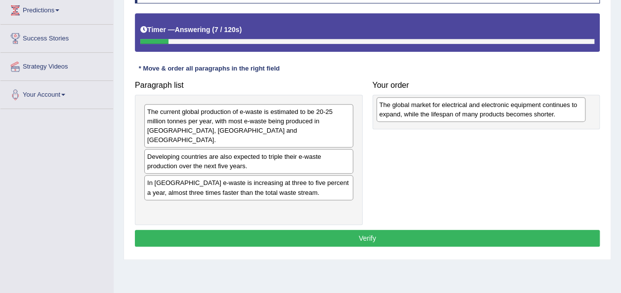
drag, startPoint x: 284, startPoint y: 210, endPoint x: 516, endPoint y: 117, distance: 250.4
click at [516, 117] on div "The global market for electrical and electronic equipment continues to expand, …" at bounding box center [480, 109] width 209 height 25
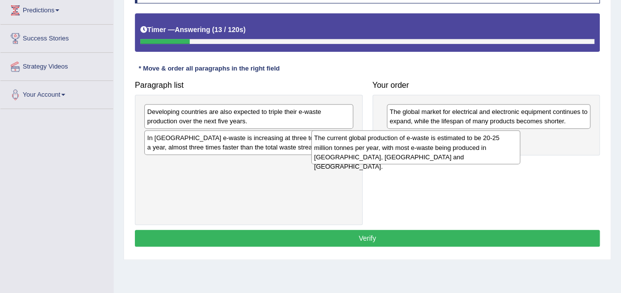
drag, startPoint x: 291, startPoint y: 115, endPoint x: 487, endPoint y: 143, distance: 197.2
click at [487, 143] on div "The current global production of e-waste is estimated to be 20-25 million tonne…" at bounding box center [415, 147] width 209 height 34
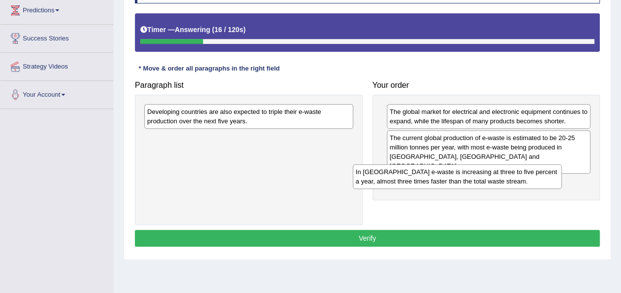
drag, startPoint x: 314, startPoint y: 142, endPoint x: 535, endPoint y: 174, distance: 223.0
click at [535, 174] on div "In Europe e-waste is increasing at three to five percent a year, almost three t…" at bounding box center [457, 176] width 209 height 25
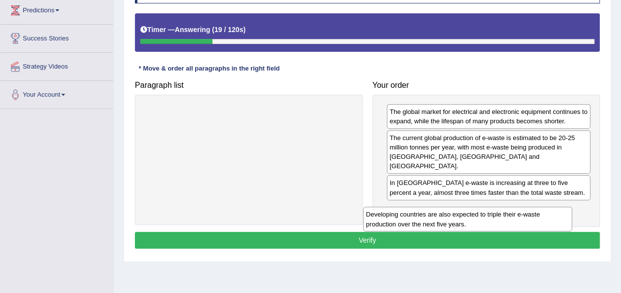
drag, startPoint x: 309, startPoint y: 111, endPoint x: 529, endPoint y: 205, distance: 239.8
click at [529, 207] on div "Developing countries are also expected to triple their e-waste production over …" at bounding box center [467, 219] width 209 height 25
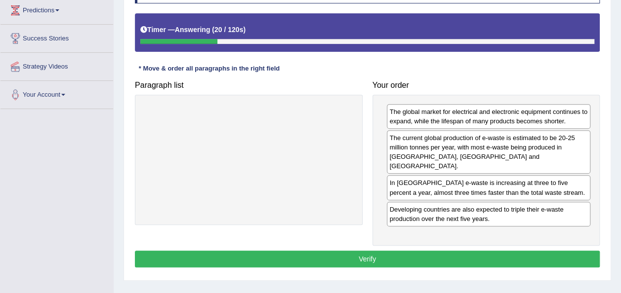
click at [444, 251] on button "Verify" at bounding box center [367, 259] width 465 height 17
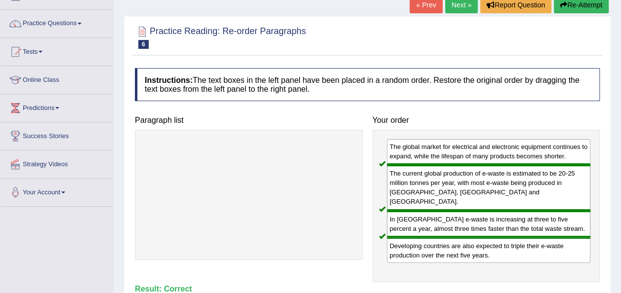
scroll to position [66, 0]
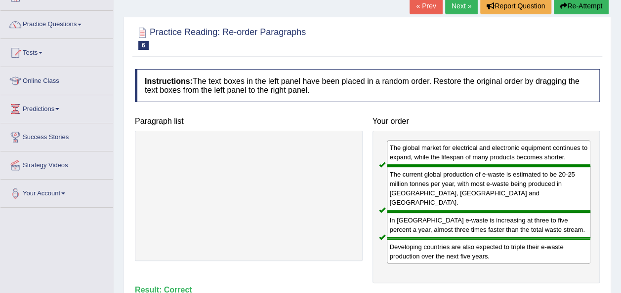
click at [458, 6] on link "Next »" at bounding box center [461, 6] width 33 height 17
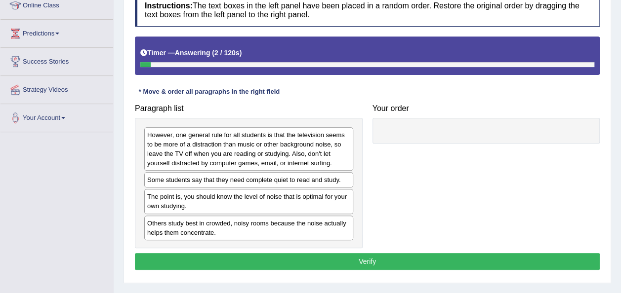
scroll to position [142, 0]
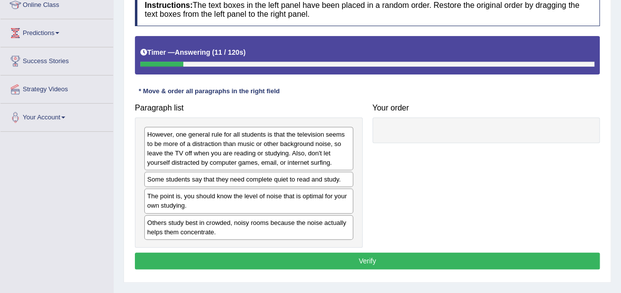
click at [323, 198] on div "The point is, you should know the level of noise that is optimal for your own s…" at bounding box center [248, 201] width 209 height 25
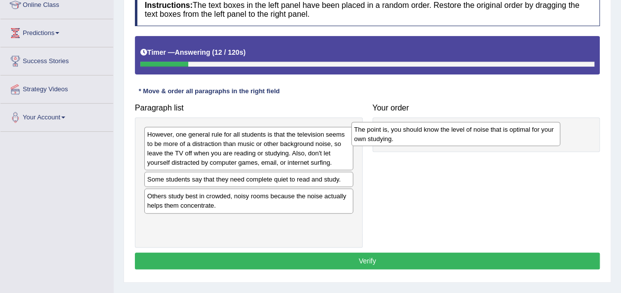
drag, startPoint x: 323, startPoint y: 198, endPoint x: 530, endPoint y: 131, distance: 217.3
click at [530, 131] on div "The point is, you should know the level of noise that is optimal for your own s…" at bounding box center [455, 134] width 209 height 25
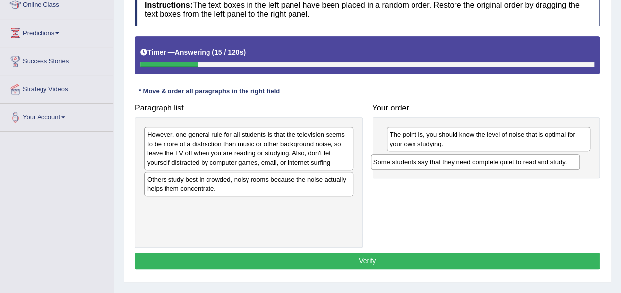
drag, startPoint x: 297, startPoint y: 182, endPoint x: 526, endPoint y: 164, distance: 228.9
click at [526, 164] on div "Some students say that they need complete quiet to read and study." at bounding box center [474, 162] width 209 height 15
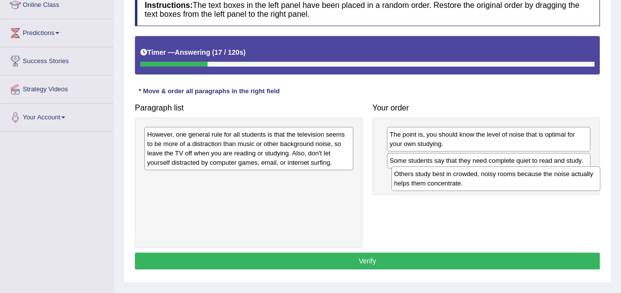
drag, startPoint x: 336, startPoint y: 186, endPoint x: 583, endPoint y: 181, distance: 247.0
click at [583, 181] on div "Others study best in crowded, noisy rooms because the noise actually helps them…" at bounding box center [495, 178] width 209 height 25
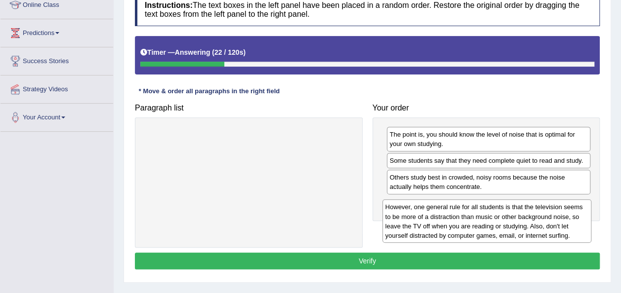
drag, startPoint x: 345, startPoint y: 162, endPoint x: 581, endPoint y: 234, distance: 246.7
click at [581, 234] on div "However, one general rule for all students is that the television seems to be m…" at bounding box center [486, 221] width 209 height 43
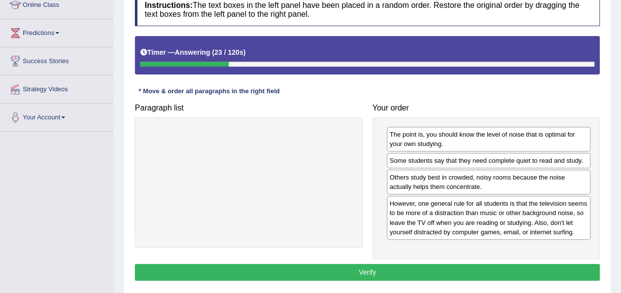
click at [505, 269] on button "Verify" at bounding box center [367, 272] width 465 height 17
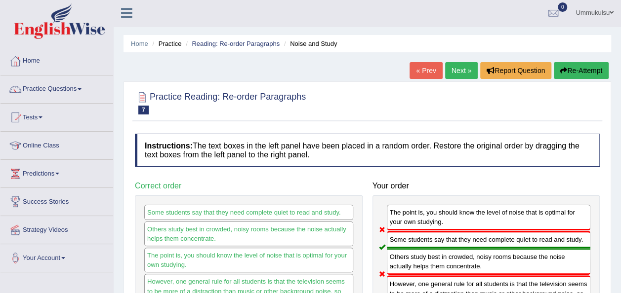
scroll to position [0, 0]
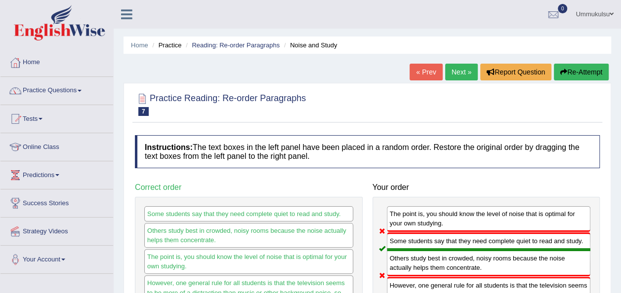
click at [579, 66] on button "Re-Attempt" at bounding box center [581, 72] width 55 height 17
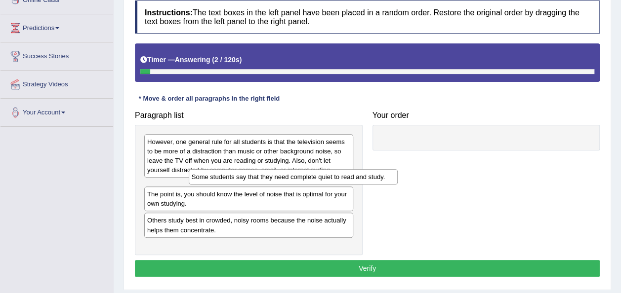
drag, startPoint x: 276, startPoint y: 186, endPoint x: 282, endPoint y: 178, distance: 9.9
click at [282, 178] on div "Some students say that they need complete quiet to read and study." at bounding box center [293, 176] width 209 height 15
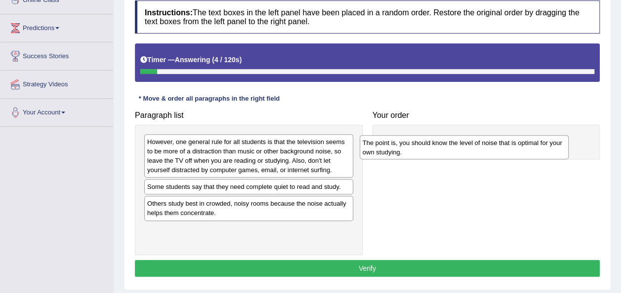
drag, startPoint x: 271, startPoint y: 205, endPoint x: 488, endPoint y: 143, distance: 225.9
click at [488, 143] on div "The point is, you should know the level of noise that is optimal for your own s…" at bounding box center [464, 147] width 209 height 25
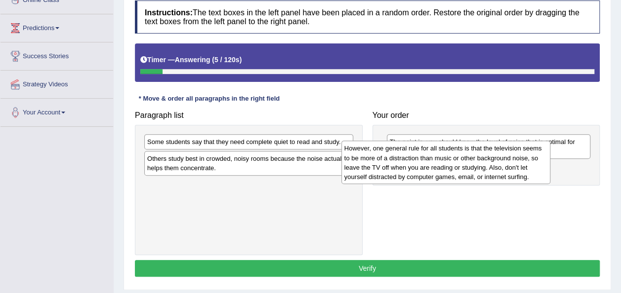
drag, startPoint x: 287, startPoint y: 163, endPoint x: 496, endPoint y: 171, distance: 209.6
click at [496, 171] on div "However, one general rule for all students is that the television seems to be m…" at bounding box center [445, 162] width 209 height 43
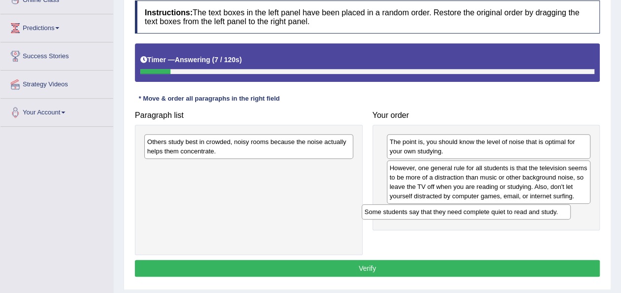
drag, startPoint x: 328, startPoint y: 138, endPoint x: 547, endPoint y: 210, distance: 230.7
click at [547, 210] on div "Some students say that they need complete quiet to read and study." at bounding box center [466, 211] width 209 height 15
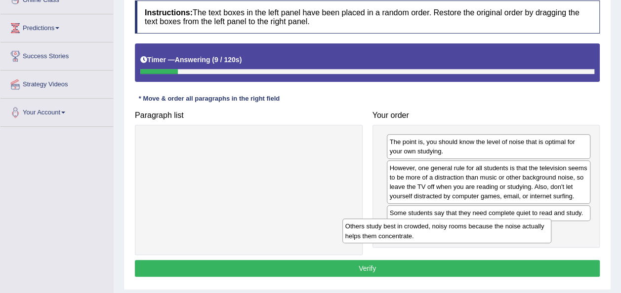
drag, startPoint x: 333, startPoint y: 145, endPoint x: 532, endPoint y: 232, distance: 217.2
click at [532, 232] on div "Others study best in crowded, noisy rooms because the noise actually helps them…" at bounding box center [446, 231] width 209 height 25
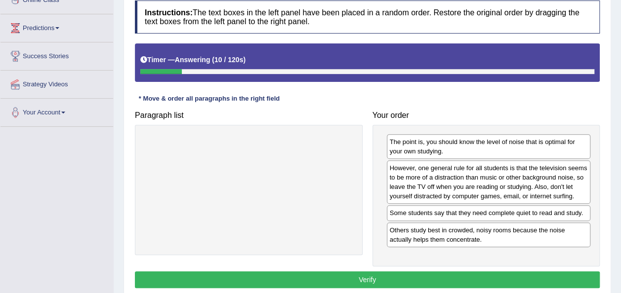
click at [472, 272] on button "Verify" at bounding box center [367, 280] width 465 height 17
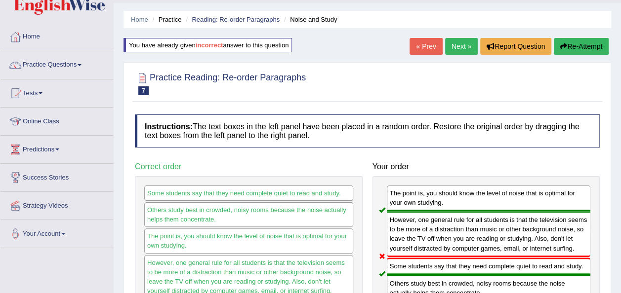
scroll to position [24, 0]
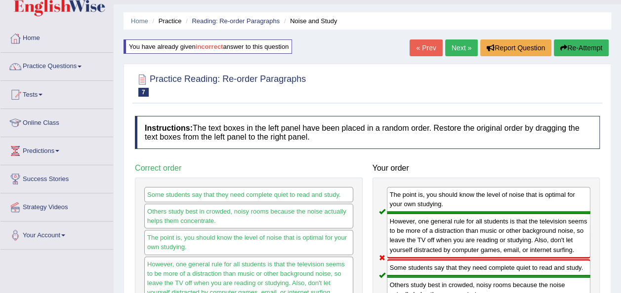
click at [584, 40] on button "Re-Attempt" at bounding box center [581, 48] width 55 height 17
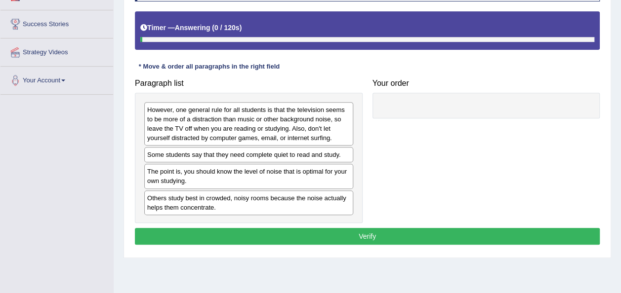
scroll to position [182, 0]
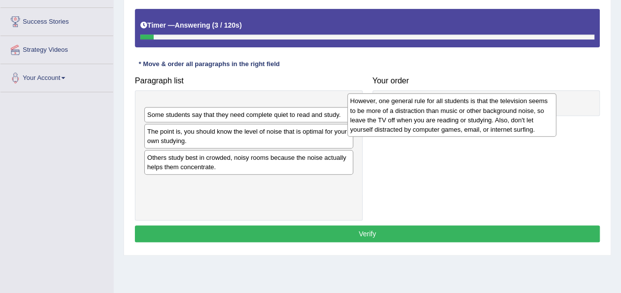
drag, startPoint x: 268, startPoint y: 131, endPoint x: 474, endPoint y: 118, distance: 206.4
click at [474, 118] on div "However, one general rule for all students is that the television seems to be m…" at bounding box center [451, 114] width 209 height 43
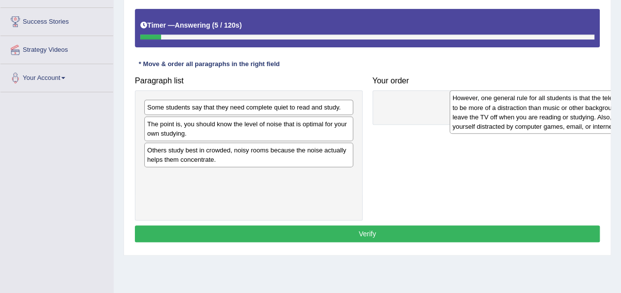
drag, startPoint x: 308, startPoint y: 118, endPoint x: 613, endPoint y: 109, distance: 305.4
click at [613, 109] on div "Home Practice Reading: Re-order Paragraphs Noise and Study You have already giv…" at bounding box center [367, 65] width 507 height 494
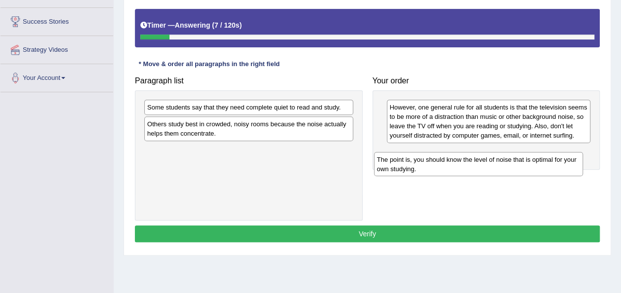
drag, startPoint x: 322, startPoint y: 130, endPoint x: 552, endPoint y: 166, distance: 233.0
click at [552, 166] on div "The point is, you should know the level of noise that is optimal for your own s…" at bounding box center [478, 164] width 209 height 25
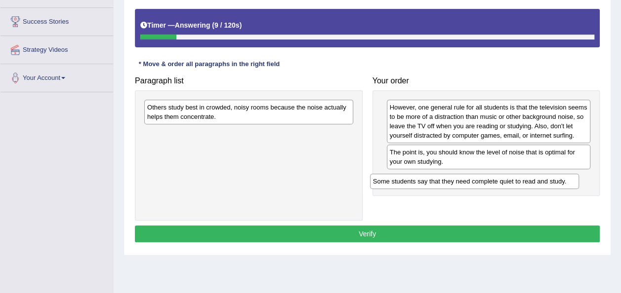
drag, startPoint x: 339, startPoint y: 106, endPoint x: 566, endPoint y: 180, distance: 238.4
click at [566, 180] on div "Some students say that they need complete quiet to read and study." at bounding box center [474, 181] width 209 height 15
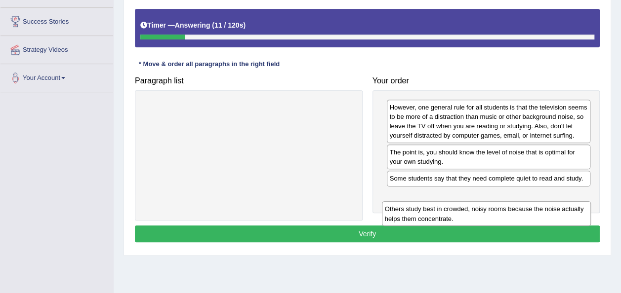
drag, startPoint x: 309, startPoint y: 108, endPoint x: 546, endPoint y: 206, distance: 256.7
click at [546, 206] on div "Others study best in crowded, noisy rooms because the noise actually helps them…" at bounding box center [486, 214] width 209 height 25
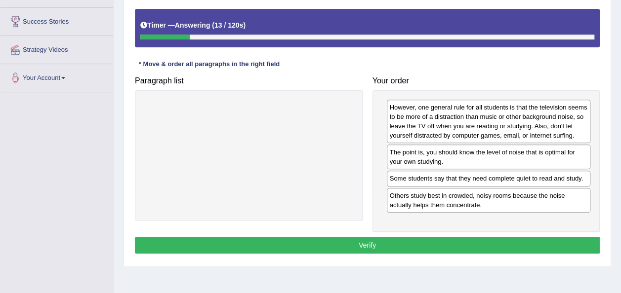
click at [522, 237] on button "Verify" at bounding box center [367, 245] width 465 height 17
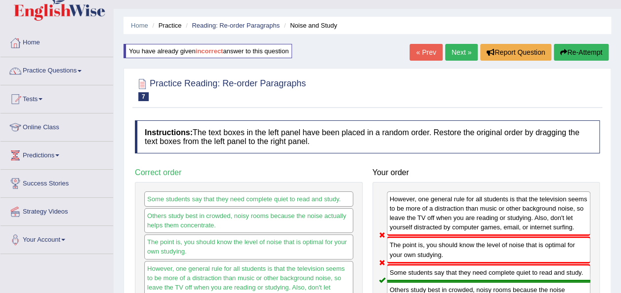
scroll to position [18, 0]
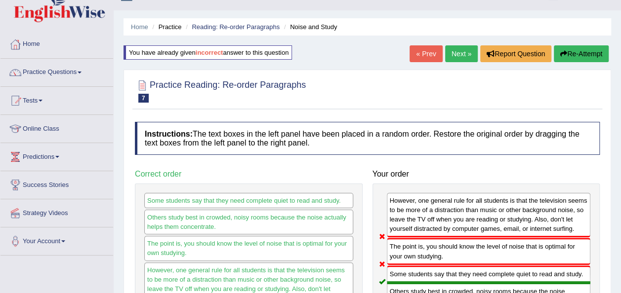
click at [574, 58] on button "Re-Attempt" at bounding box center [581, 53] width 55 height 17
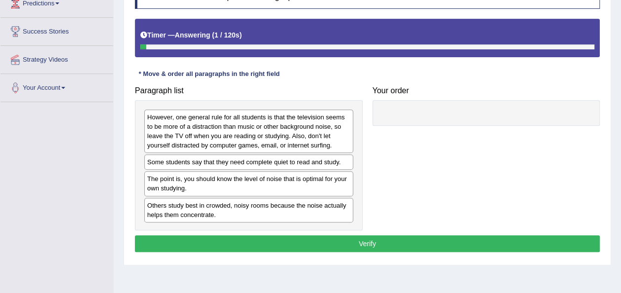
scroll to position [172, 0]
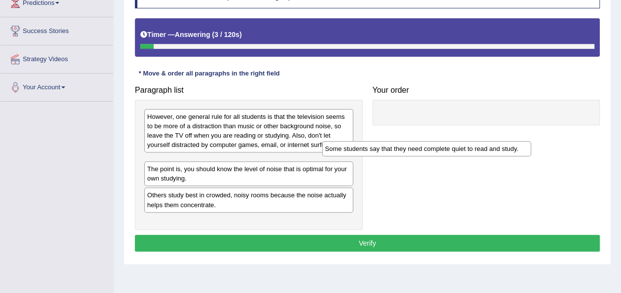
drag, startPoint x: 299, startPoint y: 162, endPoint x: 504, endPoint y: 152, distance: 204.8
click at [504, 152] on div "Some students say that they need complete quiet to read and study." at bounding box center [426, 148] width 209 height 15
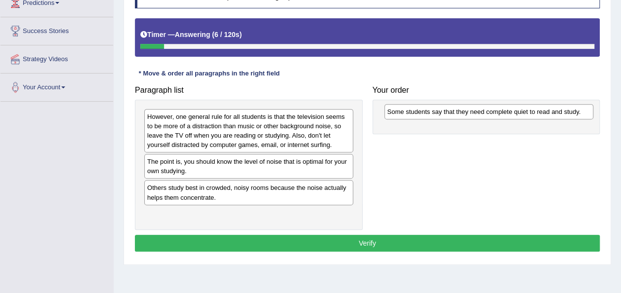
drag, startPoint x: 329, startPoint y: 162, endPoint x: 570, endPoint y: 115, distance: 244.6
click at [570, 115] on div "Some students say that they need complete quiet to read and study." at bounding box center [488, 111] width 209 height 15
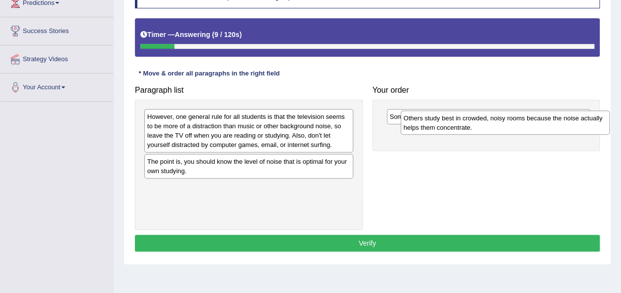
drag, startPoint x: 317, startPoint y: 196, endPoint x: 574, endPoint y: 126, distance: 266.1
click at [574, 126] on div "Others study best in crowded, noisy rooms because the noise actually helps them…" at bounding box center [505, 123] width 209 height 25
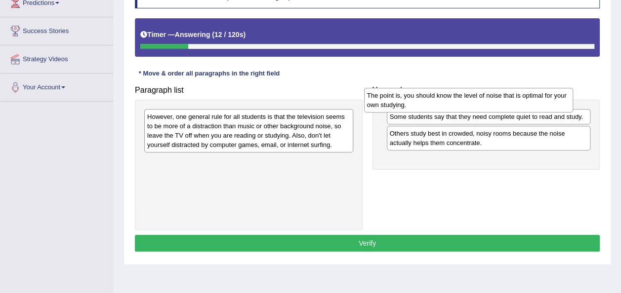
drag, startPoint x: 307, startPoint y: 169, endPoint x: 527, endPoint y: 104, distance: 229.3
click at [527, 104] on div "The point is, you should know the level of noise that is optimal for your own s…" at bounding box center [468, 100] width 209 height 25
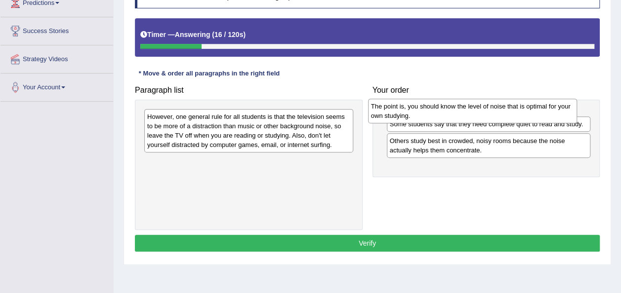
drag, startPoint x: 289, startPoint y: 171, endPoint x: 513, endPoint y: 117, distance: 230.3
click at [513, 117] on div "The point is, you should know the level of noise that is optimal for your own s…" at bounding box center [472, 111] width 209 height 25
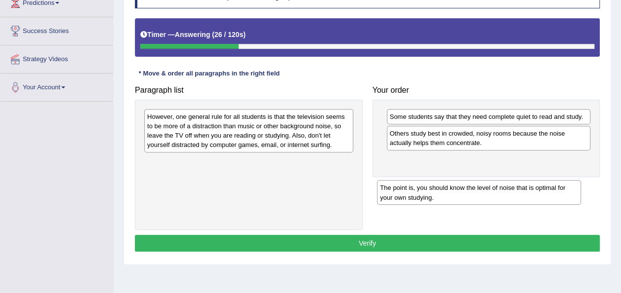
drag, startPoint x: 486, startPoint y: 122, endPoint x: 479, endPoint y: 179, distance: 57.7
click at [479, 180] on div "The point is, you should know the level of noise that is optimal for your own s…" at bounding box center [479, 192] width 204 height 25
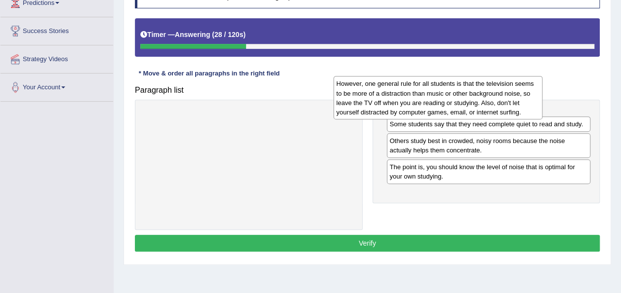
drag, startPoint x: 332, startPoint y: 140, endPoint x: 522, endPoint y: 107, distance: 192.0
click at [522, 107] on div "However, one general rule for all students is that the television seems to be m…" at bounding box center [437, 97] width 209 height 43
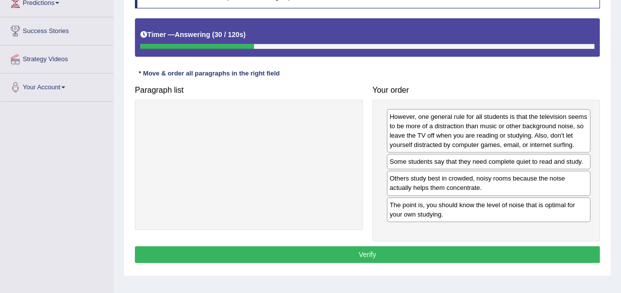
click at [357, 251] on button "Verify" at bounding box center [367, 254] width 465 height 17
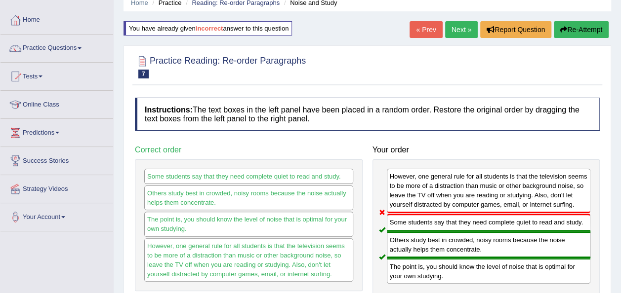
scroll to position [39, 0]
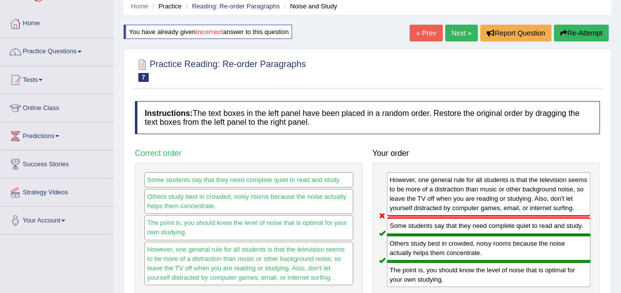
click at [585, 30] on button "Re-Attempt" at bounding box center [581, 33] width 55 height 17
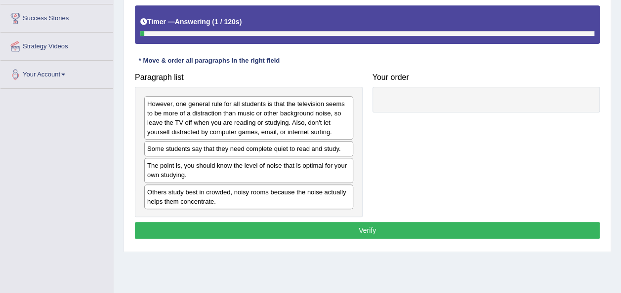
scroll to position [205, 0]
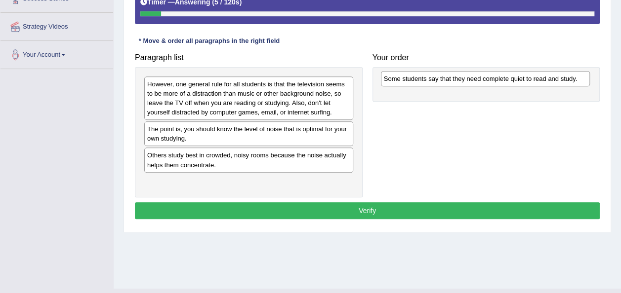
drag, startPoint x: 278, startPoint y: 129, endPoint x: 514, endPoint y: 80, distance: 241.8
click at [514, 80] on div "Some students say that they need complete quiet to read and study." at bounding box center [485, 78] width 209 height 15
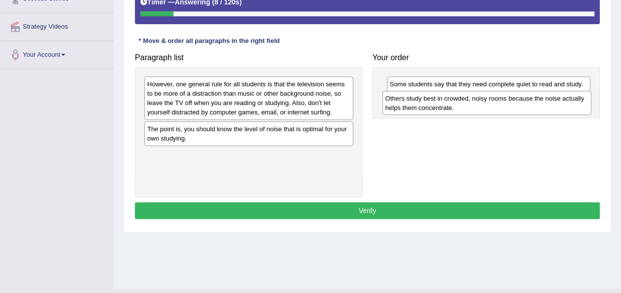
drag, startPoint x: 247, startPoint y: 163, endPoint x: 485, endPoint y: 106, distance: 244.6
click at [485, 106] on div "Others study best in crowded, noisy rooms because the noise actually helps them…" at bounding box center [486, 103] width 209 height 25
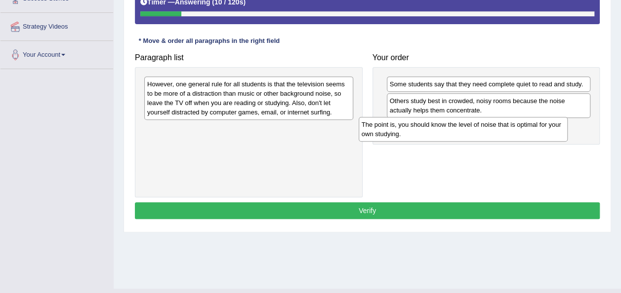
drag, startPoint x: 299, startPoint y: 128, endPoint x: 514, endPoint y: 123, distance: 214.9
click at [514, 123] on div "The point is, you should know the level of noise that is optimal for your own s…" at bounding box center [463, 129] width 209 height 25
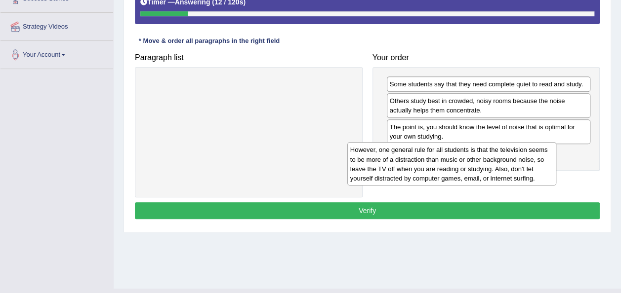
drag, startPoint x: 279, startPoint y: 94, endPoint x: 483, endPoint y: 161, distance: 214.9
click at [483, 161] on div "However, one general rule for all students is that the television seems to be m…" at bounding box center [451, 163] width 209 height 43
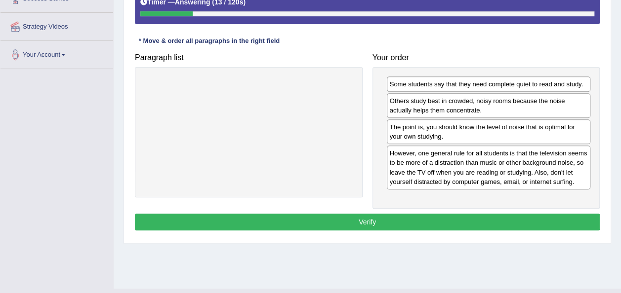
click at [436, 228] on div "Instructions: The text boxes in the left panel have been placed in a random ord…" at bounding box center [367, 88] width 470 height 301
click at [436, 225] on button "Verify" at bounding box center [367, 222] width 465 height 17
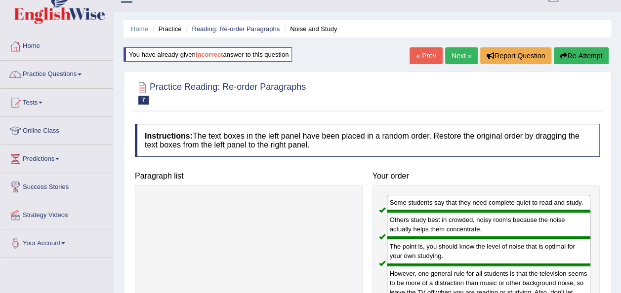
scroll to position [0, 0]
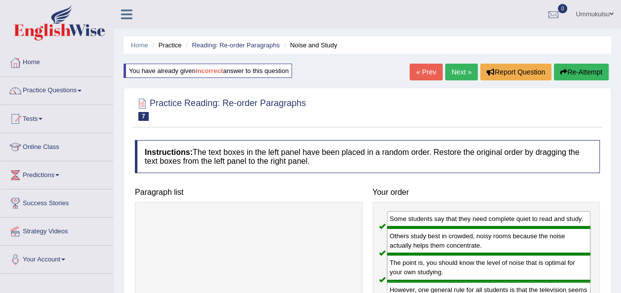
click at [465, 67] on link "Next »" at bounding box center [461, 72] width 33 height 17
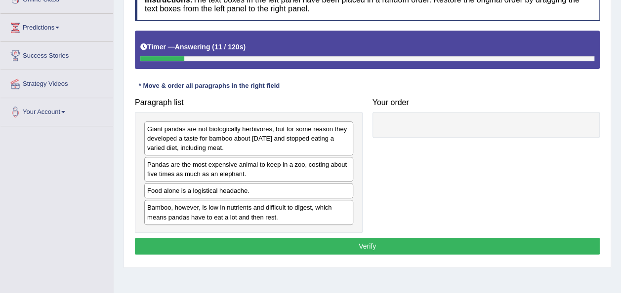
scroll to position [148, 0]
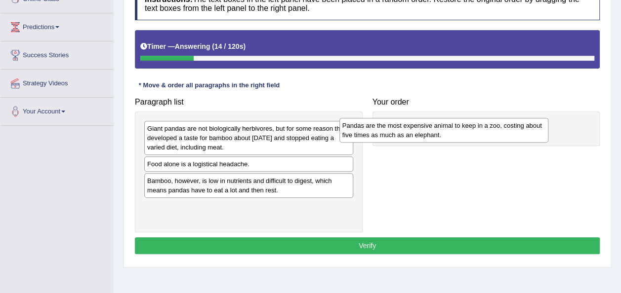
drag, startPoint x: 297, startPoint y: 168, endPoint x: 508, endPoint y: 129, distance: 213.9
click at [508, 129] on div "Pandas are the most expensive animal to keep in a zoo, costing about five times…" at bounding box center [443, 130] width 209 height 25
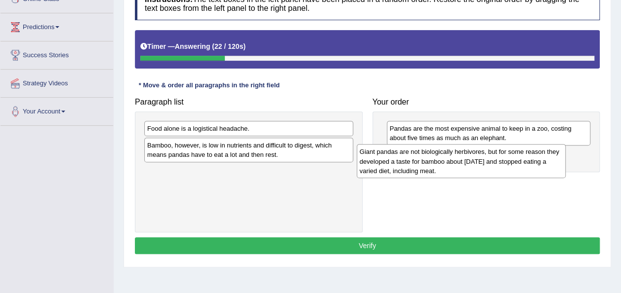
drag, startPoint x: 252, startPoint y: 140, endPoint x: 464, endPoint y: 163, distance: 213.6
click at [464, 163] on div "Giant pandas are not biologically herbivores, but for some reason they develope…" at bounding box center [461, 161] width 209 height 34
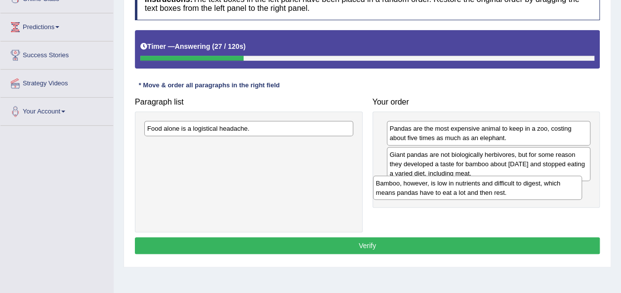
drag, startPoint x: 298, startPoint y: 151, endPoint x: 527, endPoint y: 190, distance: 231.9
click at [527, 190] on div "Bamboo, however, is low in nutrients and difficult to digest, which means panda…" at bounding box center [477, 188] width 209 height 25
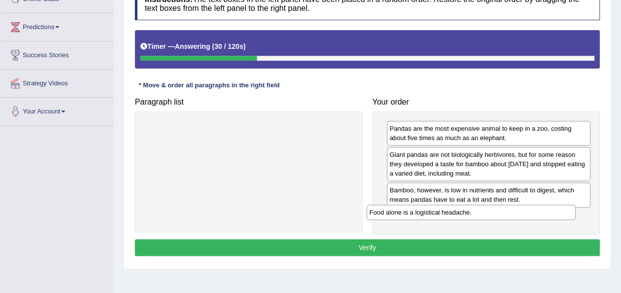
drag, startPoint x: 322, startPoint y: 123, endPoint x: 544, endPoint y: 207, distance: 237.8
click at [544, 207] on div "Food alone is a logistical headache." at bounding box center [470, 212] width 209 height 15
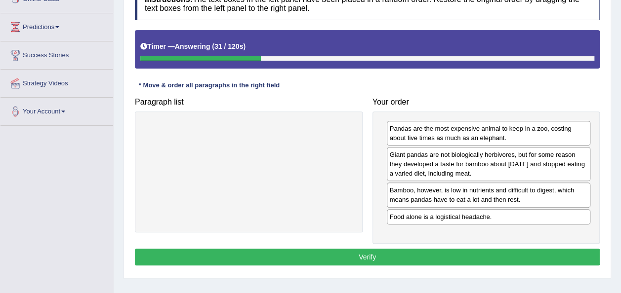
click at [445, 251] on button "Verify" at bounding box center [367, 257] width 465 height 17
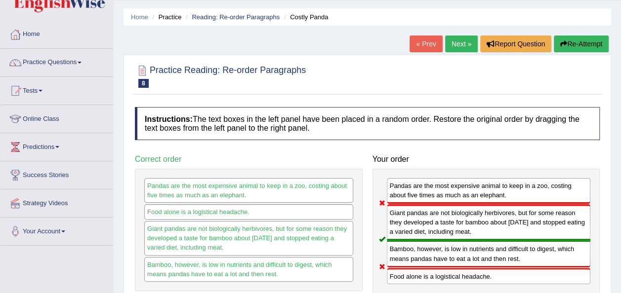
scroll to position [27, 0]
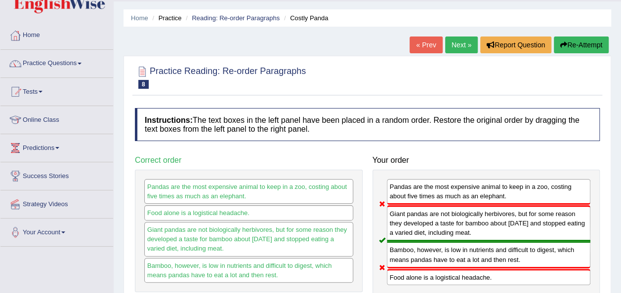
click at [579, 45] on button "Re-Attempt" at bounding box center [581, 45] width 55 height 17
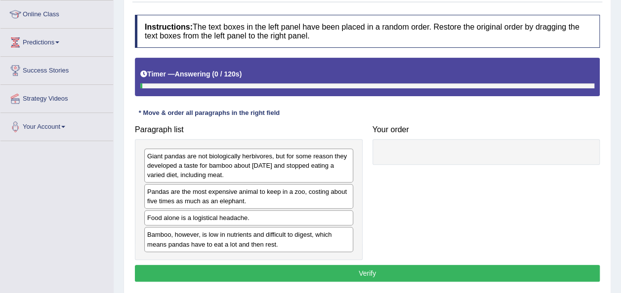
scroll to position [170, 0]
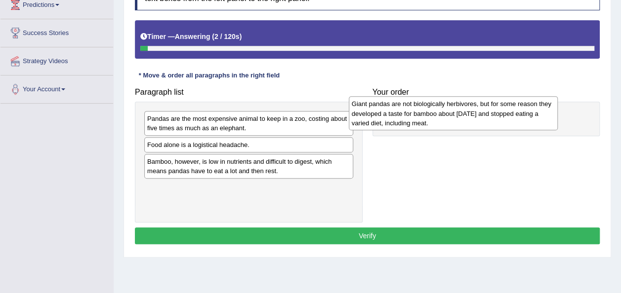
drag, startPoint x: 336, startPoint y: 129, endPoint x: 541, endPoint y: 115, distance: 205.0
click at [541, 115] on div "Giant pandas are not biologically herbivores, but for some reason they develope…" at bounding box center [453, 113] width 209 height 34
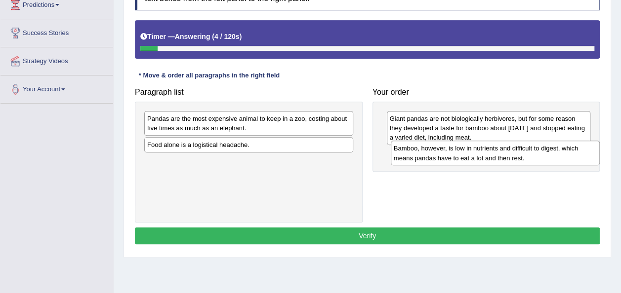
drag, startPoint x: 301, startPoint y: 166, endPoint x: 547, endPoint y: 154, distance: 245.8
click at [547, 154] on div "Bamboo, however, is low in nutrients and difficult to digest, which means panda…" at bounding box center [495, 153] width 209 height 25
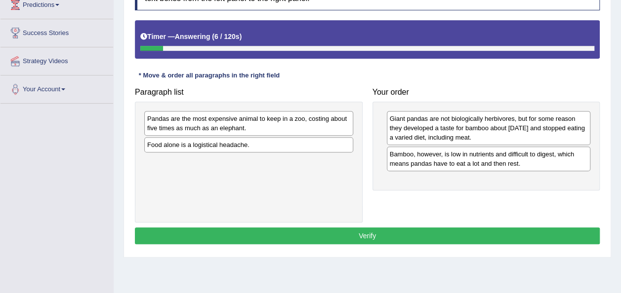
click at [320, 120] on div "Pandas are the most expensive animal to keep in a zoo, costing about five times…" at bounding box center [248, 123] width 209 height 25
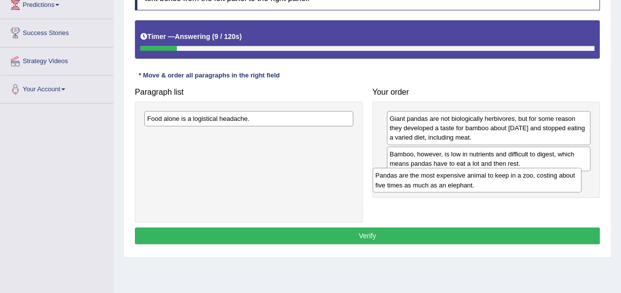
drag, startPoint x: 320, startPoint y: 120, endPoint x: 548, endPoint y: 177, distance: 235.2
click at [548, 177] on div "Pandas are the most expensive animal to keep in a zoo, costing about five times…" at bounding box center [476, 180] width 209 height 25
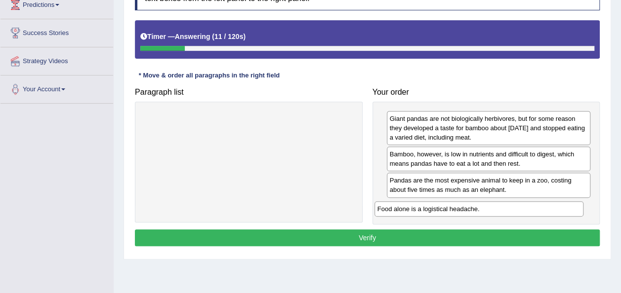
drag, startPoint x: 302, startPoint y: 122, endPoint x: 532, endPoint y: 213, distance: 247.5
click at [532, 213] on div "Food alone is a logistical headache." at bounding box center [478, 209] width 209 height 15
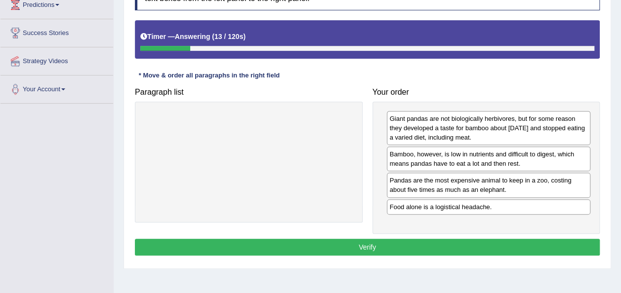
click at [480, 239] on button "Verify" at bounding box center [367, 247] width 465 height 17
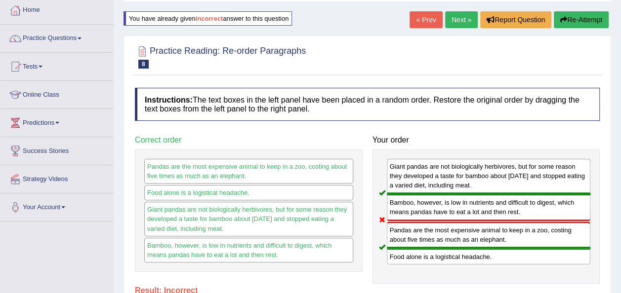
scroll to position [52, 0]
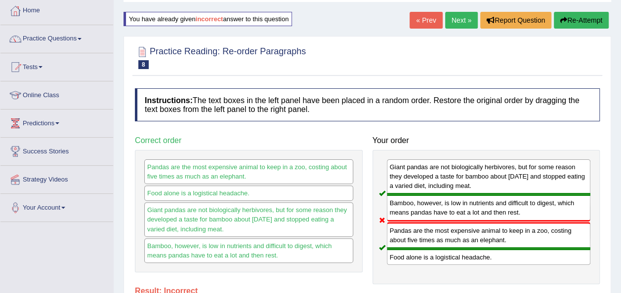
click at [566, 17] on button "Re-Attempt" at bounding box center [581, 20] width 55 height 17
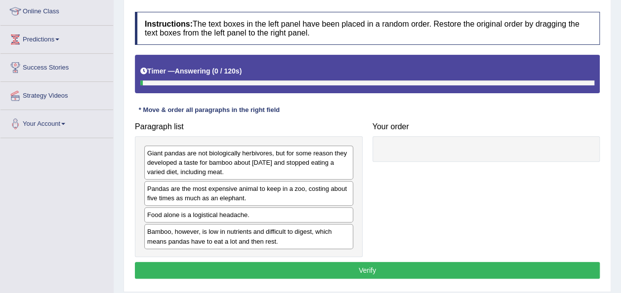
scroll to position [136, 0]
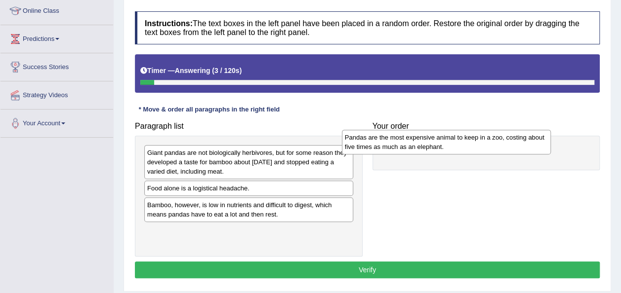
drag, startPoint x: 285, startPoint y: 192, endPoint x: 488, endPoint y: 144, distance: 209.1
click at [488, 144] on div "Pandas are the most expensive animal to keep in a zoo, costing about five times…" at bounding box center [446, 142] width 209 height 25
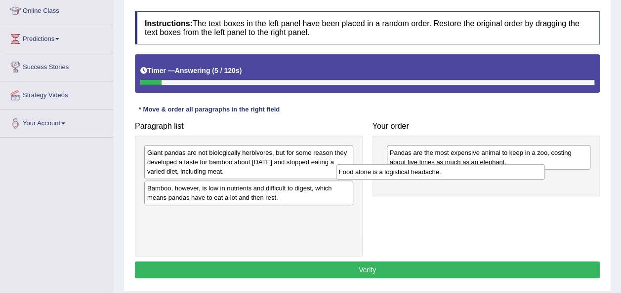
drag, startPoint x: 289, startPoint y: 186, endPoint x: 483, endPoint y: 170, distance: 194.3
click at [483, 170] on div "Food alone is a logistical headache." at bounding box center [440, 171] width 209 height 15
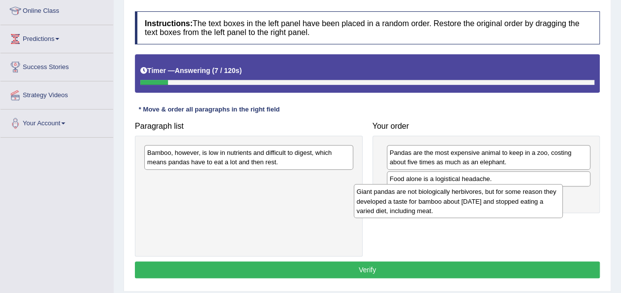
drag, startPoint x: 305, startPoint y: 159, endPoint x: 515, endPoint y: 199, distance: 213.2
click at [515, 199] on div "Giant pandas are not biologically herbivores, but for some reason they develope…" at bounding box center [458, 201] width 209 height 34
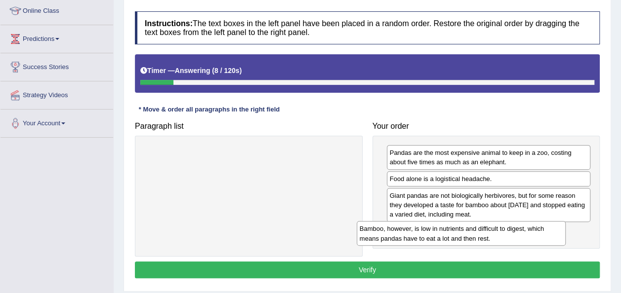
drag, startPoint x: 307, startPoint y: 166, endPoint x: 520, endPoint y: 243, distance: 225.8
click at [520, 243] on div "Bamboo, however, is low in nutrients and difficult to digest, which means panda…" at bounding box center [461, 233] width 209 height 25
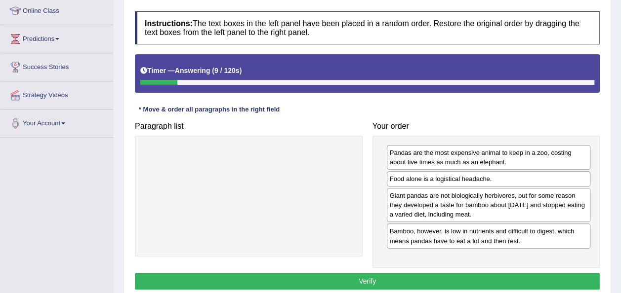
click at [432, 275] on button "Verify" at bounding box center [367, 281] width 465 height 17
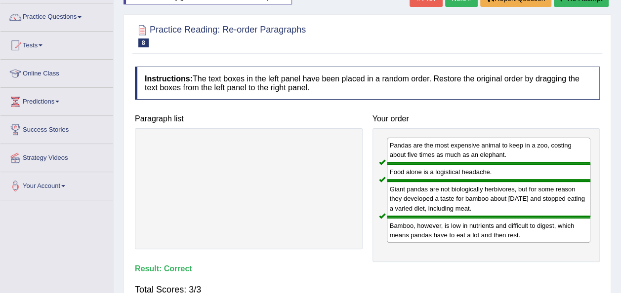
scroll to position [0, 0]
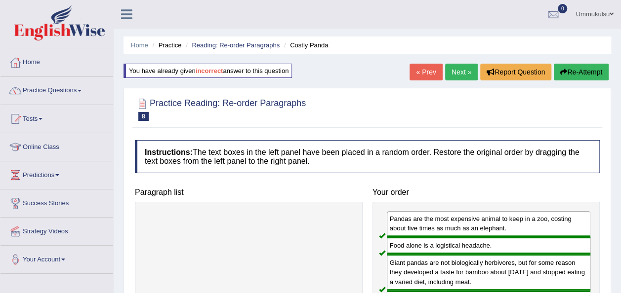
click at [464, 71] on link "Next »" at bounding box center [461, 72] width 33 height 17
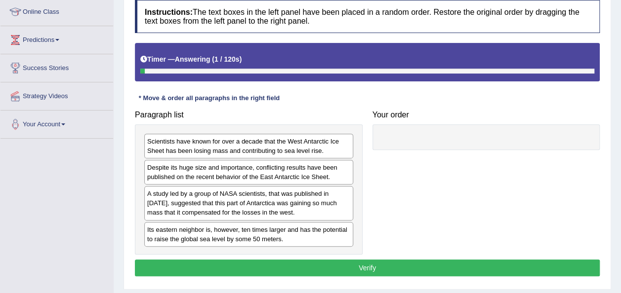
scroll to position [137, 0]
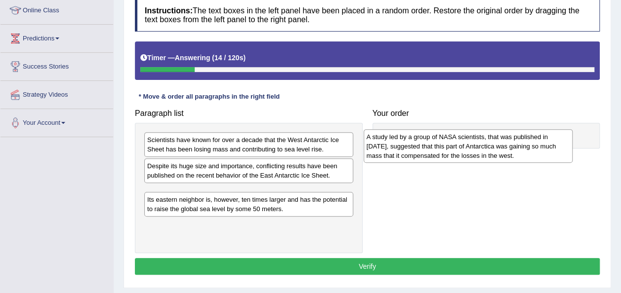
drag, startPoint x: 320, startPoint y: 210, endPoint x: 540, endPoint y: 155, distance: 227.0
click at [540, 155] on div "A study led by a group of NASA scientists, that was published in [DATE], sugges…" at bounding box center [468, 146] width 209 height 34
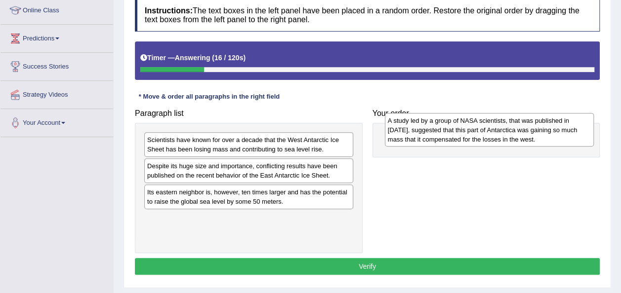
drag, startPoint x: 288, startPoint y: 208, endPoint x: 521, endPoint y: 142, distance: 241.4
click at [521, 142] on div "A study led by a group of NASA scientists, that was published in [DATE], sugges…" at bounding box center [489, 130] width 209 height 34
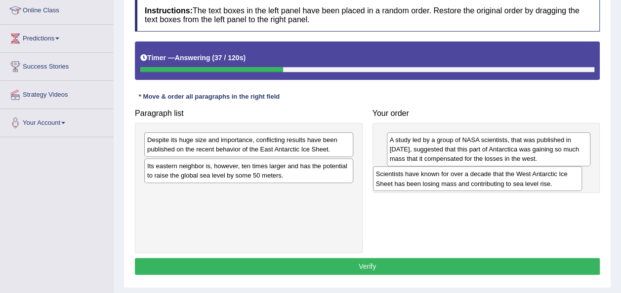
drag, startPoint x: 309, startPoint y: 150, endPoint x: 538, endPoint y: 183, distance: 231.6
click at [538, 183] on div "Scientists have known for over a decade that the West Antarctic Ice Sheet has b…" at bounding box center [477, 178] width 209 height 25
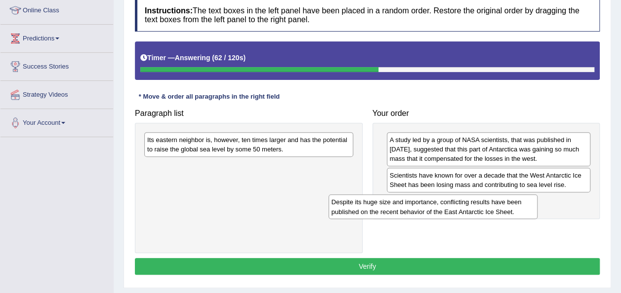
drag, startPoint x: 335, startPoint y: 142, endPoint x: 521, endPoint y: 204, distance: 195.4
click at [521, 204] on div "Despite its huge size and importance, conflicting results have been published o…" at bounding box center [432, 207] width 209 height 25
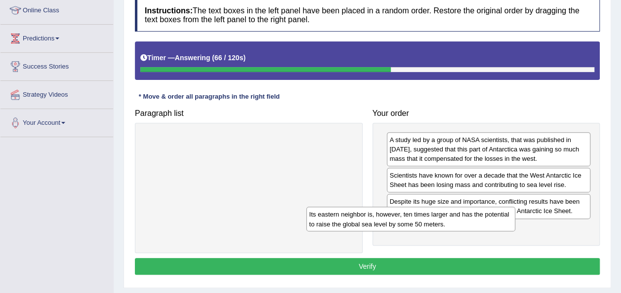
drag, startPoint x: 326, startPoint y: 147, endPoint x: 507, endPoint y: 235, distance: 200.6
click at [507, 232] on div "Its eastern neighbor is, however, ten times larger and has the potential to rai…" at bounding box center [410, 219] width 209 height 25
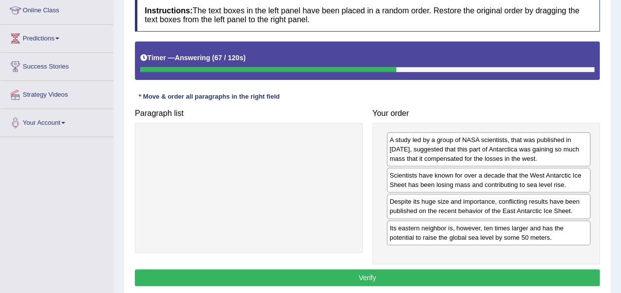
click at [459, 271] on button "Verify" at bounding box center [367, 278] width 465 height 17
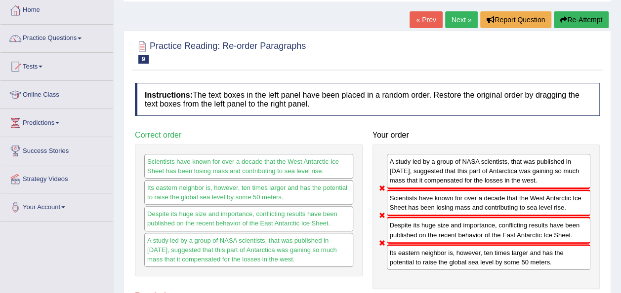
scroll to position [52, 0]
click at [581, 21] on button "Re-Attempt" at bounding box center [581, 20] width 55 height 17
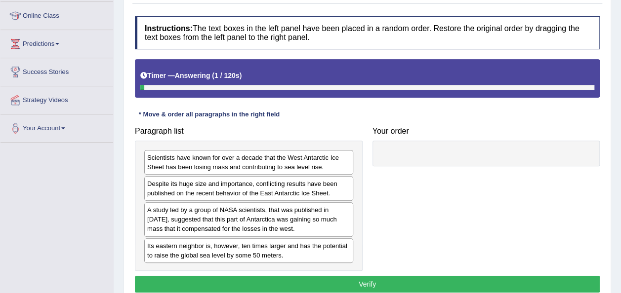
scroll to position [189, 0]
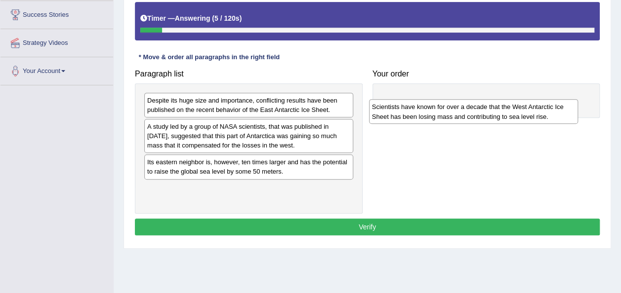
drag, startPoint x: 302, startPoint y: 108, endPoint x: 547, endPoint y: 120, distance: 245.3
click at [547, 120] on div "Scientists have known for over a decade that the West Antarctic Ice Sheet has b…" at bounding box center [473, 111] width 209 height 25
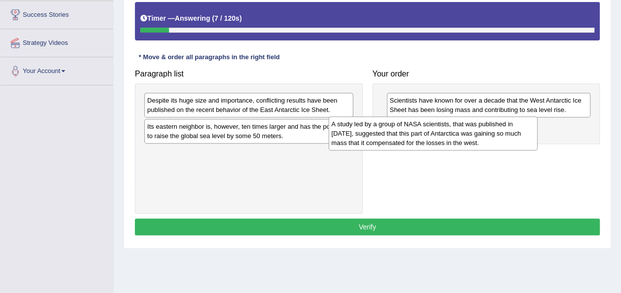
drag, startPoint x: 302, startPoint y: 146, endPoint x: 531, endPoint y: 148, distance: 229.7
click at [531, 148] on div "A study led by a group of NASA scientists, that was published in [DATE], sugges…" at bounding box center [432, 134] width 209 height 34
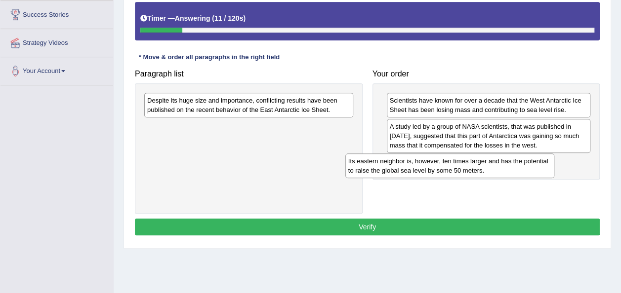
drag, startPoint x: 335, startPoint y: 136, endPoint x: 539, endPoint y: 170, distance: 207.2
click at [539, 170] on div "Its eastern neighbor is, however, ten times larger and has the potential to rai…" at bounding box center [449, 166] width 209 height 25
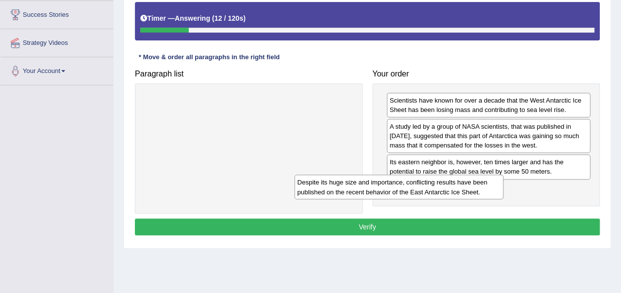
drag, startPoint x: 320, startPoint y: 96, endPoint x: 532, endPoint y: 220, distance: 245.9
click at [503, 200] on div "Despite its huge size and importance, conflicting results have been published o…" at bounding box center [398, 187] width 209 height 25
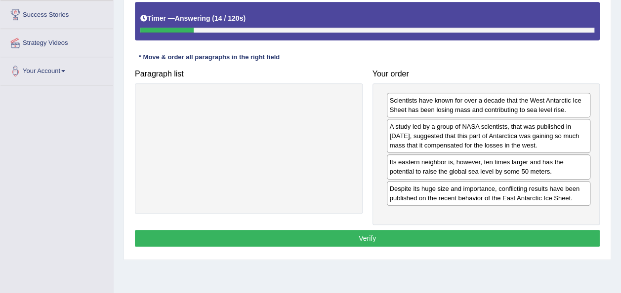
click at [503, 237] on button "Verify" at bounding box center [367, 238] width 465 height 17
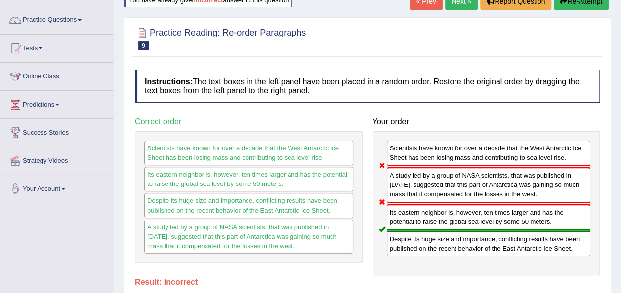
scroll to position [70, 0]
click at [578, 3] on button "Re-Attempt" at bounding box center [581, 2] width 55 height 17
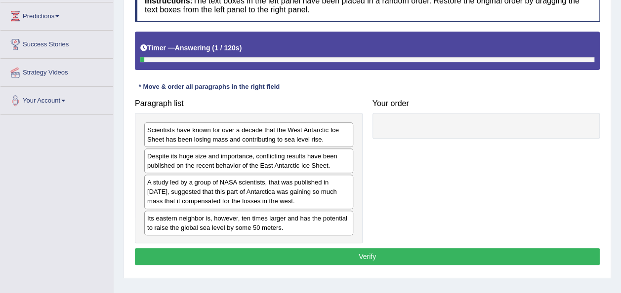
scroll to position [159, 0]
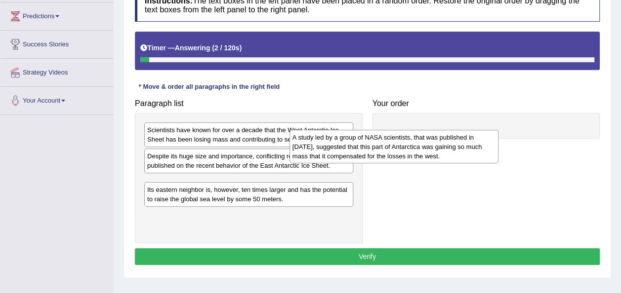
drag, startPoint x: 293, startPoint y: 190, endPoint x: 482, endPoint y: 126, distance: 198.5
click at [482, 130] on div "A study led by a group of NASA scientists, that was published in [DATE], sugges…" at bounding box center [393, 147] width 209 height 34
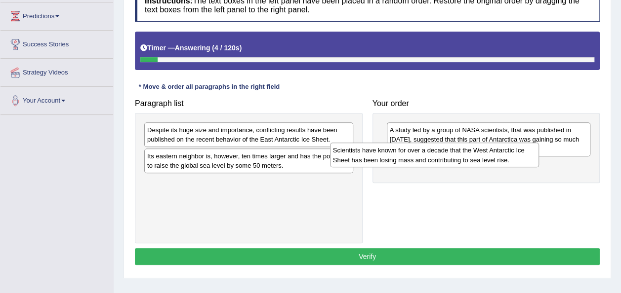
drag, startPoint x: 324, startPoint y: 134, endPoint x: 533, endPoint y: 162, distance: 211.3
click at [533, 162] on div "Scientists have known for over a decade that the West Antarctic Ice Sheet has b…" at bounding box center [434, 155] width 209 height 25
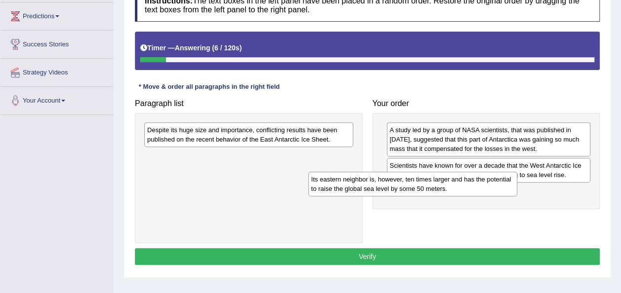
drag, startPoint x: 339, startPoint y: 166, endPoint x: 548, endPoint y: 203, distance: 212.6
click at [517, 197] on div "Its eastern neighbor is, however, ten times larger and has the potential to rai…" at bounding box center [412, 184] width 209 height 25
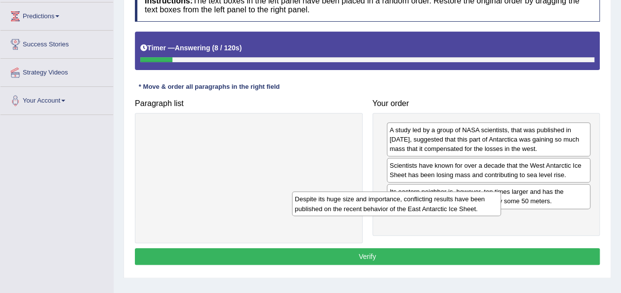
drag, startPoint x: 338, startPoint y: 138, endPoint x: 504, endPoint y: 211, distance: 181.3
click at [501, 211] on div "Despite its huge size and importance, conflicting results have been published o…" at bounding box center [396, 204] width 209 height 25
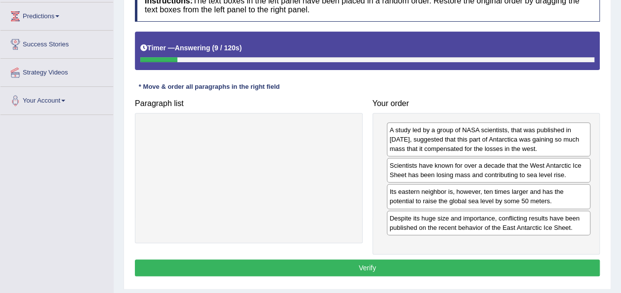
click at [471, 261] on button "Verify" at bounding box center [367, 268] width 465 height 17
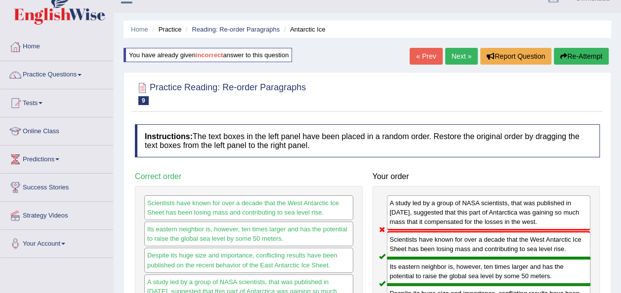
scroll to position [15, 0]
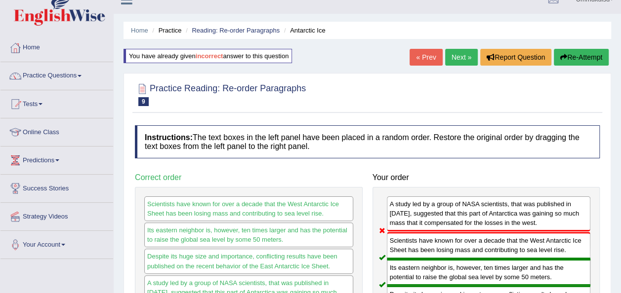
click at [585, 58] on button "Re-Attempt" at bounding box center [581, 57] width 55 height 17
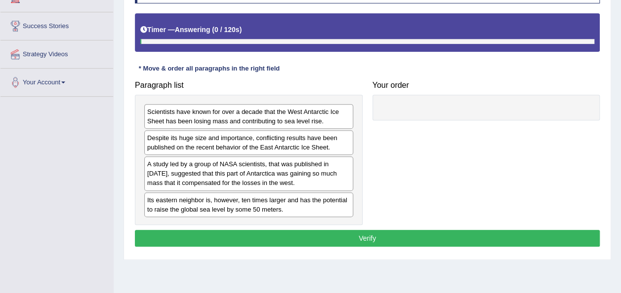
scroll to position [177, 0]
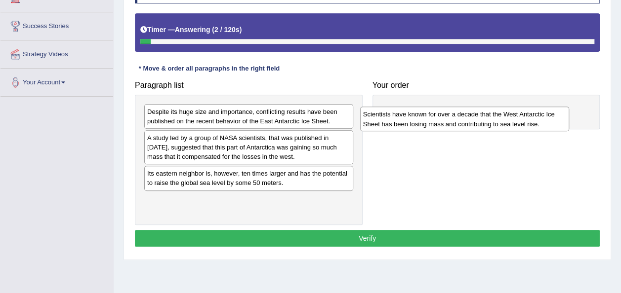
drag, startPoint x: 317, startPoint y: 121, endPoint x: 543, endPoint y: 122, distance: 226.7
click at [543, 122] on div "Scientists have known for over a decade that the West Antarctic Ice Sheet has b…" at bounding box center [464, 119] width 209 height 25
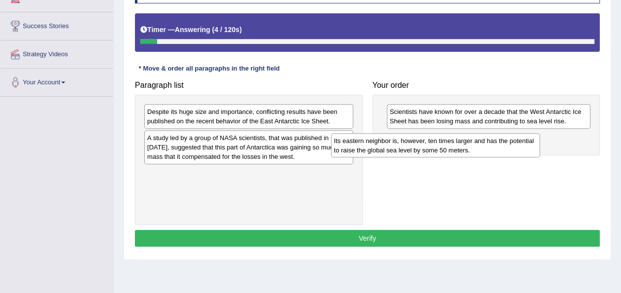
drag, startPoint x: 290, startPoint y: 177, endPoint x: 577, endPoint y: 124, distance: 291.3
click at [540, 133] on div "Its eastern neighbor is, however, ten times larger and has the potential to rai…" at bounding box center [435, 145] width 209 height 25
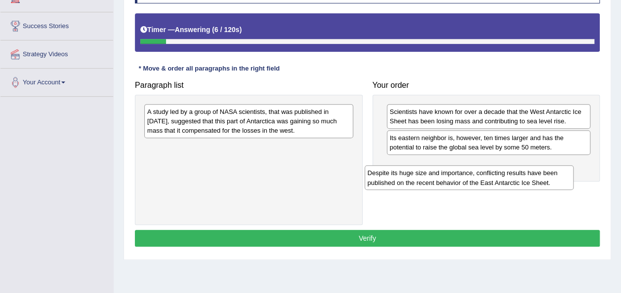
drag, startPoint x: 332, startPoint y: 118, endPoint x: 555, endPoint y: 178, distance: 230.8
click at [555, 178] on div "Despite its huge size and importance, conflicting results have been published o…" at bounding box center [469, 177] width 209 height 25
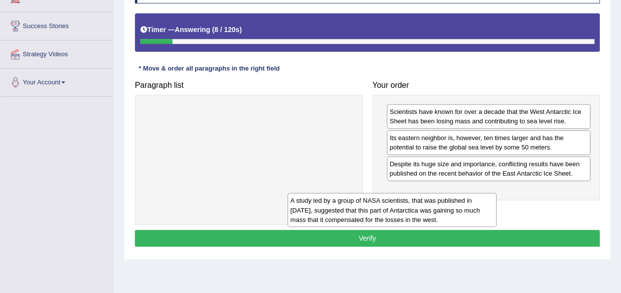
drag, startPoint x: 346, startPoint y: 131, endPoint x: 508, endPoint y: 220, distance: 184.6
click at [496, 220] on div "A study led by a group of NASA scientists, that was published in 2015, suggeste…" at bounding box center [391, 210] width 209 height 34
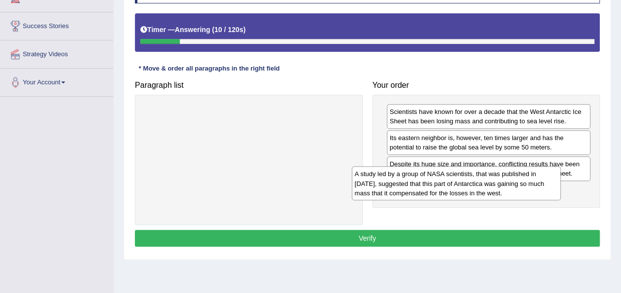
drag, startPoint x: 304, startPoint y: 121, endPoint x: 524, endPoint y: 186, distance: 228.8
click at [524, 186] on div "A study led by a group of NASA scientists, that was published in 2015, suggeste…" at bounding box center [456, 183] width 209 height 34
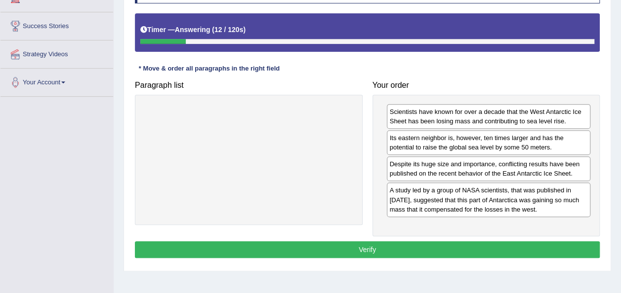
click at [466, 252] on button "Verify" at bounding box center [367, 250] width 465 height 17
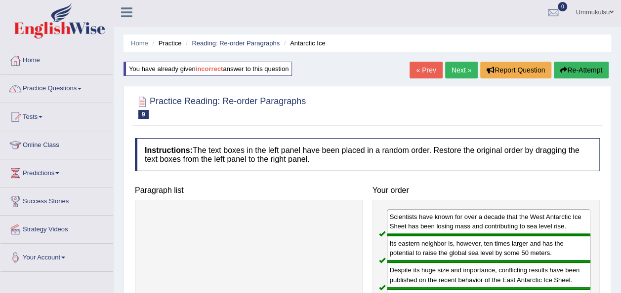
scroll to position [0, 0]
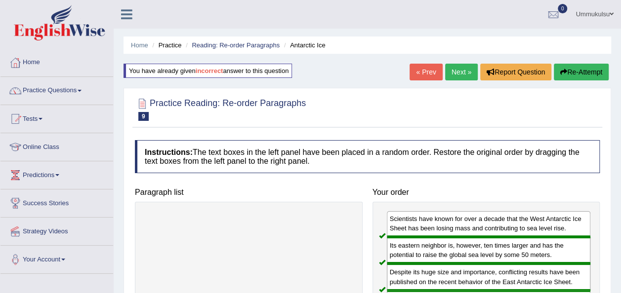
click at [462, 69] on link "Next »" at bounding box center [461, 72] width 33 height 17
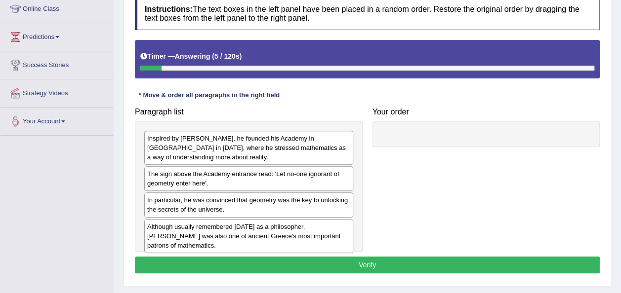
scroll to position [139, 0]
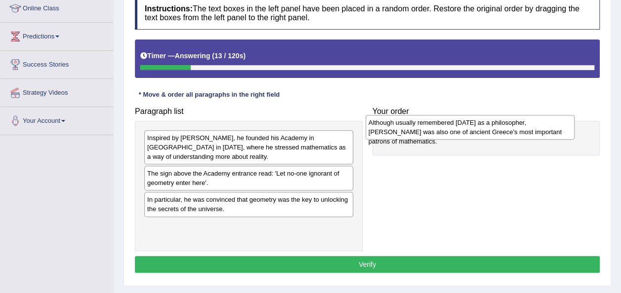
drag, startPoint x: 331, startPoint y: 232, endPoint x: 555, endPoint y: 129, distance: 246.0
click at [555, 129] on div "Although usually remembered [DATE] as a philosopher, [PERSON_NAME] was also one…" at bounding box center [470, 127] width 209 height 25
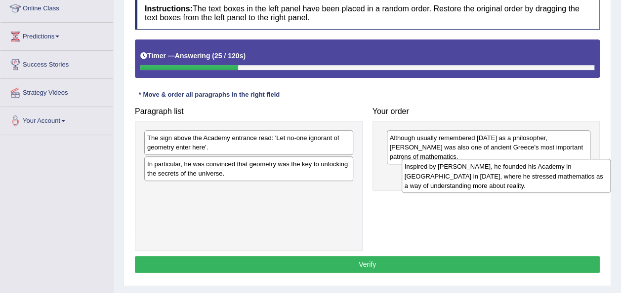
drag, startPoint x: 308, startPoint y: 146, endPoint x: 566, endPoint y: 175, distance: 258.9
click at [566, 175] on div "Inspired by [PERSON_NAME], he founded his Academy in [GEOGRAPHIC_DATA] in [DATE…" at bounding box center [506, 176] width 209 height 34
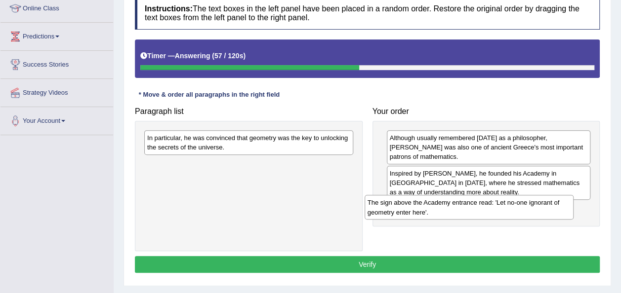
drag, startPoint x: 334, startPoint y: 145, endPoint x: 567, endPoint y: 205, distance: 240.9
click at [567, 205] on div "The sign above the Academy entrance read: 'Let no-one ignorant of geometry ente…" at bounding box center [469, 207] width 209 height 25
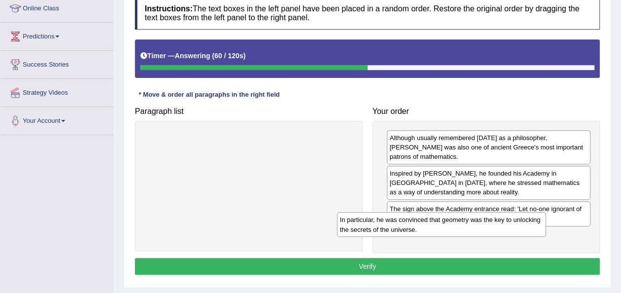
drag, startPoint x: 311, startPoint y: 139, endPoint x: 519, endPoint y: 223, distance: 223.8
click at [519, 223] on div "In particular, he was convinced that geometry was the key to unlocking the secr…" at bounding box center [441, 224] width 209 height 25
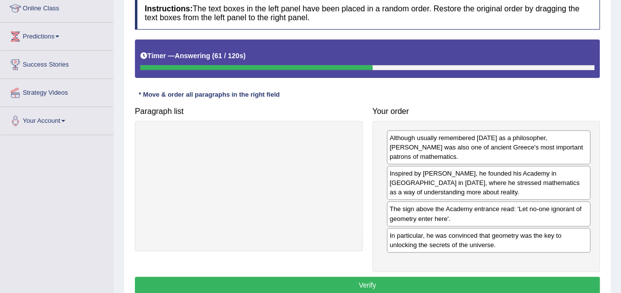
click at [450, 277] on button "Verify" at bounding box center [367, 285] width 465 height 17
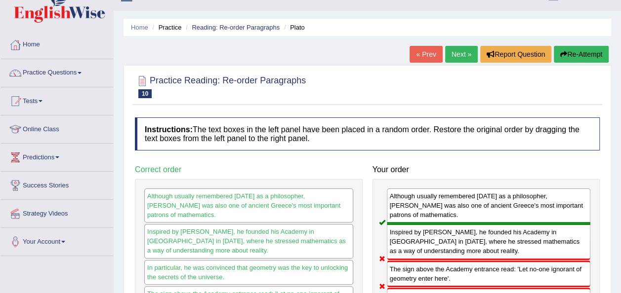
scroll to position [6, 0]
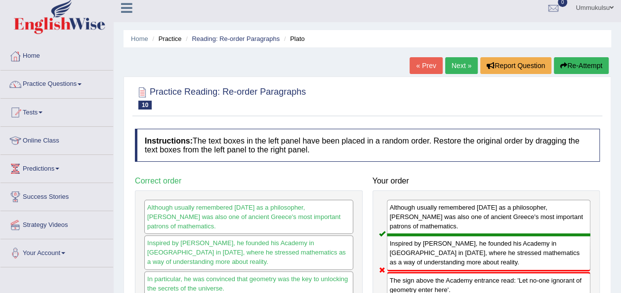
click at [580, 59] on button "Re-Attempt" at bounding box center [581, 65] width 55 height 17
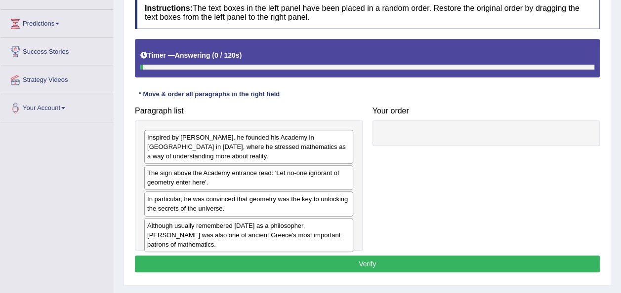
scroll to position [161, 0]
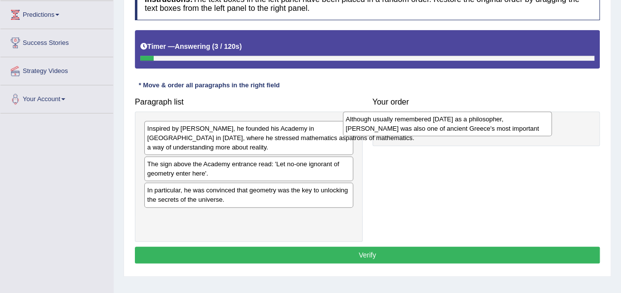
drag, startPoint x: 311, startPoint y: 217, endPoint x: 510, endPoint y: 121, distance: 220.7
click at [510, 121] on div "Although usually remembered [DATE] as a philosopher, [PERSON_NAME] was also one…" at bounding box center [447, 124] width 209 height 25
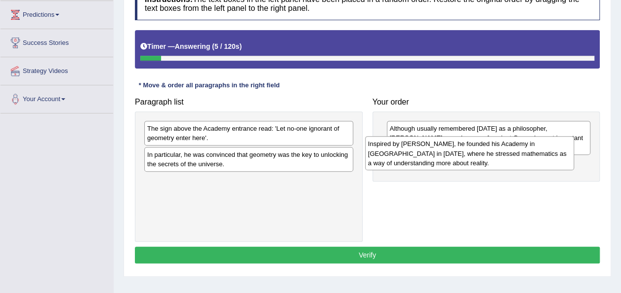
drag, startPoint x: 325, startPoint y: 131, endPoint x: 545, endPoint y: 148, distance: 221.4
click at [545, 148] on div "Inspired by [PERSON_NAME], he founded his Academy in [GEOGRAPHIC_DATA] in [DATE…" at bounding box center [469, 153] width 209 height 34
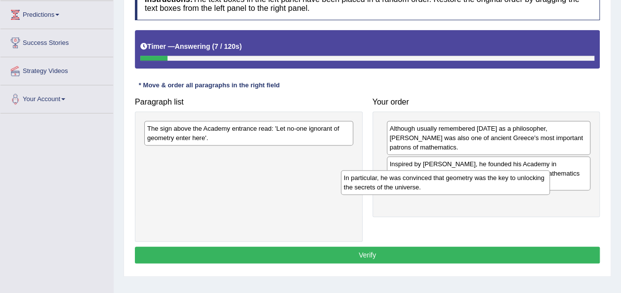
drag, startPoint x: 328, startPoint y: 163, endPoint x: 540, endPoint y: 189, distance: 213.9
click at [540, 189] on div "In particular, he was convinced that geometry was the key to unlocking the secr…" at bounding box center [445, 182] width 209 height 25
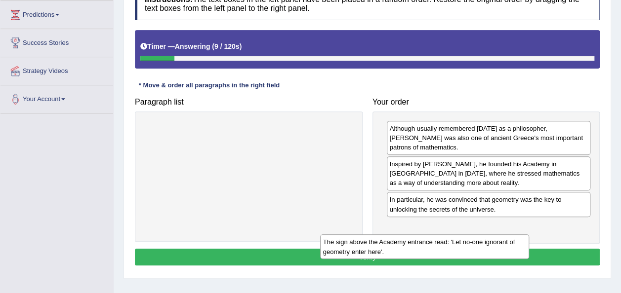
drag, startPoint x: 337, startPoint y: 128, endPoint x: 515, endPoint y: 250, distance: 215.4
click at [515, 250] on div "The sign above the Academy entrance read: 'Let no-one ignorant of geometry ente…" at bounding box center [424, 247] width 209 height 25
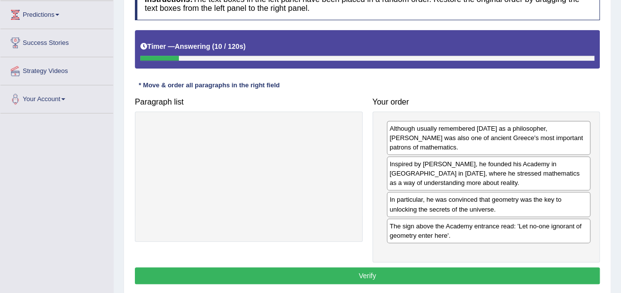
click at [485, 268] on button "Verify" at bounding box center [367, 276] width 465 height 17
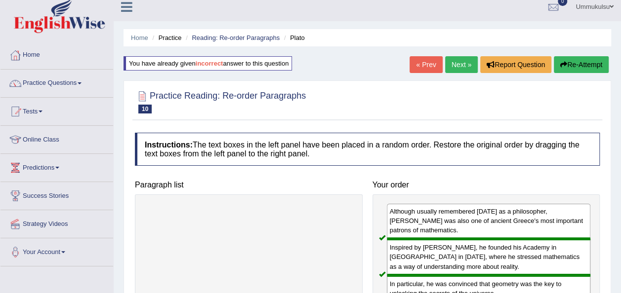
scroll to position [0, 0]
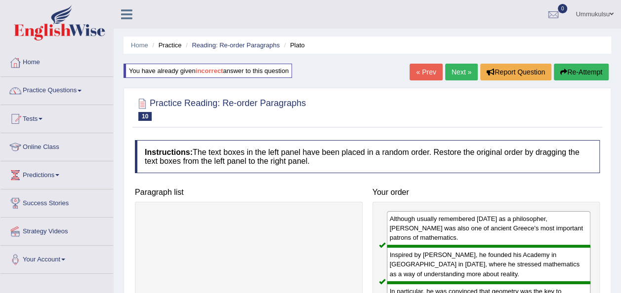
click at [462, 68] on link "Next »" at bounding box center [461, 72] width 33 height 17
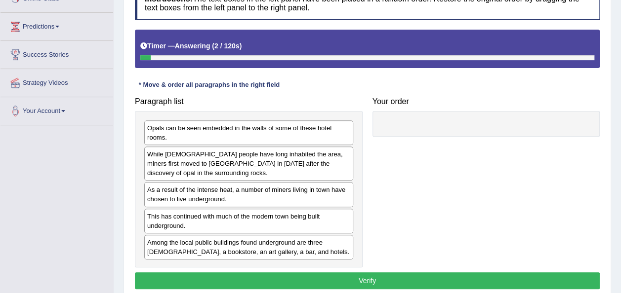
scroll to position [148, 0]
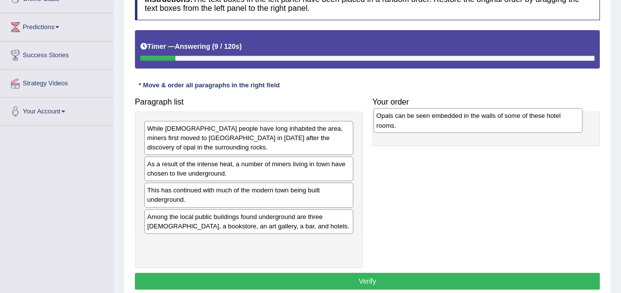
drag, startPoint x: 333, startPoint y: 133, endPoint x: 565, endPoint y: 122, distance: 232.5
click at [565, 122] on div "Opals can be seen embedded in the walls of some of these hotel rooms." at bounding box center [477, 120] width 209 height 25
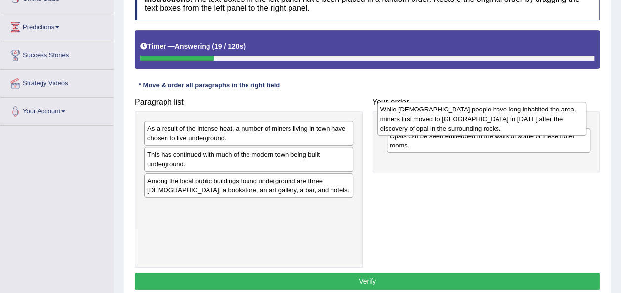
drag, startPoint x: 326, startPoint y: 144, endPoint x: 559, endPoint y: 125, distance: 233.9
click at [559, 125] on div "While Aboriginal people have long inhabited the area, miners first moved to Coo…" at bounding box center [481, 119] width 209 height 34
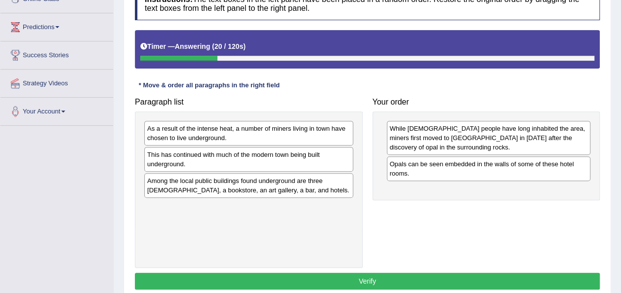
click at [559, 125] on div "While Aboriginal people have long inhabited the area, miners first moved to Coo…" at bounding box center [489, 138] width 204 height 34
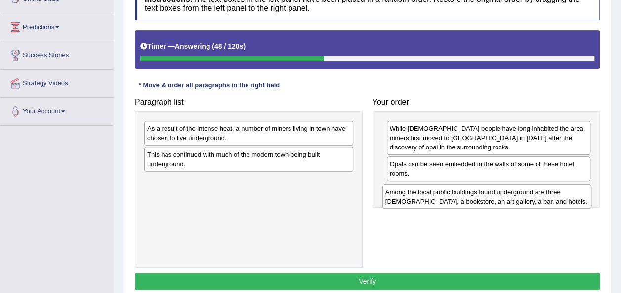
drag, startPoint x: 254, startPoint y: 195, endPoint x: 492, endPoint y: 206, distance: 238.4
click at [492, 206] on div "Among the local public buildings found underground are three churches, a bookst…" at bounding box center [486, 197] width 209 height 25
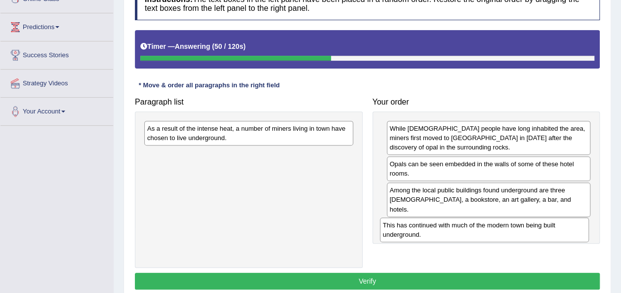
drag, startPoint x: 269, startPoint y: 163, endPoint x: 504, endPoint y: 234, distance: 246.1
click at [504, 234] on div "This has continued with much of the modern town being built underground." at bounding box center [484, 230] width 209 height 25
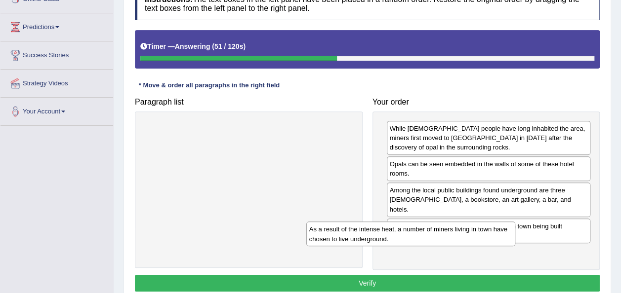
drag, startPoint x: 268, startPoint y: 127, endPoint x: 444, endPoint y: 231, distance: 203.9
click at [444, 231] on div "As a result of the intense heat, a number of miners living in town have chosen …" at bounding box center [410, 234] width 209 height 25
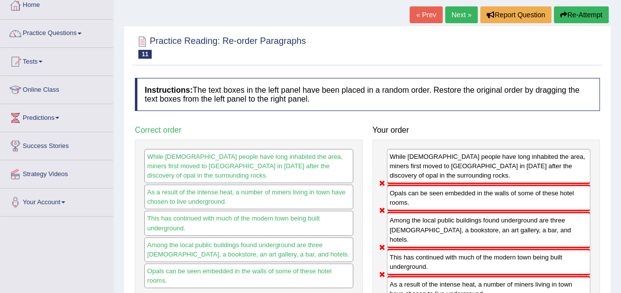
scroll to position [57, 0]
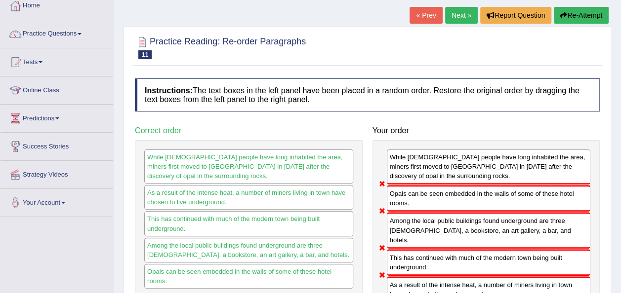
click at [580, 19] on button "Re-Attempt" at bounding box center [581, 15] width 55 height 17
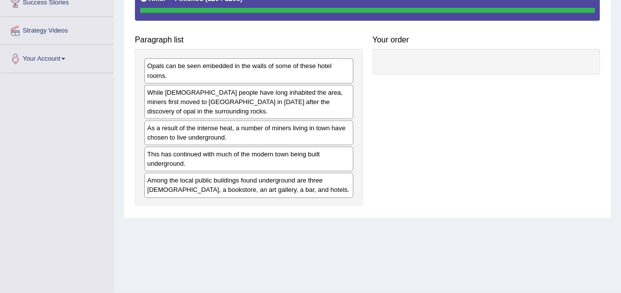
scroll to position [202, 0]
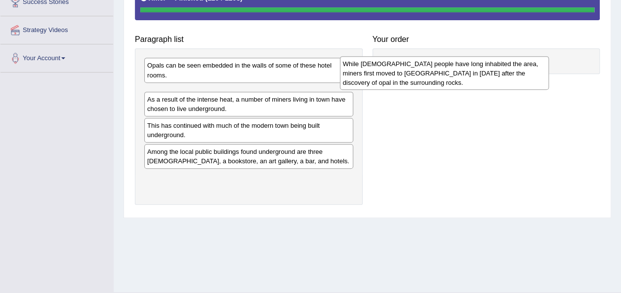
drag, startPoint x: 326, startPoint y: 108, endPoint x: 533, endPoint y: 75, distance: 210.1
click at [533, 75] on div "While [DEMOGRAPHIC_DATA] people have long inhabited the area, miners first move…" at bounding box center [444, 73] width 209 height 34
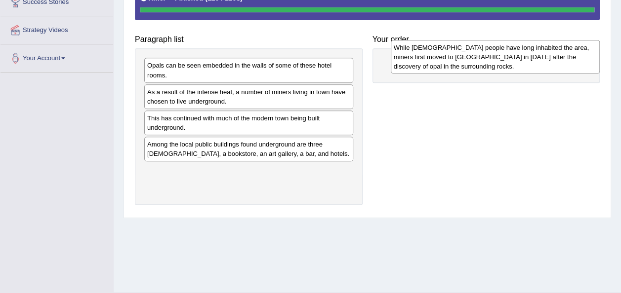
drag, startPoint x: 294, startPoint y: 105, endPoint x: 533, endPoint y: 66, distance: 242.2
click at [533, 66] on div "While [DEMOGRAPHIC_DATA] people have long inhabited the area, miners first move…" at bounding box center [495, 57] width 209 height 34
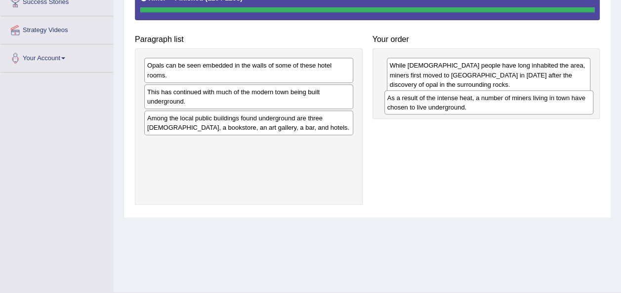
drag, startPoint x: 310, startPoint y: 99, endPoint x: 550, endPoint y: 105, distance: 240.1
click at [550, 105] on div "As a result of the intense heat, a number of miners living in town have chosen …" at bounding box center [488, 102] width 209 height 25
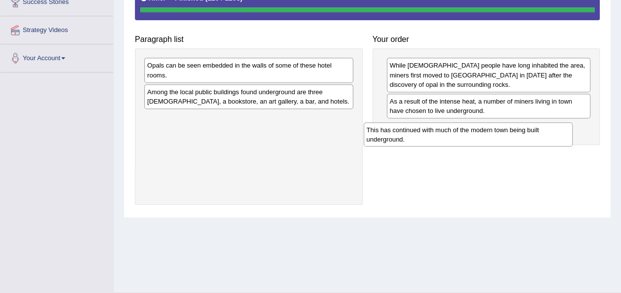
drag, startPoint x: 272, startPoint y: 99, endPoint x: 491, endPoint y: 137, distance: 222.7
click at [491, 137] on div "This has continued with much of the modern town being built underground." at bounding box center [468, 134] width 209 height 25
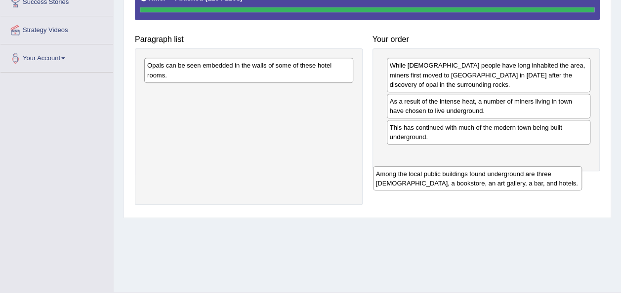
drag, startPoint x: 285, startPoint y: 99, endPoint x: 514, endPoint y: 179, distance: 242.3
click at [514, 179] on div "Among the local public buildings found underground are three [DEMOGRAPHIC_DATA]…" at bounding box center [477, 178] width 209 height 25
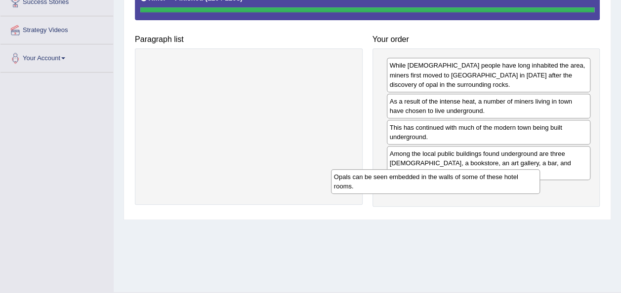
drag, startPoint x: 302, startPoint y: 72, endPoint x: 502, endPoint y: 188, distance: 230.9
click at [502, 188] on div "Opals can be seen embedded in the walls of some of these hotel rooms." at bounding box center [435, 181] width 209 height 25
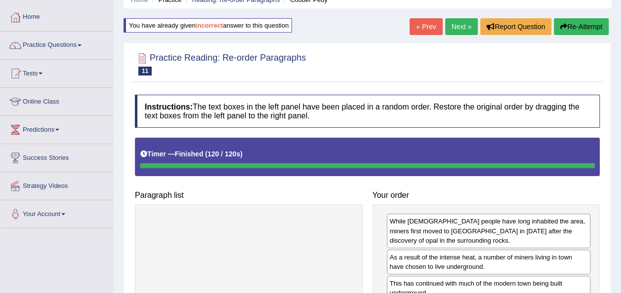
scroll to position [45, 0]
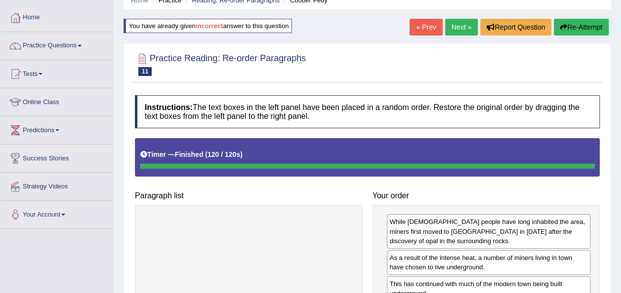
click at [571, 29] on button "Re-Attempt" at bounding box center [581, 27] width 55 height 17
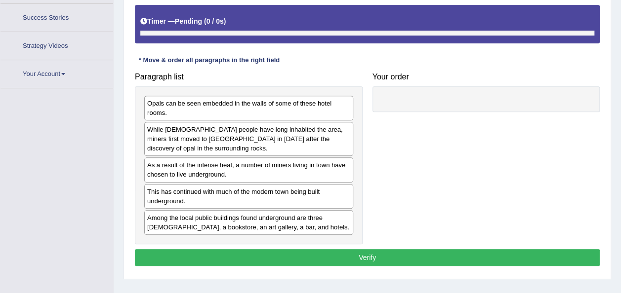
scroll to position [225, 0]
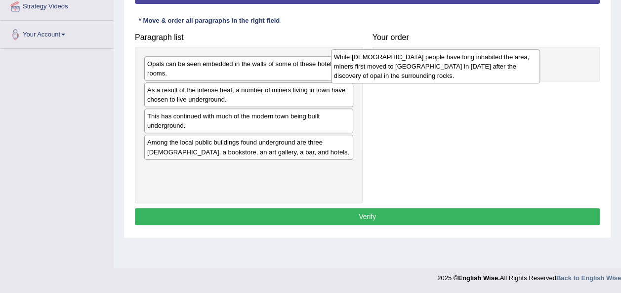
drag, startPoint x: 312, startPoint y: 97, endPoint x: 513, endPoint y: 59, distance: 204.0
click at [513, 59] on div "While [DEMOGRAPHIC_DATA] people have long inhabited the area, miners first move…" at bounding box center [435, 66] width 209 height 34
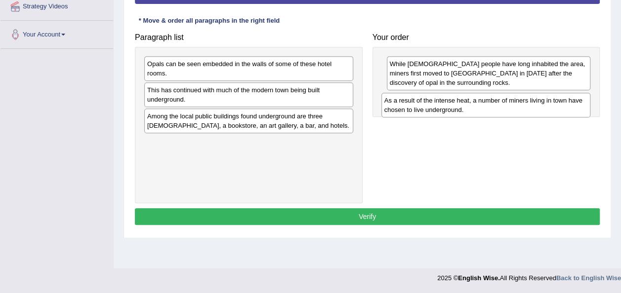
drag, startPoint x: 265, startPoint y: 101, endPoint x: 502, endPoint y: 111, distance: 237.8
click at [502, 111] on div "As a result of the intense heat, a number of miners living in town have chosen …" at bounding box center [485, 105] width 209 height 25
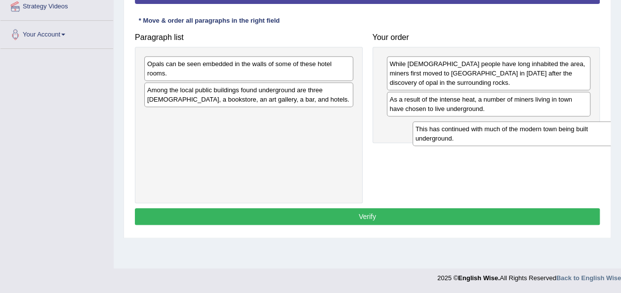
drag, startPoint x: 284, startPoint y: 91, endPoint x: 552, endPoint y: 130, distance: 271.1
click at [552, 130] on div "This has continued with much of the modern town being built underground." at bounding box center [516, 134] width 209 height 25
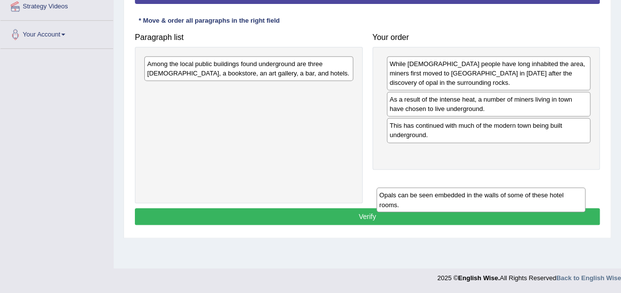
drag, startPoint x: 329, startPoint y: 74, endPoint x: 561, endPoint y: 209, distance: 268.5
click at [561, 209] on div "Opals can be seen embedded in the walls of some of these hotel rooms." at bounding box center [480, 200] width 209 height 25
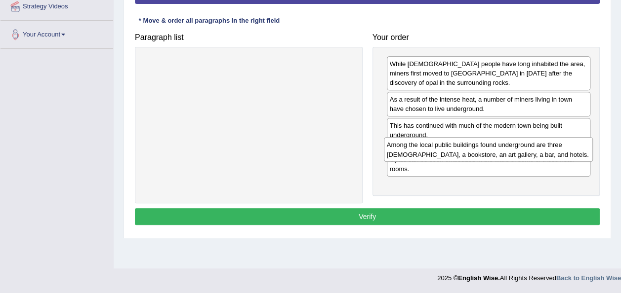
drag, startPoint x: 340, startPoint y: 61, endPoint x: 580, endPoint y: 143, distance: 253.0
click at [580, 143] on div "Among the local public buildings found underground are three [DEMOGRAPHIC_DATA]…" at bounding box center [488, 149] width 209 height 25
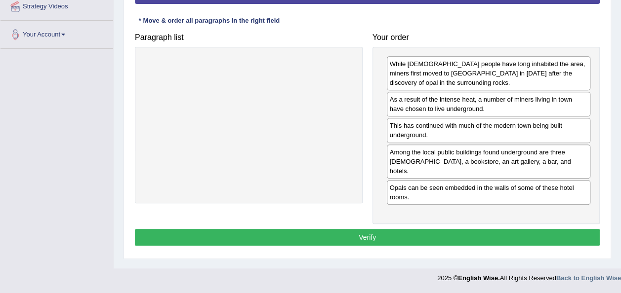
click at [426, 229] on button "Verify" at bounding box center [367, 237] width 465 height 17
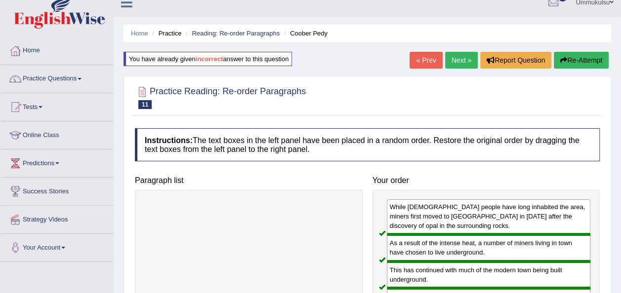
scroll to position [0, 0]
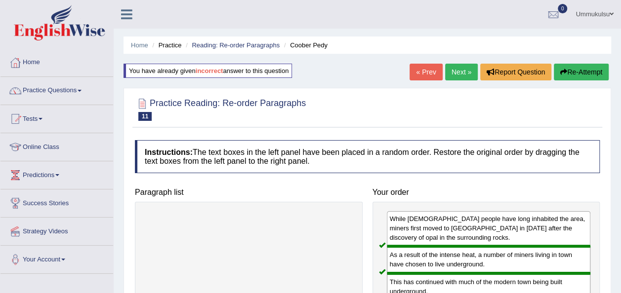
click at [457, 74] on link "Next »" at bounding box center [461, 72] width 33 height 17
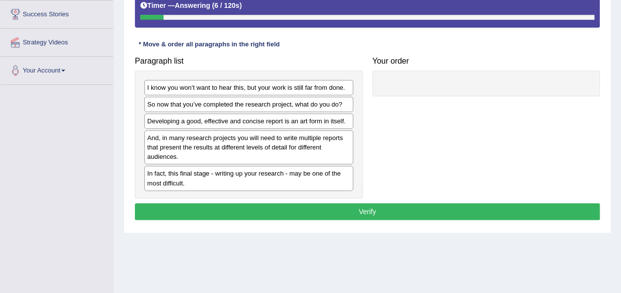
scroll to position [190, 0]
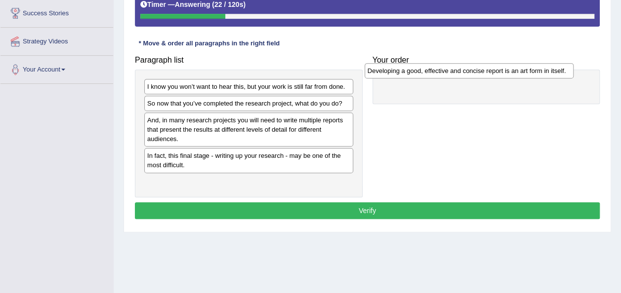
drag, startPoint x: 228, startPoint y: 122, endPoint x: 448, endPoint y: 74, distance: 225.6
click at [448, 74] on div "Developing a good, effective and concise report is an art form in itself." at bounding box center [469, 70] width 209 height 15
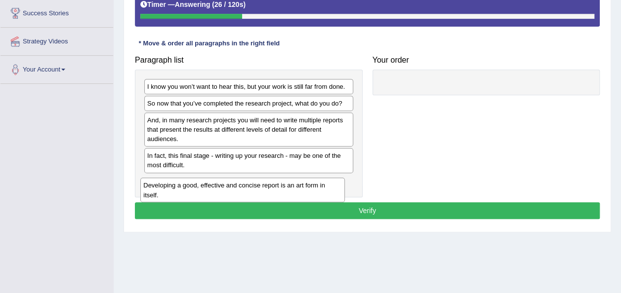
drag, startPoint x: 486, startPoint y: 90, endPoint x: 240, endPoint y: 189, distance: 264.6
click at [240, 189] on div "Developing a good, effective and concise report is an art form in itself." at bounding box center [242, 190] width 204 height 25
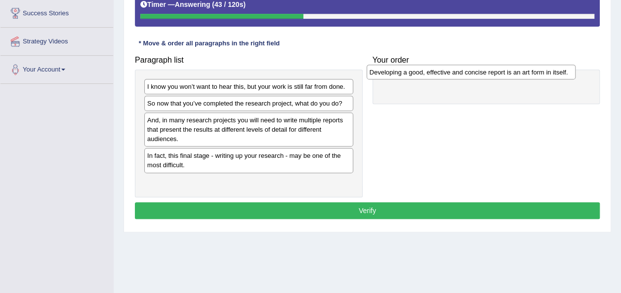
drag, startPoint x: 332, startPoint y: 182, endPoint x: 554, endPoint y: 74, distance: 247.2
click at [554, 74] on div "Developing a good, effective and concise report is an art form in itself." at bounding box center [470, 72] width 209 height 15
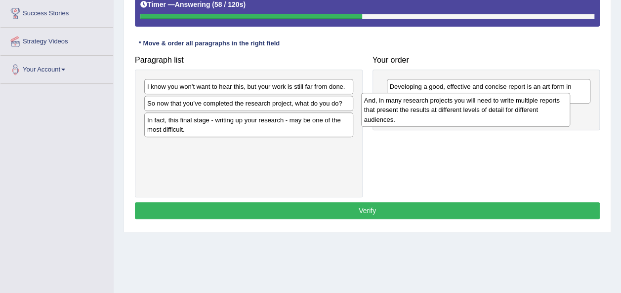
drag, startPoint x: 234, startPoint y: 136, endPoint x: 451, endPoint y: 117, distance: 218.2
click at [451, 117] on div "And, in many research projects you will need to write multiple reports that pre…" at bounding box center [465, 110] width 209 height 34
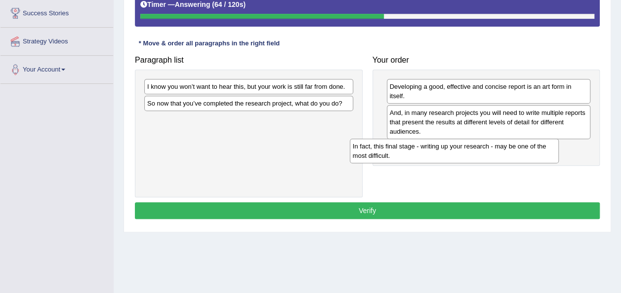
drag, startPoint x: 256, startPoint y: 124, endPoint x: 462, endPoint y: 150, distance: 208.1
click at [462, 150] on div "In fact, this final stage - writing up your research - may be one of the most d…" at bounding box center [454, 151] width 209 height 25
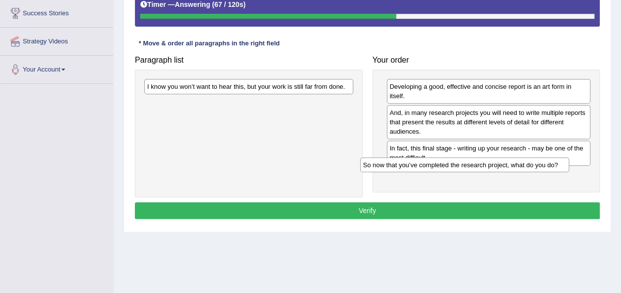
drag, startPoint x: 328, startPoint y: 99, endPoint x: 554, endPoint y: 161, distance: 233.5
click at [554, 161] on div "So now that you’ve completed the research project, what do you do?" at bounding box center [464, 165] width 209 height 15
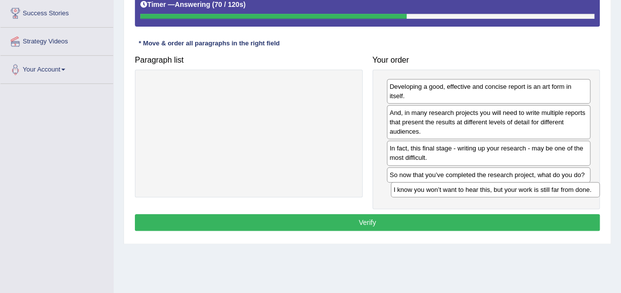
drag, startPoint x: 290, startPoint y: 91, endPoint x: 535, endPoint y: 195, distance: 266.5
click at [535, 195] on div "I know you won’t want to hear this, but your work is still far from done." at bounding box center [495, 189] width 209 height 15
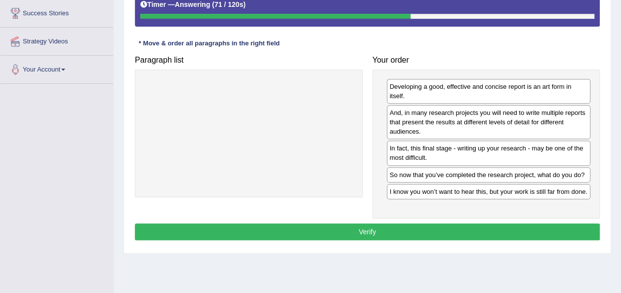
click at [490, 225] on button "Verify" at bounding box center [367, 232] width 465 height 17
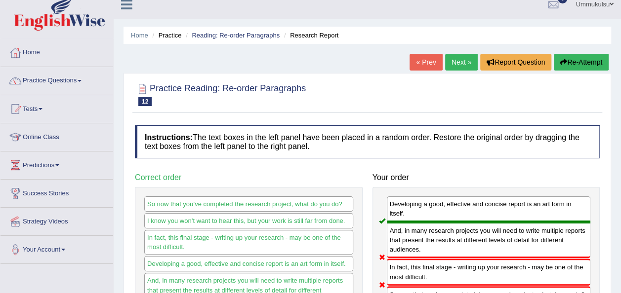
scroll to position [0, 0]
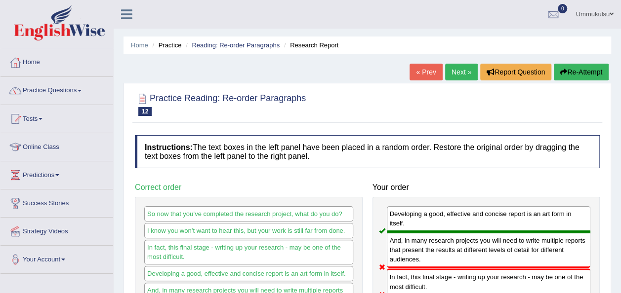
click at [569, 70] on button "Re-Attempt" at bounding box center [581, 72] width 55 height 17
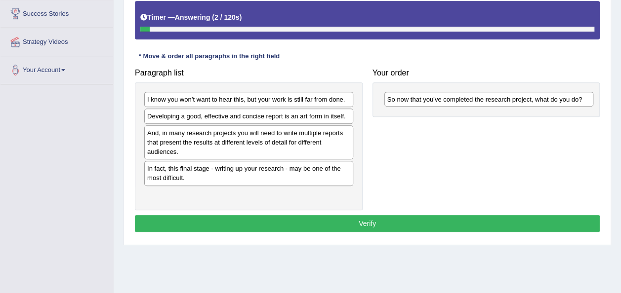
drag, startPoint x: 306, startPoint y: 114, endPoint x: 546, endPoint y: 97, distance: 241.1
click at [546, 97] on div "So now that you’ve completed the research project, what do you do?" at bounding box center [488, 99] width 209 height 15
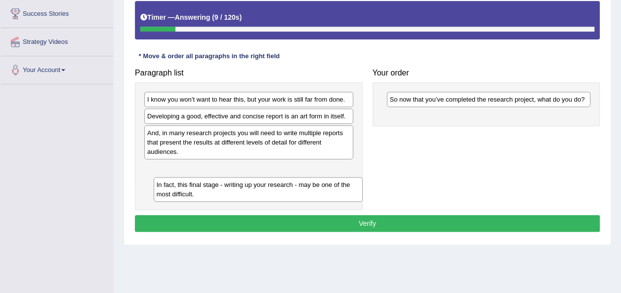
drag, startPoint x: 280, startPoint y: 174, endPoint x: 283, endPoint y: 188, distance: 14.7
click at [283, 188] on div "In fact, this final stage - writing up your research - may be one of the most d…" at bounding box center [258, 189] width 209 height 25
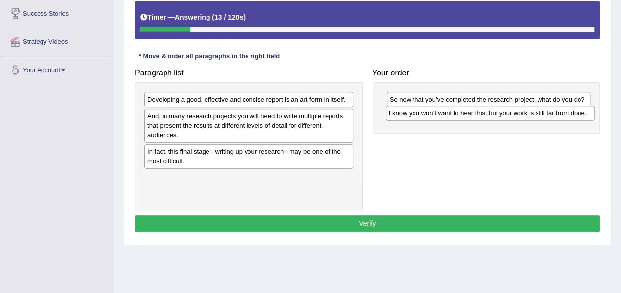
drag, startPoint x: 283, startPoint y: 99, endPoint x: 523, endPoint y: 113, distance: 240.5
click at [523, 113] on div "I know you won’t want to hear this, but your work is still far from done." at bounding box center [490, 113] width 209 height 15
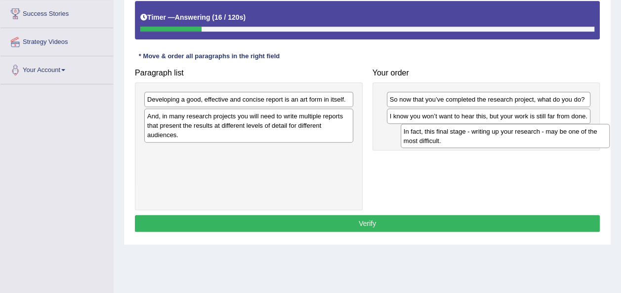
drag, startPoint x: 264, startPoint y: 155, endPoint x: 521, endPoint y: 135, distance: 257.1
click at [521, 135] on div "In fact, this final stage - writing up your research - may be one of the most d…" at bounding box center [505, 136] width 209 height 25
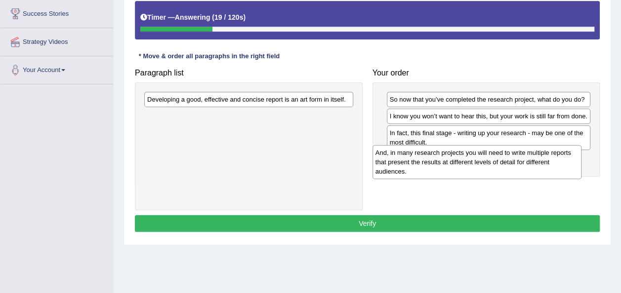
drag, startPoint x: 310, startPoint y: 135, endPoint x: 541, endPoint y: 174, distance: 233.9
click at [541, 174] on div "And, in many research projects you will need to write multiple reports that pre…" at bounding box center [476, 162] width 209 height 34
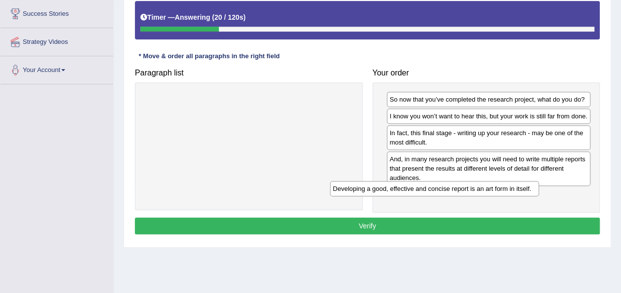
drag, startPoint x: 313, startPoint y: 96, endPoint x: 522, endPoint y: 191, distance: 229.5
click at [522, 191] on div "Developing a good, effective and concise report is an art form in itself." at bounding box center [434, 188] width 209 height 15
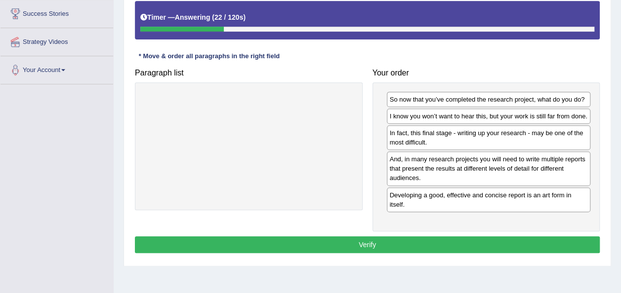
click at [442, 237] on button "Verify" at bounding box center [367, 245] width 465 height 17
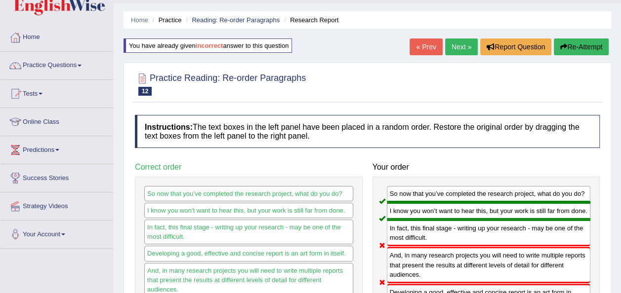
scroll to position [24, 0]
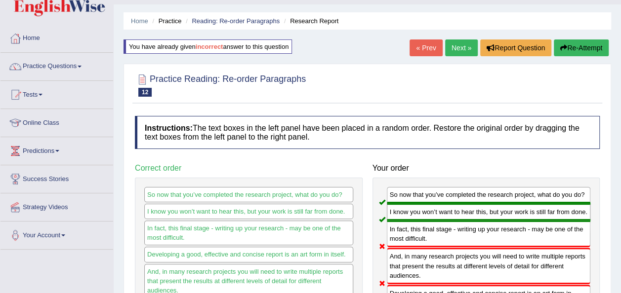
click at [567, 49] on button "Re-Attempt" at bounding box center [581, 48] width 55 height 17
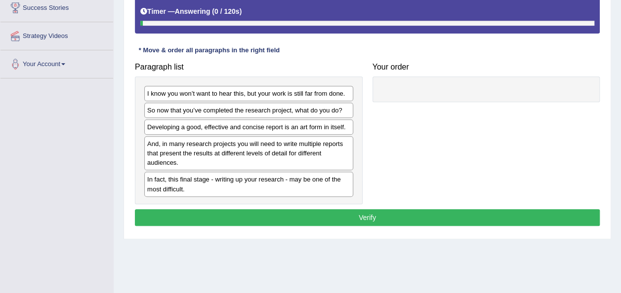
scroll to position [196, 0]
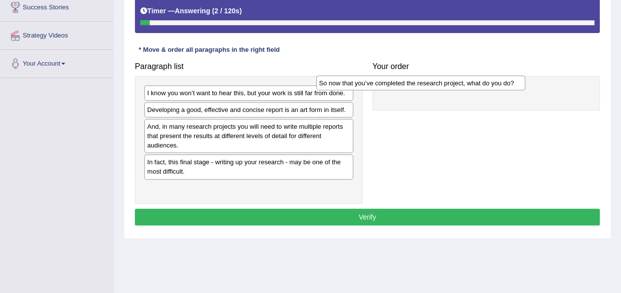
drag, startPoint x: 331, startPoint y: 111, endPoint x: 512, endPoint y: 95, distance: 181.5
click at [512, 90] on div "So now that you’ve completed the research project, what do you do?" at bounding box center [420, 83] width 209 height 15
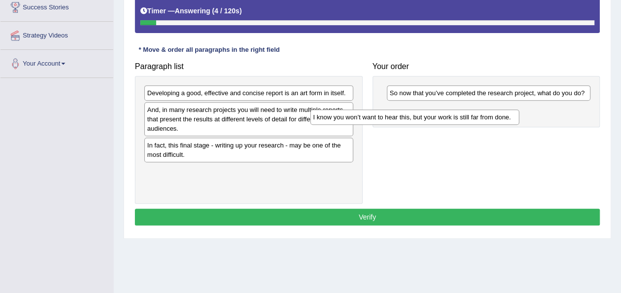
drag, startPoint x: 335, startPoint y: 94, endPoint x: 509, endPoint y: 117, distance: 175.8
click at [509, 117] on div "I know you won’t want to hear this, but your work is still far from done." at bounding box center [414, 117] width 209 height 15
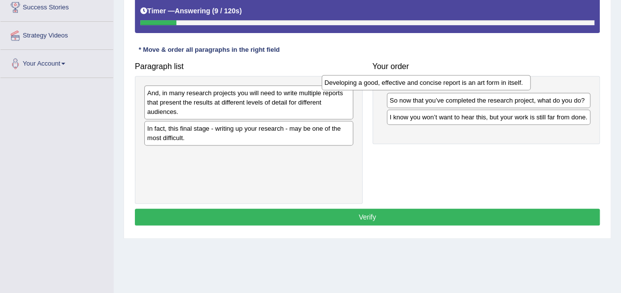
drag, startPoint x: 309, startPoint y: 91, endPoint x: 491, endPoint y: 83, distance: 182.5
click at [491, 83] on div "Developing a good, effective and concise report is an art form in itself." at bounding box center [426, 82] width 209 height 15
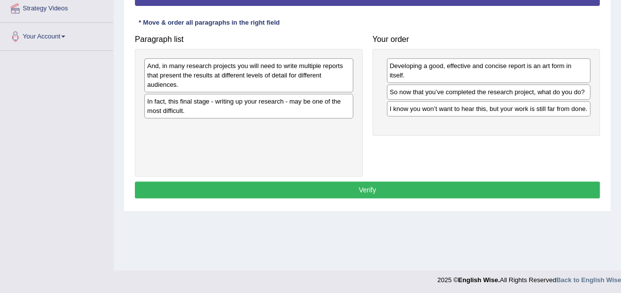
scroll to position [209, 0]
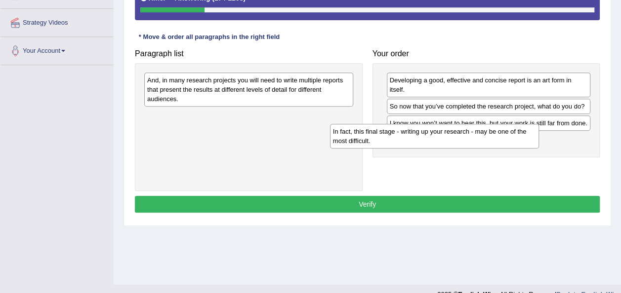
drag, startPoint x: 326, startPoint y: 122, endPoint x: 512, endPoint y: 138, distance: 186.4
click at [512, 138] on div "In fact, this final stage - writing up your research - may be one of the most d…" at bounding box center [434, 136] width 209 height 25
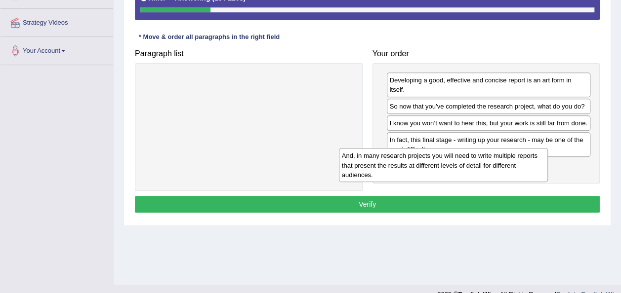
drag, startPoint x: 297, startPoint y: 90, endPoint x: 524, endPoint y: 194, distance: 248.7
click at [524, 182] on div "And, in many research projects you will need to write multiple reports that pre…" at bounding box center [443, 165] width 209 height 34
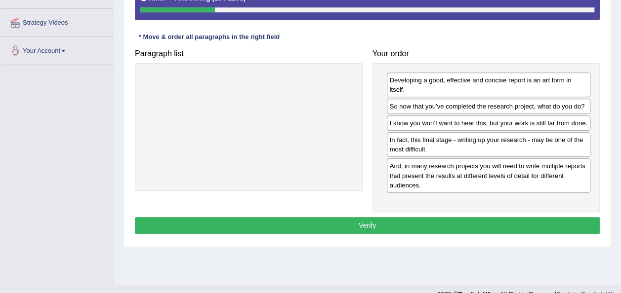
click at [482, 218] on button "Verify" at bounding box center [367, 225] width 465 height 17
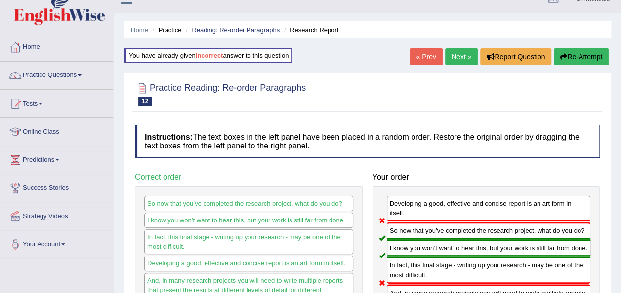
scroll to position [15, 0]
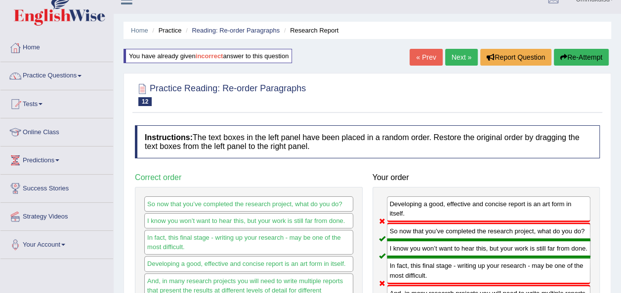
click at [564, 52] on button "Re-Attempt" at bounding box center [581, 57] width 55 height 17
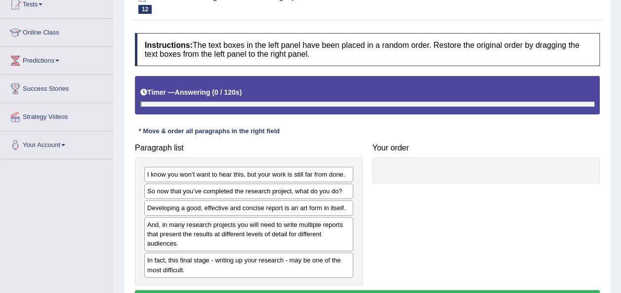
scroll to position [116, 0]
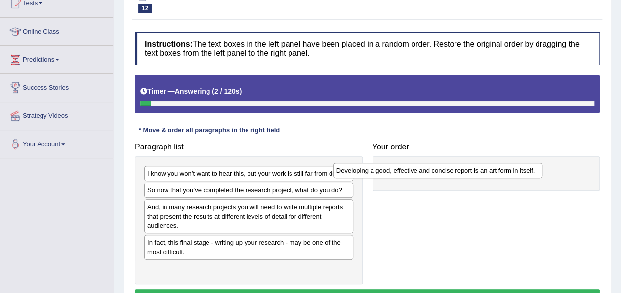
drag, startPoint x: 235, startPoint y: 205, endPoint x: 425, endPoint y: 169, distance: 193.6
click at [425, 169] on div "Developing a good, effective and concise report is an art form in itself." at bounding box center [437, 170] width 209 height 15
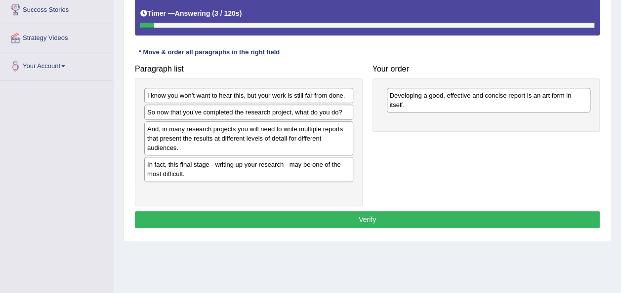
scroll to position [194, 0]
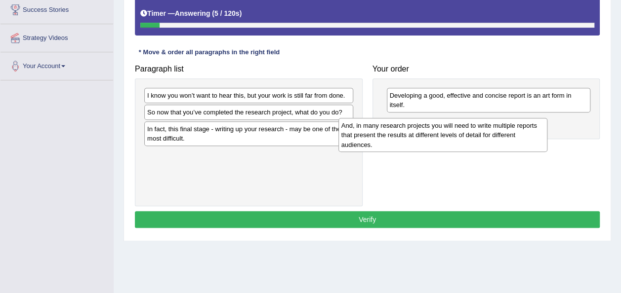
drag, startPoint x: 285, startPoint y: 140, endPoint x: 479, endPoint y: 136, distance: 194.2
click at [479, 136] on div "And, in many research projects you will need to write multiple reports that pre…" at bounding box center [442, 135] width 209 height 34
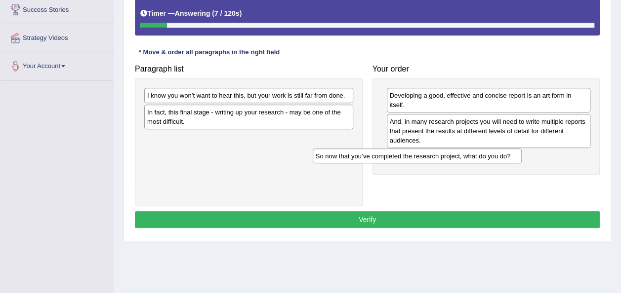
drag, startPoint x: 295, startPoint y: 112, endPoint x: 464, endPoint y: 156, distance: 175.2
click at [464, 156] on div "So now that you’ve completed the research project, what do you do?" at bounding box center [417, 156] width 209 height 15
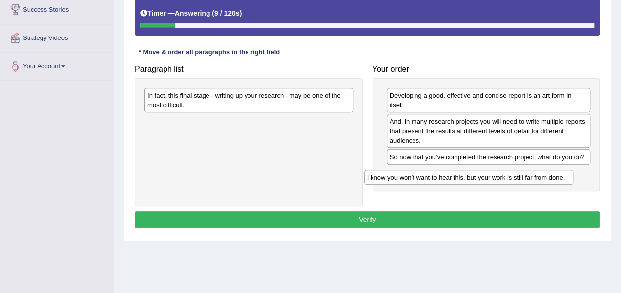
drag, startPoint x: 283, startPoint y: 92, endPoint x: 504, endPoint y: 189, distance: 240.9
click at [504, 185] on div "I know you won’t want to hear this, but your work is still far from done." at bounding box center [468, 177] width 209 height 15
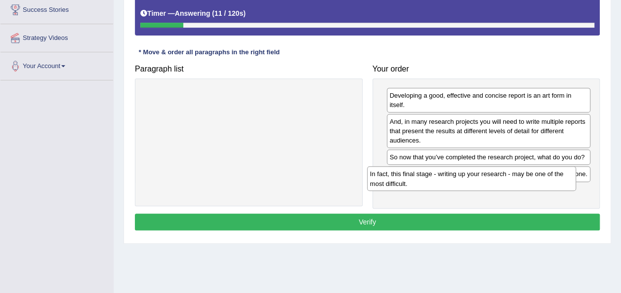
drag, startPoint x: 317, startPoint y: 100, endPoint x: 540, endPoint y: 180, distance: 237.0
click at [540, 180] on div "In fact, this final stage - writing up your research - may be one of the most d…" at bounding box center [471, 178] width 209 height 25
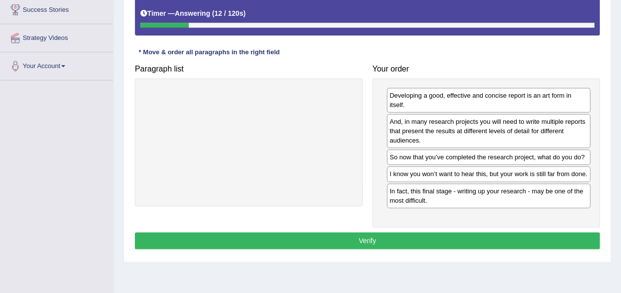
click at [435, 236] on button "Verify" at bounding box center [367, 241] width 465 height 17
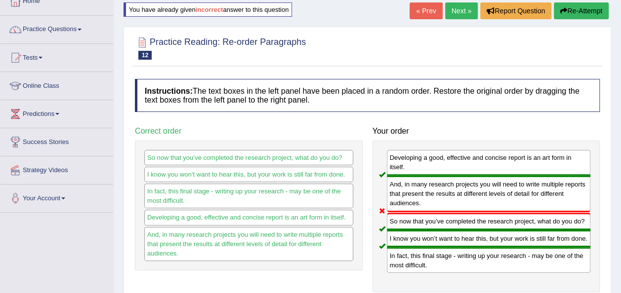
scroll to position [60, 0]
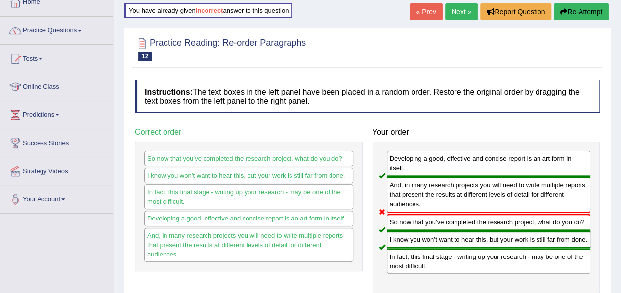
click at [571, 7] on button "Re-Attempt" at bounding box center [581, 11] width 55 height 17
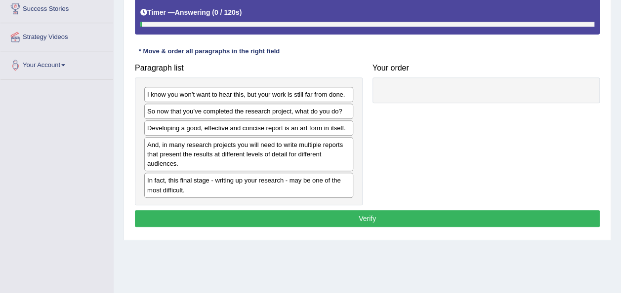
scroll to position [195, 0]
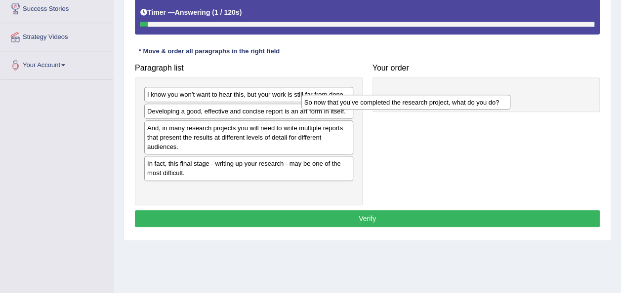
drag, startPoint x: 328, startPoint y: 107, endPoint x: 500, endPoint y: 95, distance: 172.3
click at [500, 95] on div "So now that you’ve completed the research project, what do you do?" at bounding box center [405, 102] width 209 height 15
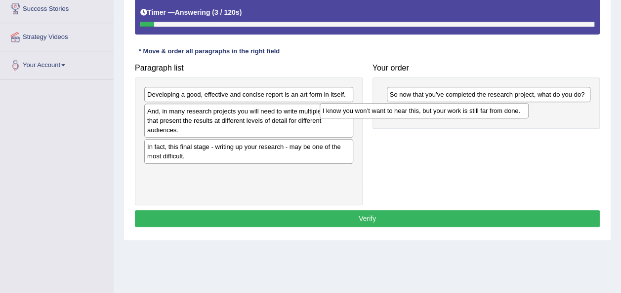
drag, startPoint x: 330, startPoint y: 99, endPoint x: 526, endPoint y: 117, distance: 196.4
click at [526, 117] on div "I know you won’t want to hear this, but your work is still far from done." at bounding box center [424, 110] width 209 height 15
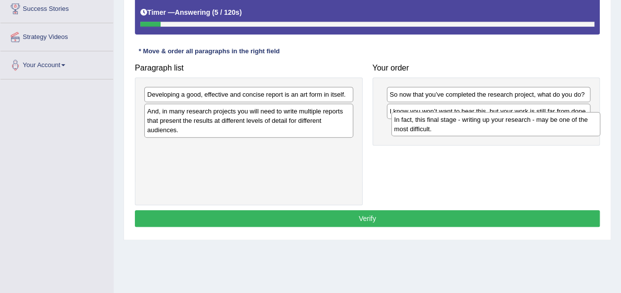
drag, startPoint x: 272, startPoint y: 146, endPoint x: 519, endPoint y: 118, distance: 248.6
click at [519, 118] on div "In fact, this final stage - writing up your research - may be one of the most d…" at bounding box center [495, 124] width 209 height 25
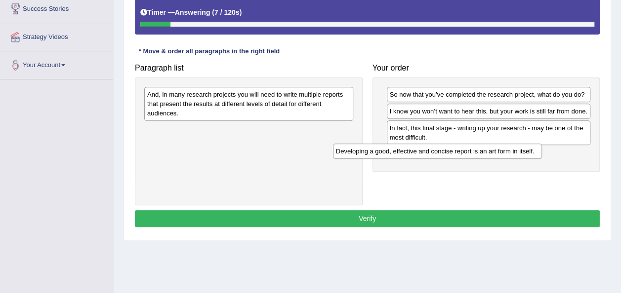
drag, startPoint x: 329, startPoint y: 92, endPoint x: 518, endPoint y: 150, distance: 197.2
click at [518, 150] on div "Developing a good, effective and concise report is an art form in itself." at bounding box center [437, 151] width 209 height 15
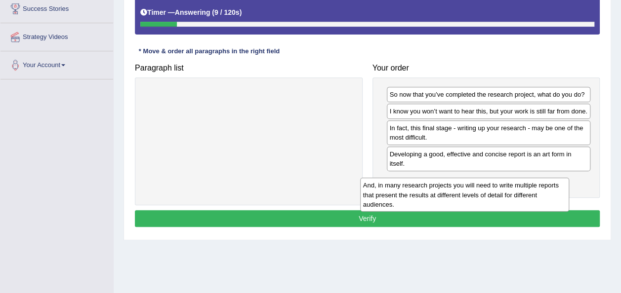
drag, startPoint x: 335, startPoint y: 109, endPoint x: 551, endPoint y: 201, distance: 234.8
click at [551, 201] on div "And, in many research projects you will need to write multiple reports that pre…" at bounding box center [464, 195] width 209 height 34
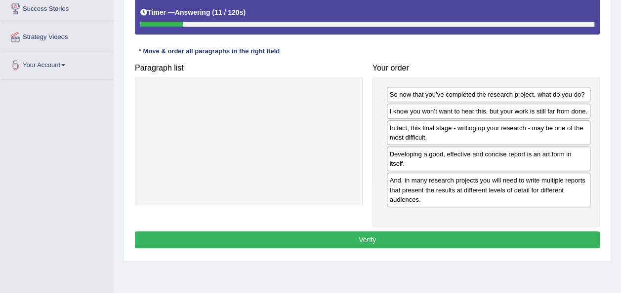
click at [458, 233] on button "Verify" at bounding box center [367, 240] width 465 height 17
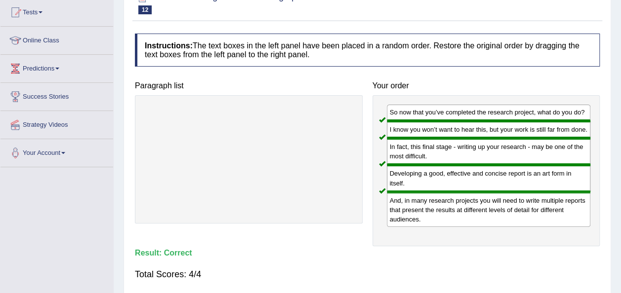
scroll to position [50, 0]
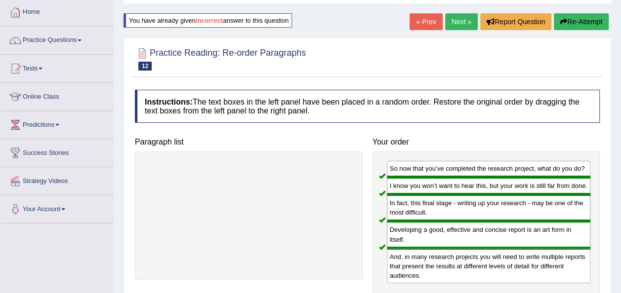
click at [458, 16] on link "Next »" at bounding box center [461, 21] width 33 height 17
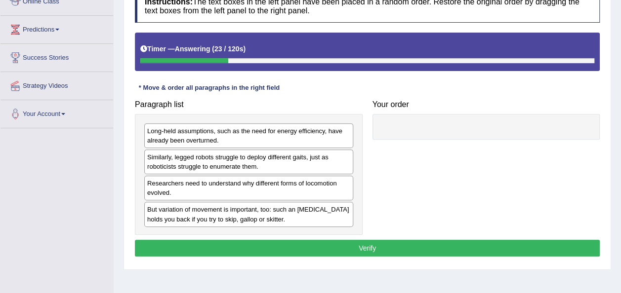
scroll to position [146, 0]
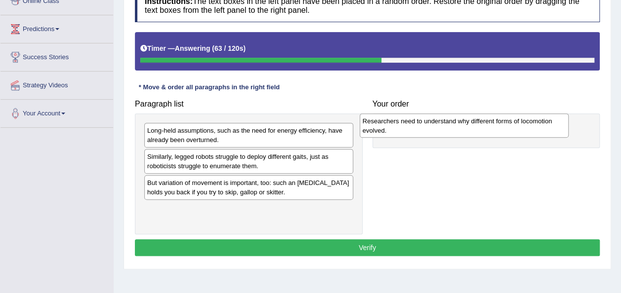
drag, startPoint x: 295, startPoint y: 195, endPoint x: 514, endPoint y: 131, distance: 228.2
click at [514, 131] on div "Researchers need to understand why different forms of locomotion evolved." at bounding box center [464, 126] width 209 height 25
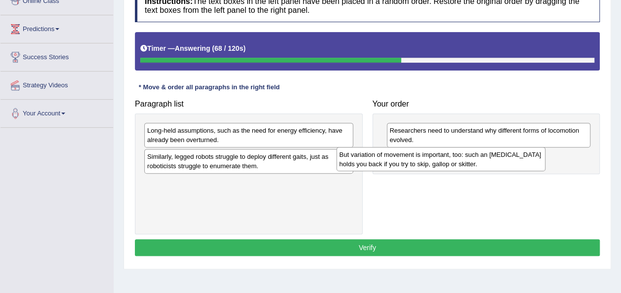
drag, startPoint x: 301, startPoint y: 187, endPoint x: 494, endPoint y: 157, distance: 195.4
click at [494, 157] on div "But variation of movement is important, too: such an [MEDICAL_DATA] holds you b…" at bounding box center [440, 159] width 209 height 25
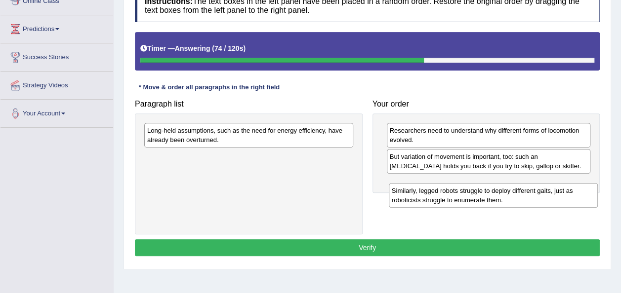
drag, startPoint x: 253, startPoint y: 165, endPoint x: 498, endPoint y: 199, distance: 246.8
click at [498, 199] on div "Similarly, legged robots struggle to deploy different gaits, just as roboticist…" at bounding box center [493, 195] width 209 height 25
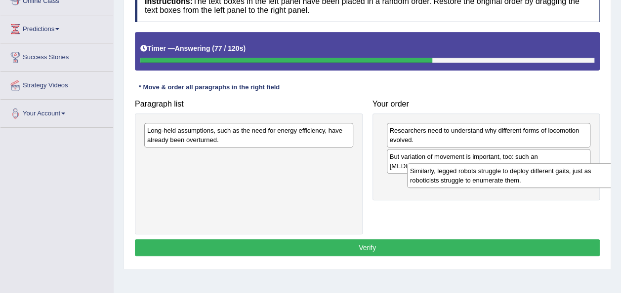
drag, startPoint x: 304, startPoint y: 163, endPoint x: 567, endPoint y: 177, distance: 263.2
click at [567, 177] on div "Similarly, legged robots struggle to deploy different gaits, just as roboticist…" at bounding box center [511, 175] width 209 height 25
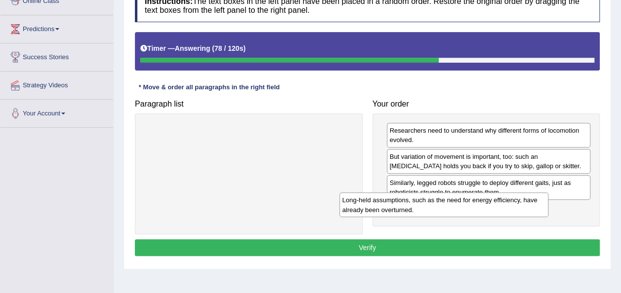
drag, startPoint x: 338, startPoint y: 139, endPoint x: 551, endPoint y: 214, distance: 225.6
click at [548, 214] on div "Long-held assumptions, such as the need for energy efficiency, have already bee…" at bounding box center [443, 205] width 209 height 25
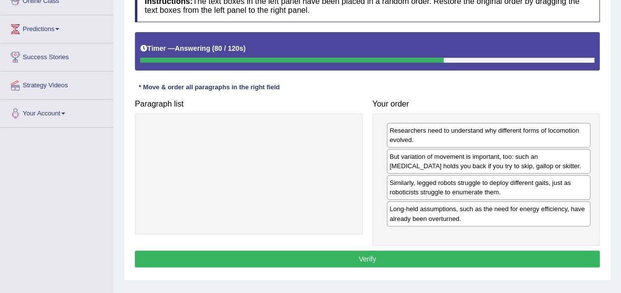
click at [470, 251] on button "Verify" at bounding box center [367, 259] width 465 height 17
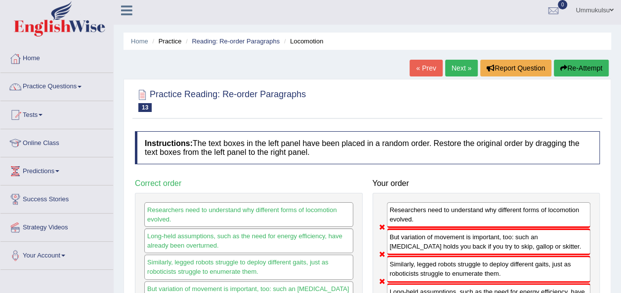
scroll to position [3, 0]
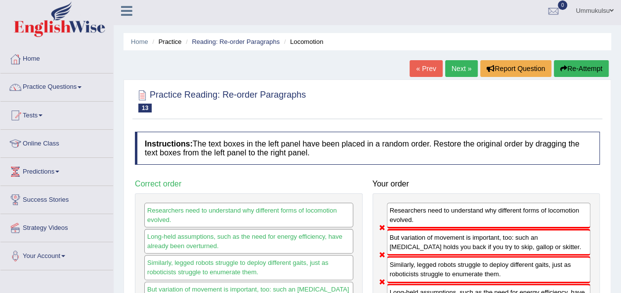
click at [578, 69] on button "Re-Attempt" at bounding box center [581, 68] width 55 height 17
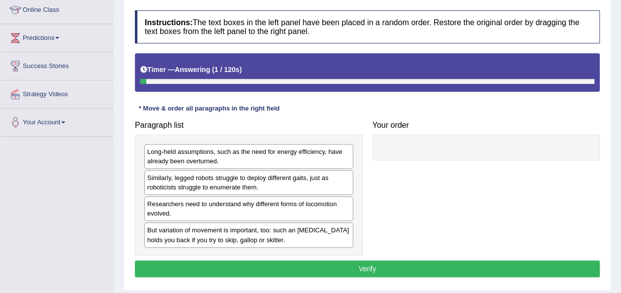
scroll to position [138, 0]
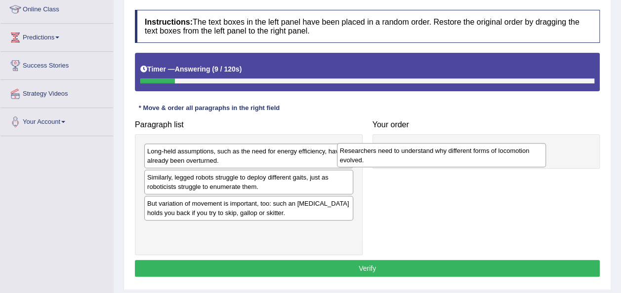
drag, startPoint x: 316, startPoint y: 212, endPoint x: 510, endPoint y: 160, distance: 200.6
click at [510, 160] on div "Researchers need to understand why different forms of locomotion evolved." at bounding box center [441, 155] width 209 height 25
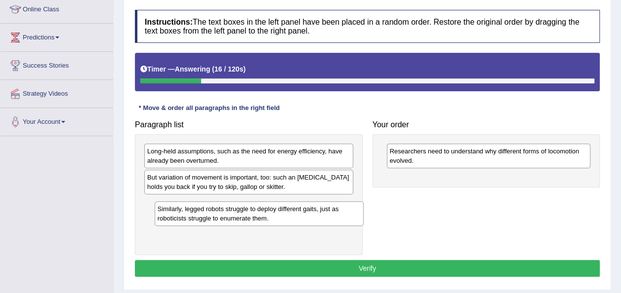
drag, startPoint x: 333, startPoint y: 188, endPoint x: 343, endPoint y: 220, distance: 34.2
click at [343, 220] on div "Similarly, legged robots struggle to deploy different gaits, just as roboticist…" at bounding box center [259, 214] width 209 height 25
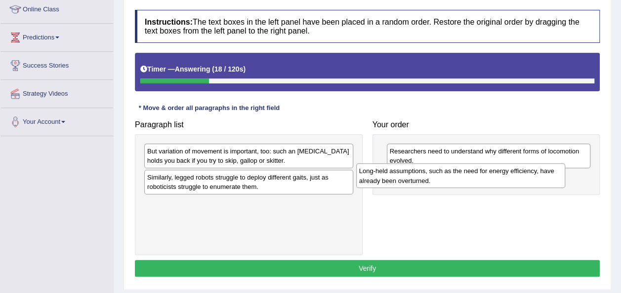
drag, startPoint x: 325, startPoint y: 157, endPoint x: 538, endPoint y: 174, distance: 214.1
click at [538, 174] on div "Long-held assumptions, such as the need for energy efficiency, have already bee…" at bounding box center [460, 175] width 209 height 25
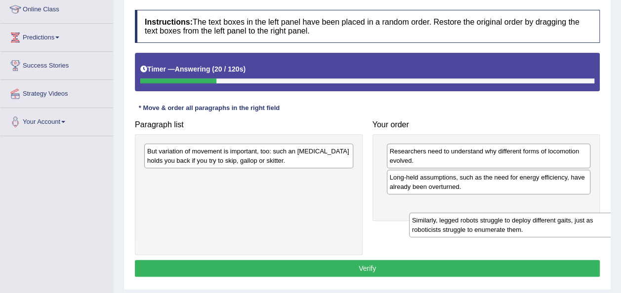
drag, startPoint x: 252, startPoint y: 184, endPoint x: 517, endPoint y: 227, distance: 268.2
click at [517, 227] on div "Similarly, legged robots struggle to deploy different gaits, just as roboticist…" at bounding box center [513, 225] width 209 height 25
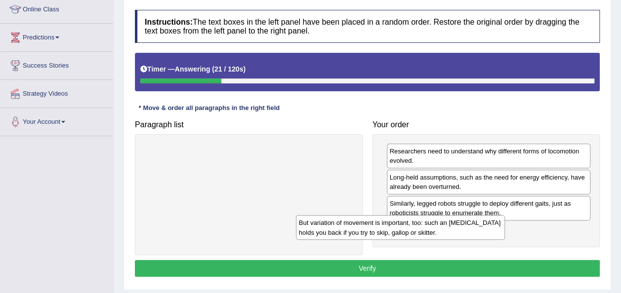
drag, startPoint x: 323, startPoint y: 152, endPoint x: 527, endPoint y: 249, distance: 226.0
click at [505, 240] on div "But variation of movement is important, too: such an [MEDICAL_DATA] holds you b…" at bounding box center [400, 227] width 209 height 25
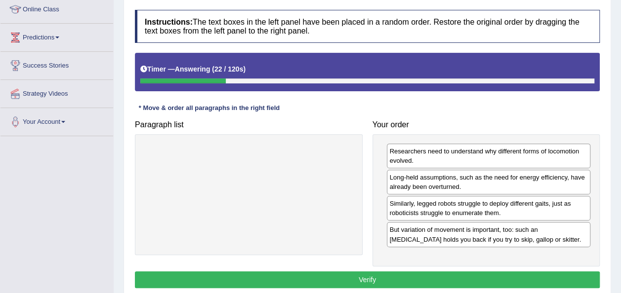
click at [500, 274] on button "Verify" at bounding box center [367, 280] width 465 height 17
